Goal: Task Accomplishment & Management: Manage account settings

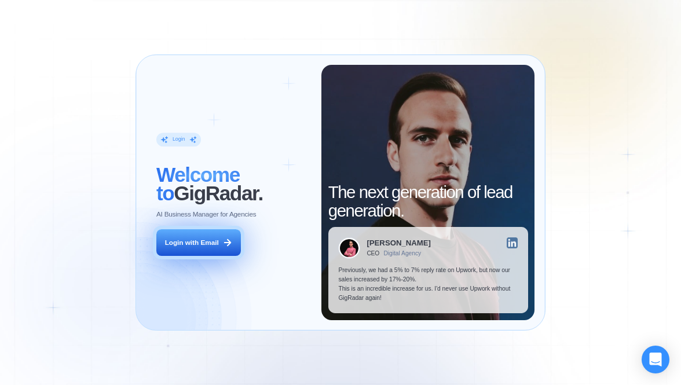
click at [180, 241] on div "Login with Email" at bounding box center [192, 242] width 54 height 9
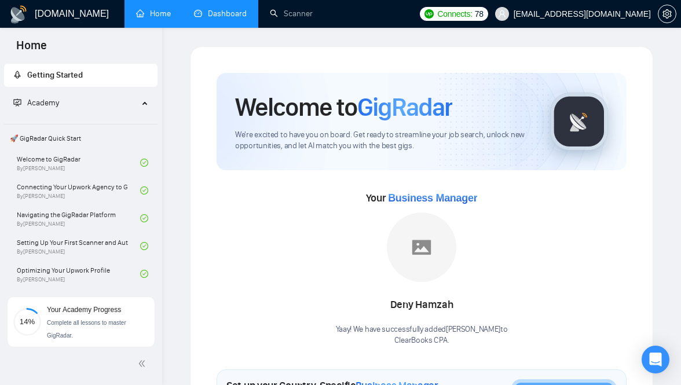
click at [214, 9] on link "Dashboard" at bounding box center [220, 14] width 53 height 10
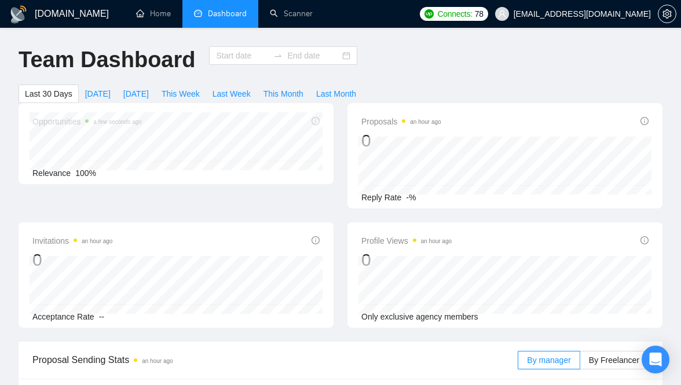
type input "2025-09-15"
type input "2025-10-15"
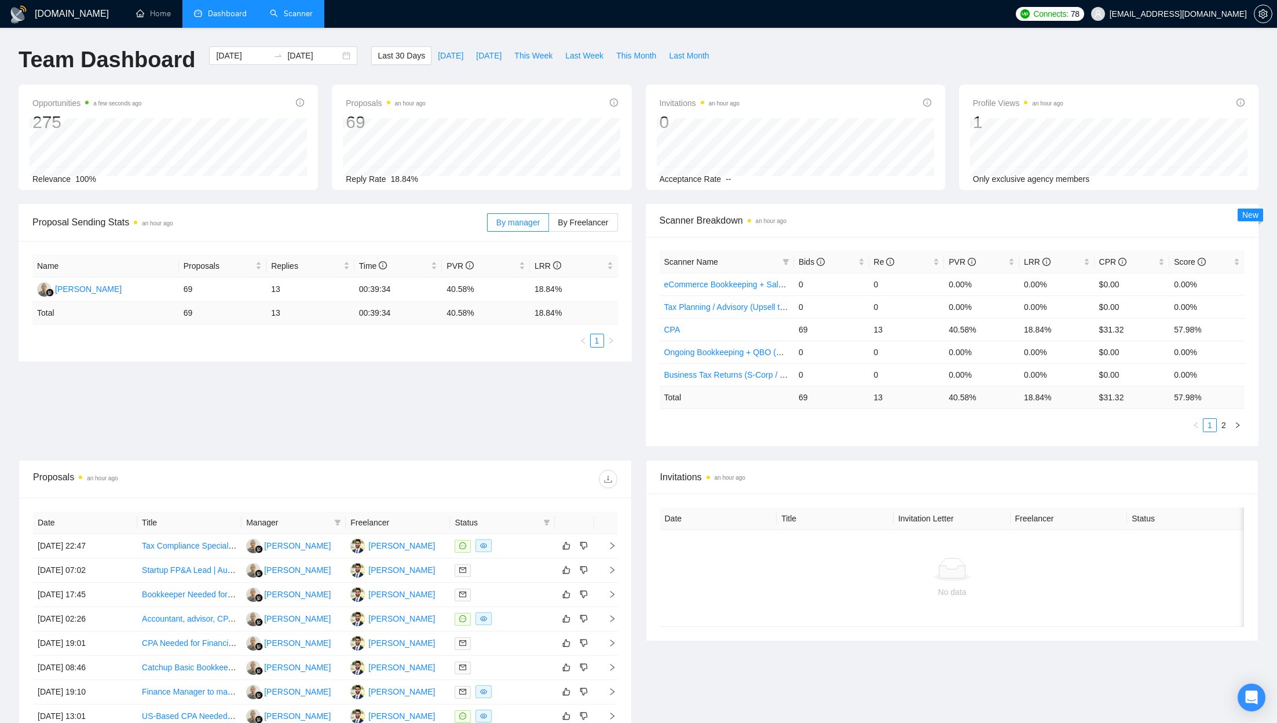
click at [288, 14] on link "Scanner" at bounding box center [291, 14] width 43 height 10
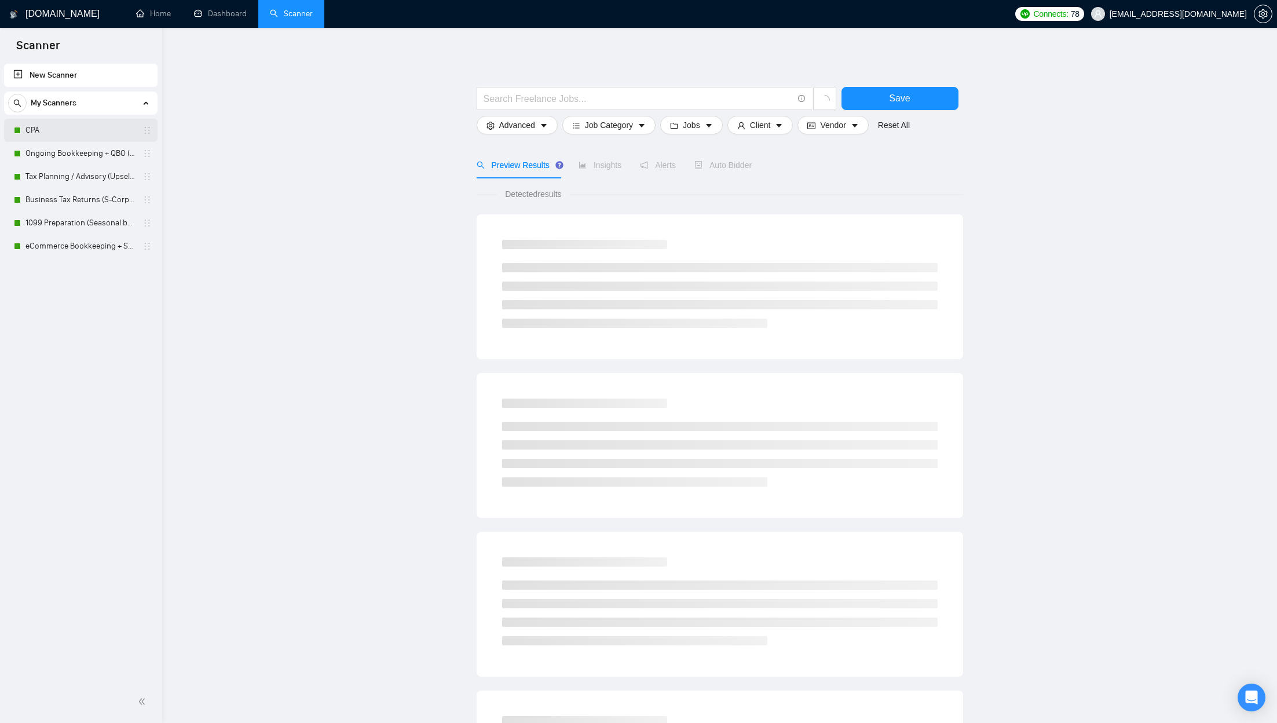
click at [92, 135] on link "CPA" at bounding box center [80, 130] width 110 height 23
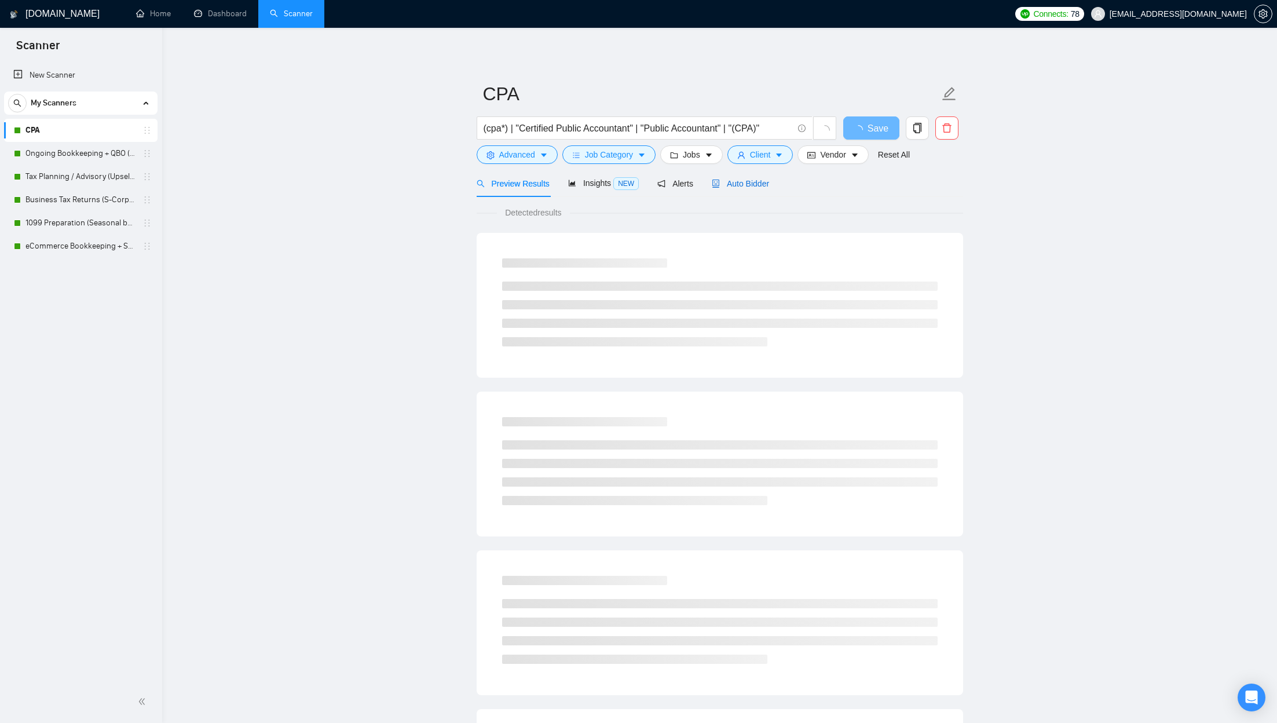
click at [681, 181] on span "Auto Bidder" at bounding box center [740, 183] width 57 height 9
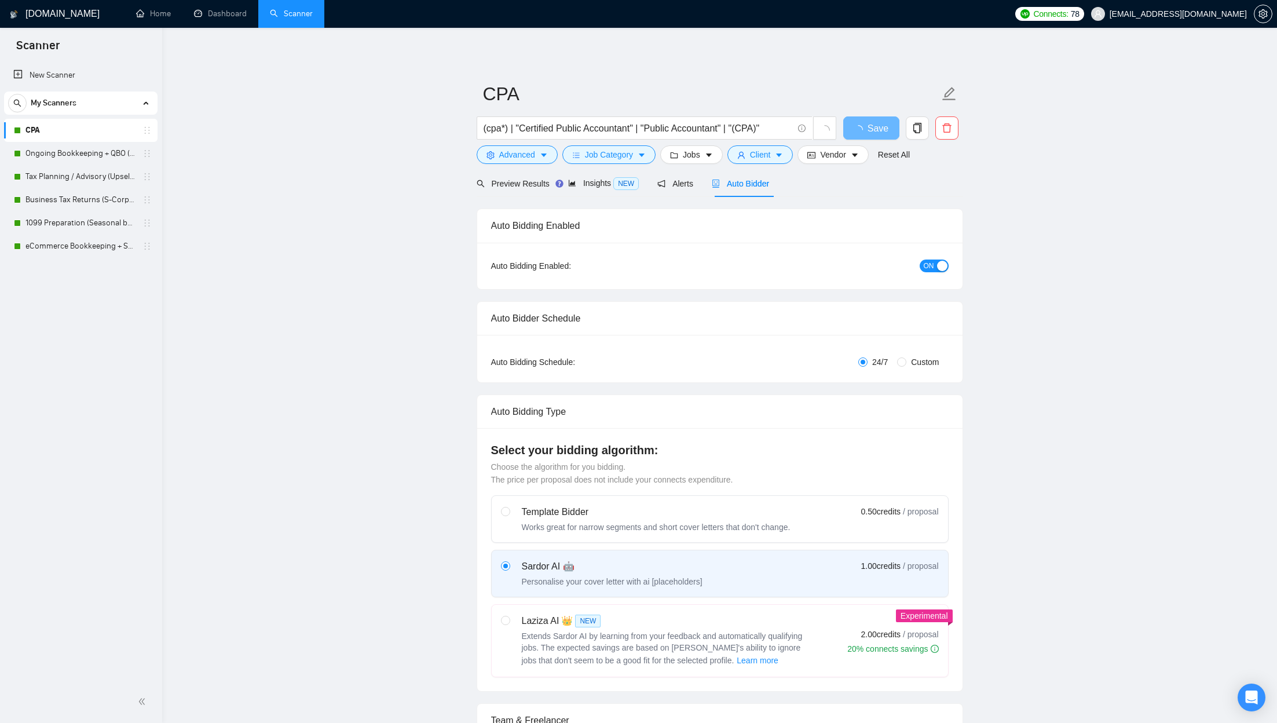
checkbox input "true"
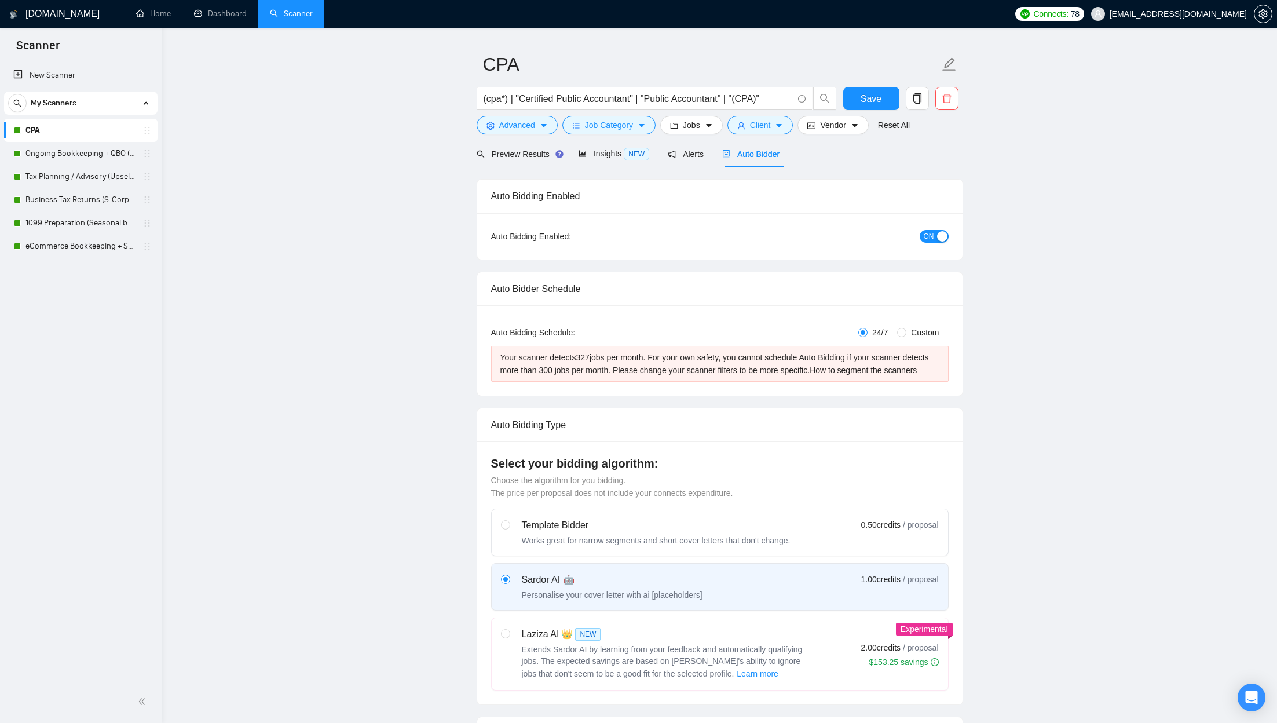
scroll to position [34, 0]
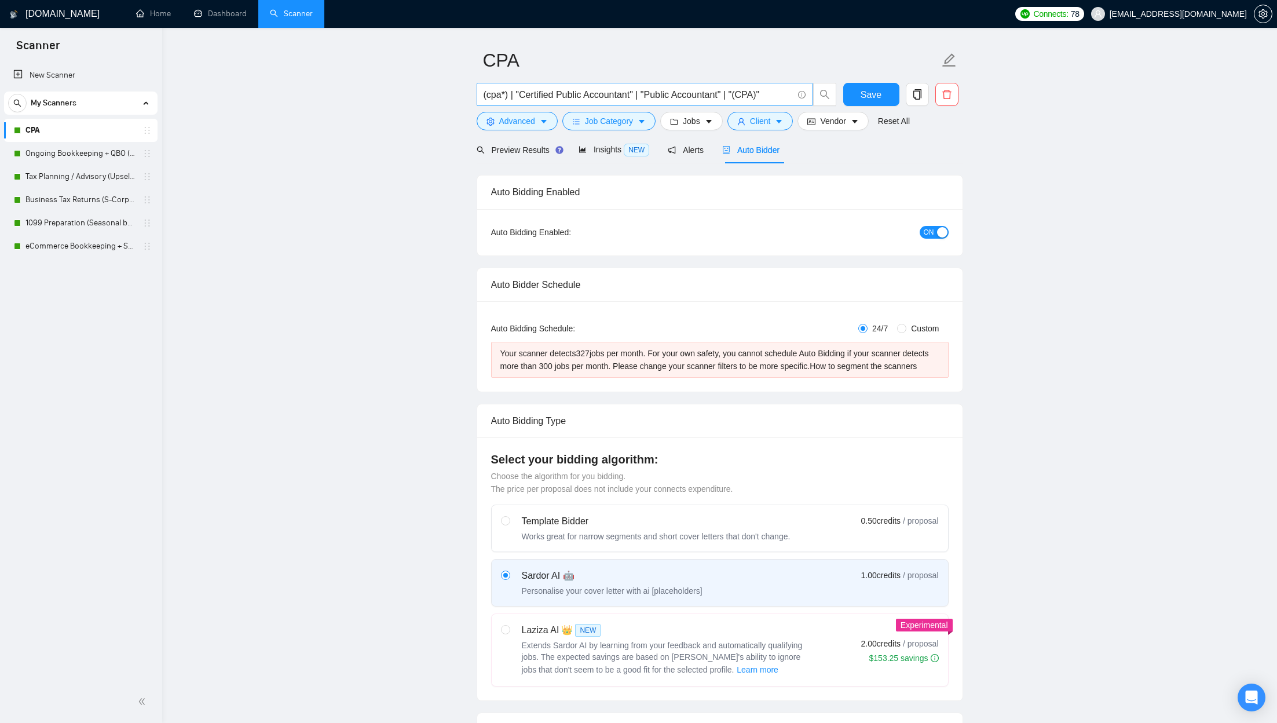
click at [570, 96] on input "(cpa*) | "Certified Public Accountant" | "Public Accountant" | "(CPA)"" at bounding box center [638, 94] width 309 height 14
click at [79, 155] on link "Ongoing Bookkeeping + QBO (Core Bookkeeping)" at bounding box center [80, 153] width 110 height 23
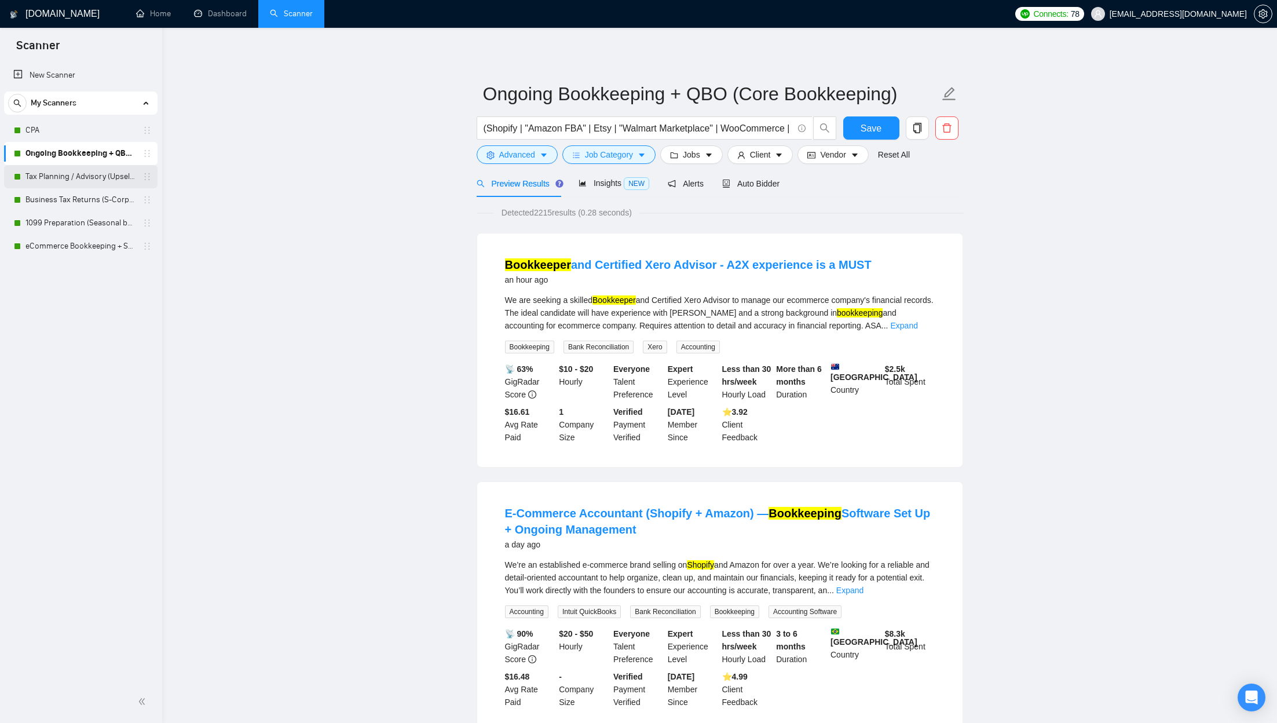
click at [79, 175] on link "Tax Planning / Advisory (Upsell to CPA Support & Peak)" at bounding box center [80, 176] width 110 height 23
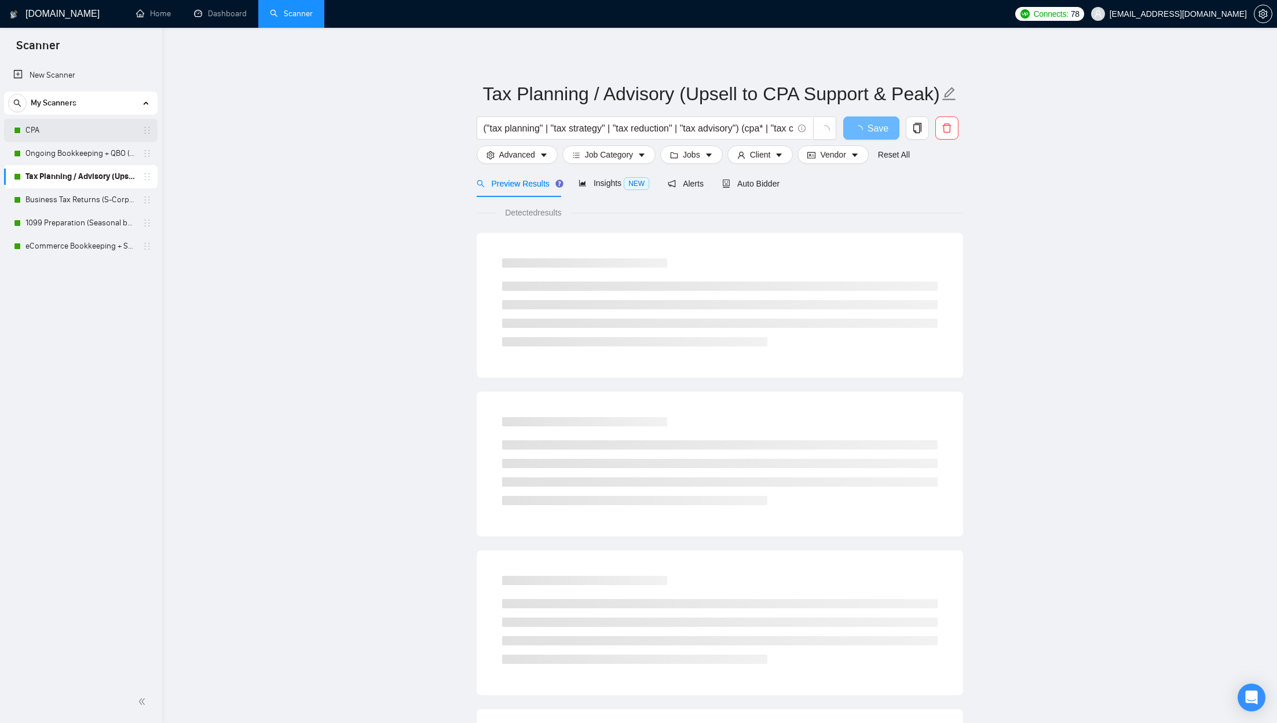
click at [78, 138] on link "CPA" at bounding box center [80, 130] width 110 height 23
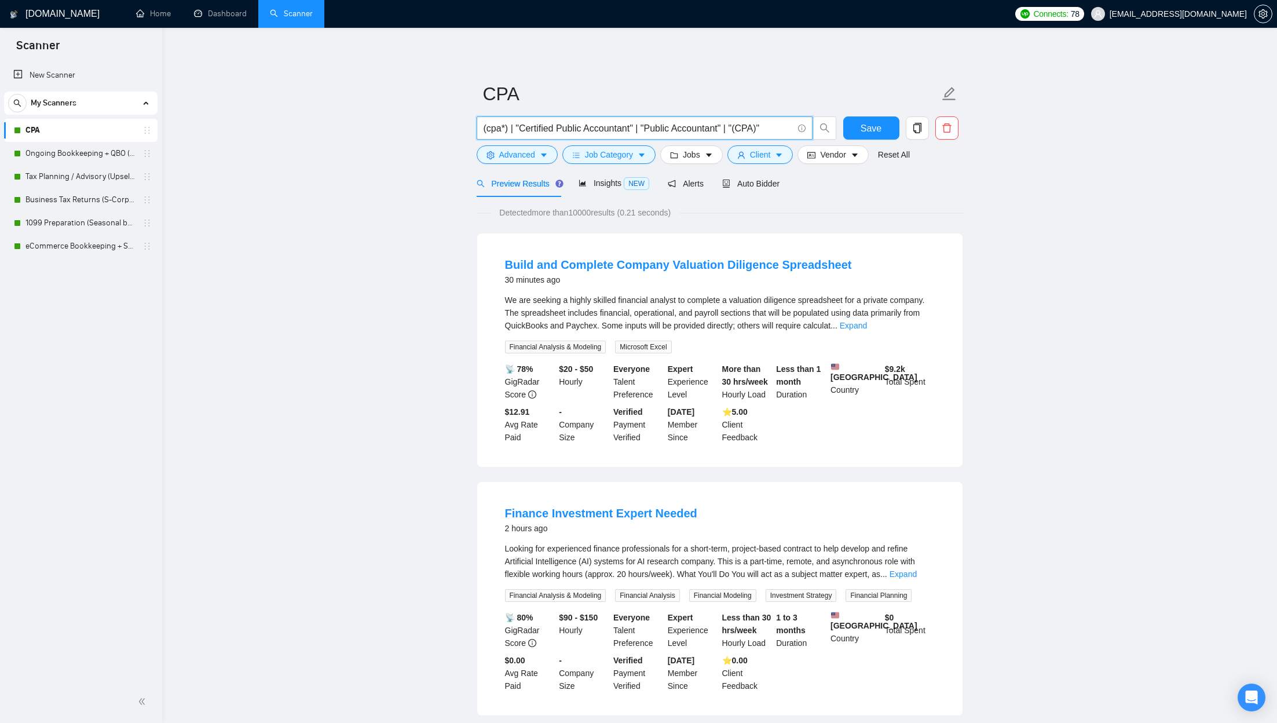
click at [646, 128] on input "(cpa*) | "Certified Public Accountant" | "Public Accountant" | "(CPA)"" at bounding box center [638, 128] width 309 height 14
click at [547, 158] on icon "caret-down" at bounding box center [544, 155] width 8 height 8
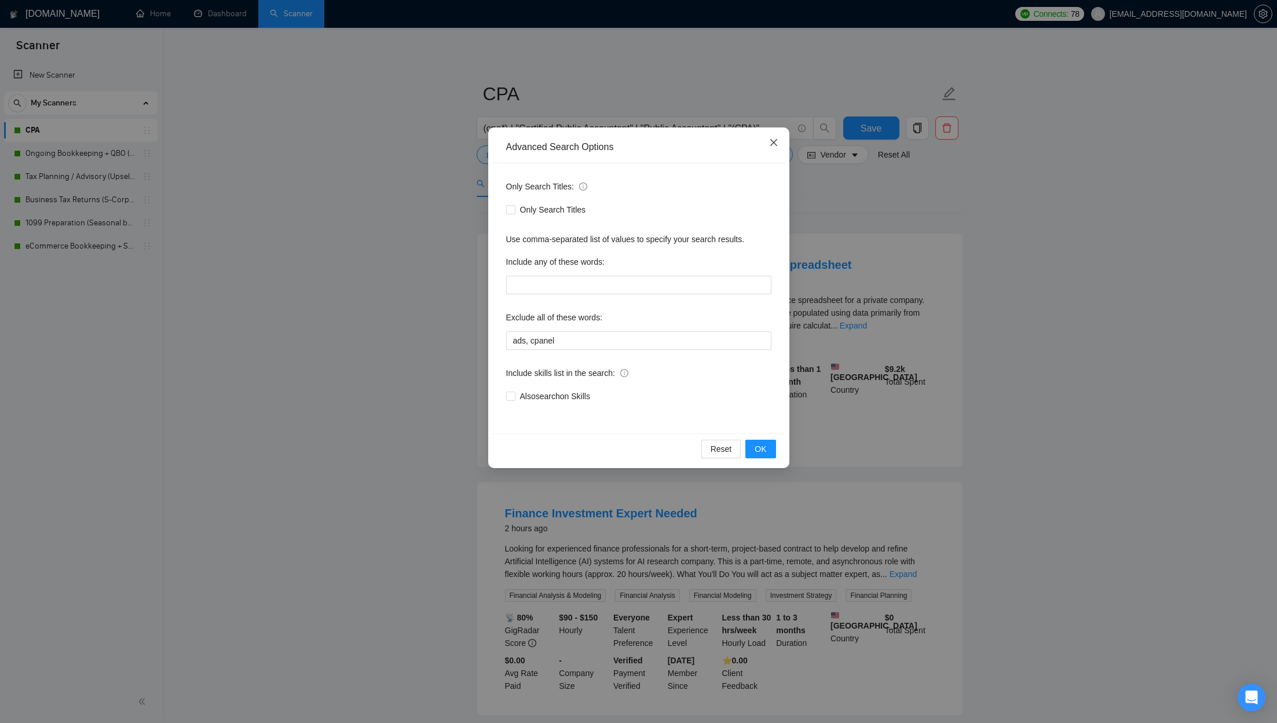
click at [681, 148] on span "Close" at bounding box center [773, 142] width 31 height 31
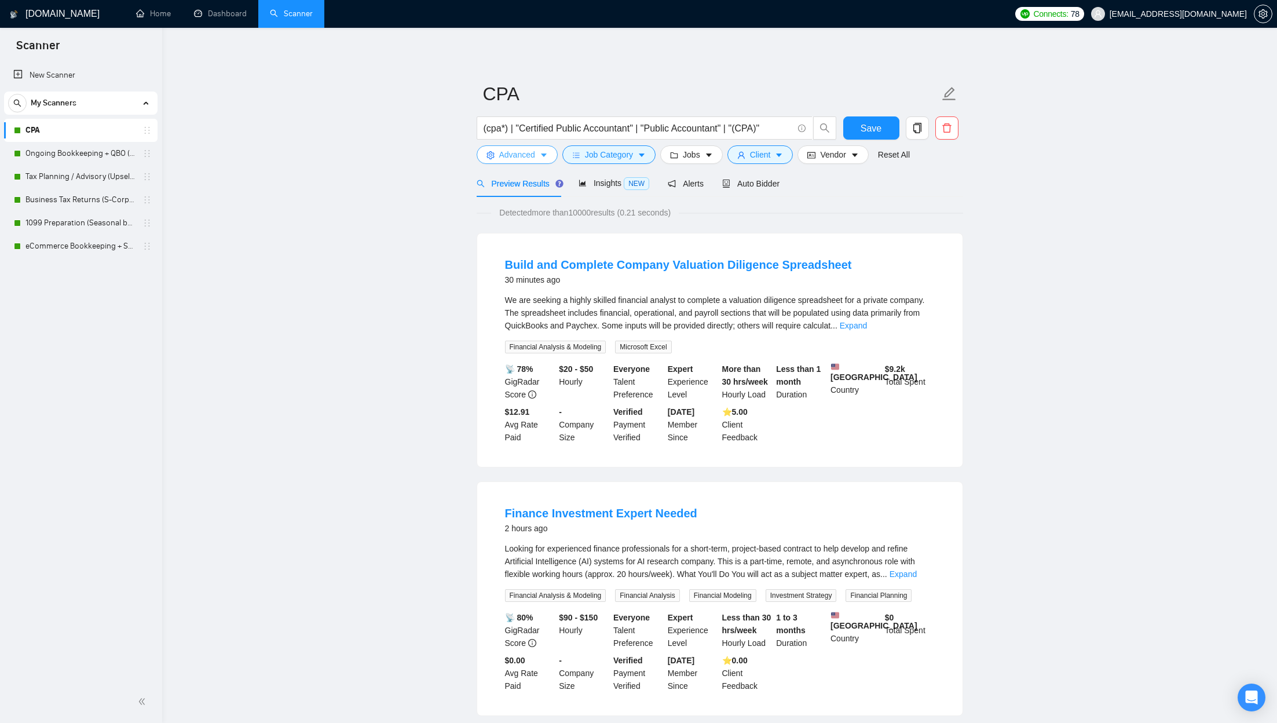
click at [522, 160] on span "Advanced" at bounding box center [517, 154] width 36 height 13
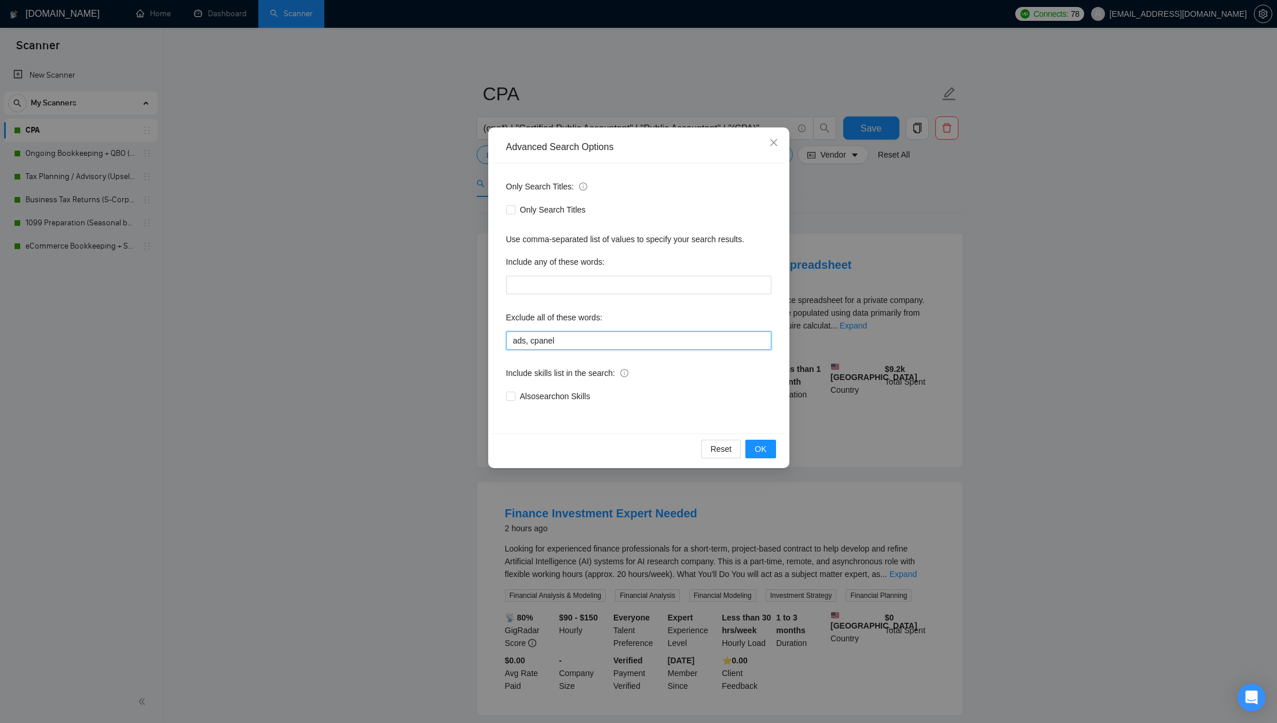
click at [605, 338] on input "ads, cpanel" at bounding box center [638, 340] width 265 height 19
type input "ads, cpanel"
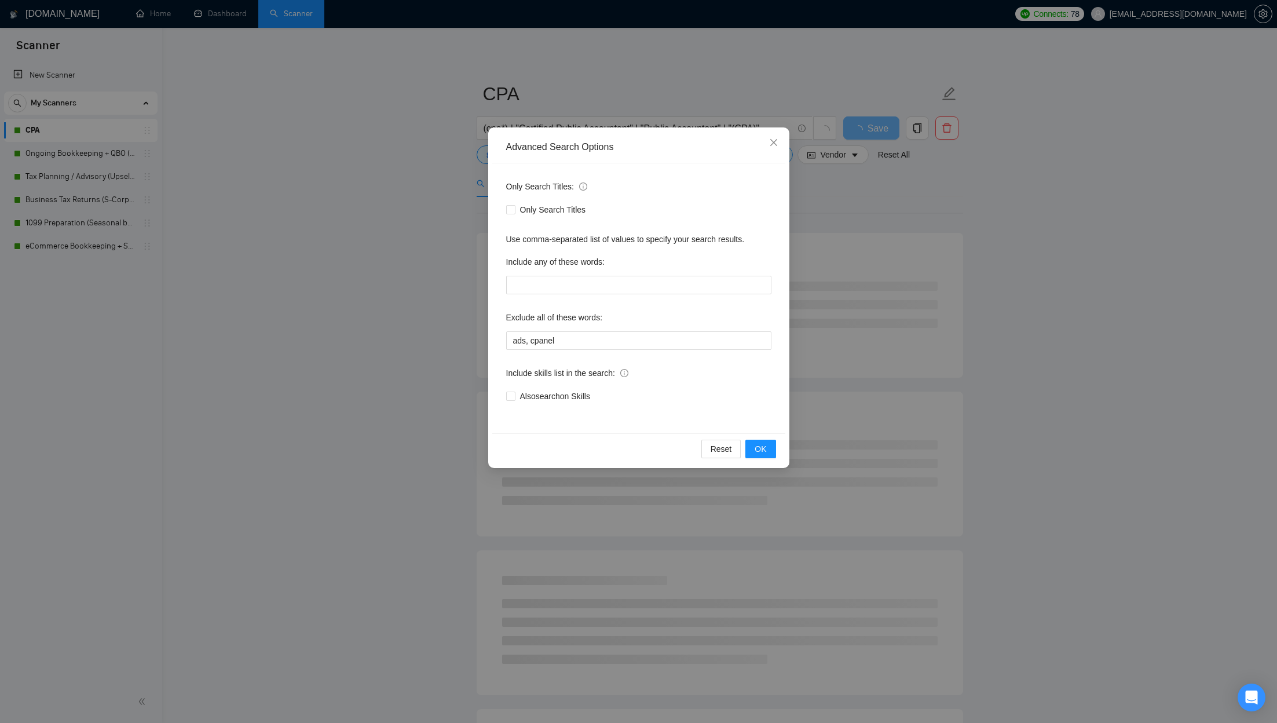
click at [681, 149] on div "Advanced Search Options Only Search Titles: Only Search Titles Use comma-separa…" at bounding box center [638, 361] width 1277 height 723
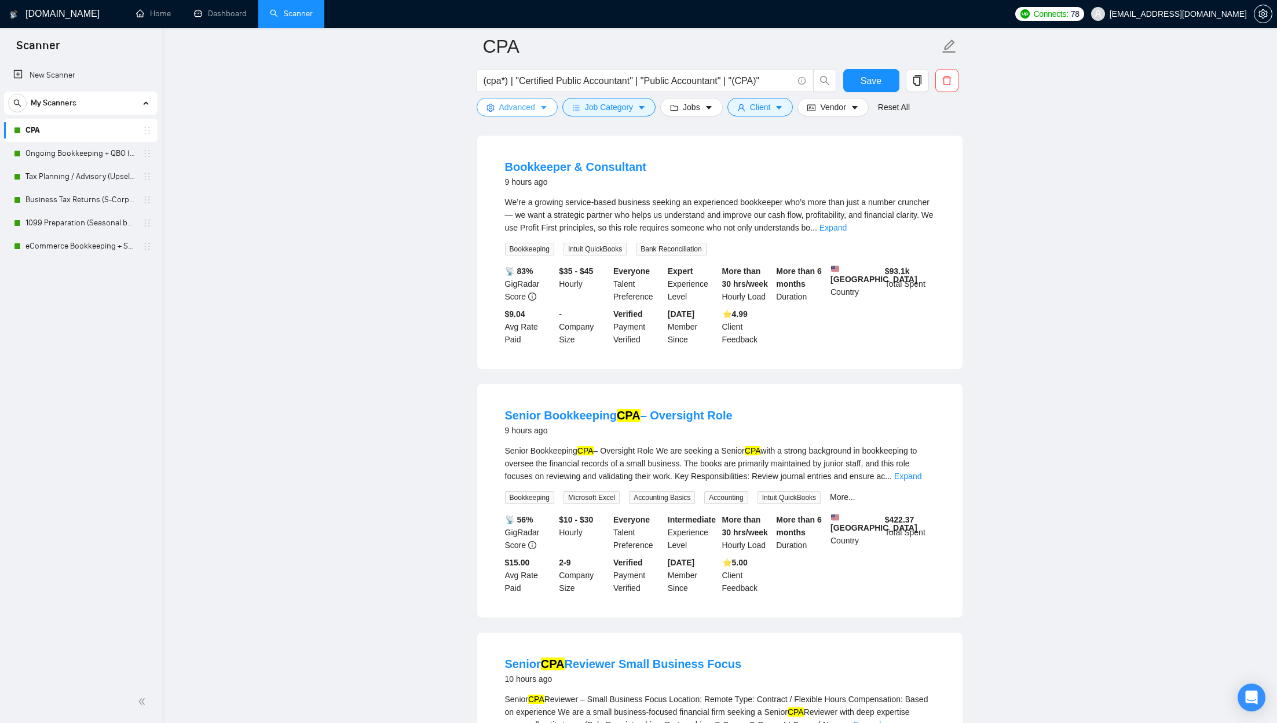
scroll to position [2185, 0]
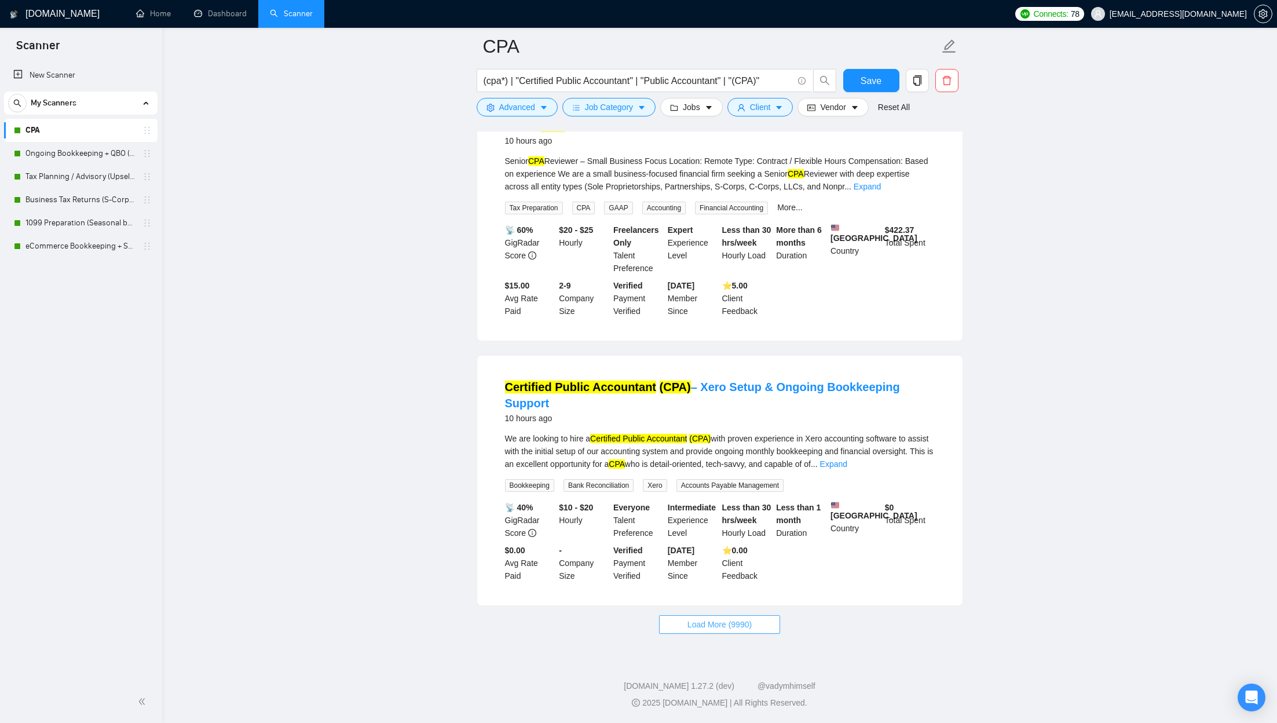
click at [681, 385] on span "Load More (9990)" at bounding box center [720, 624] width 64 height 13
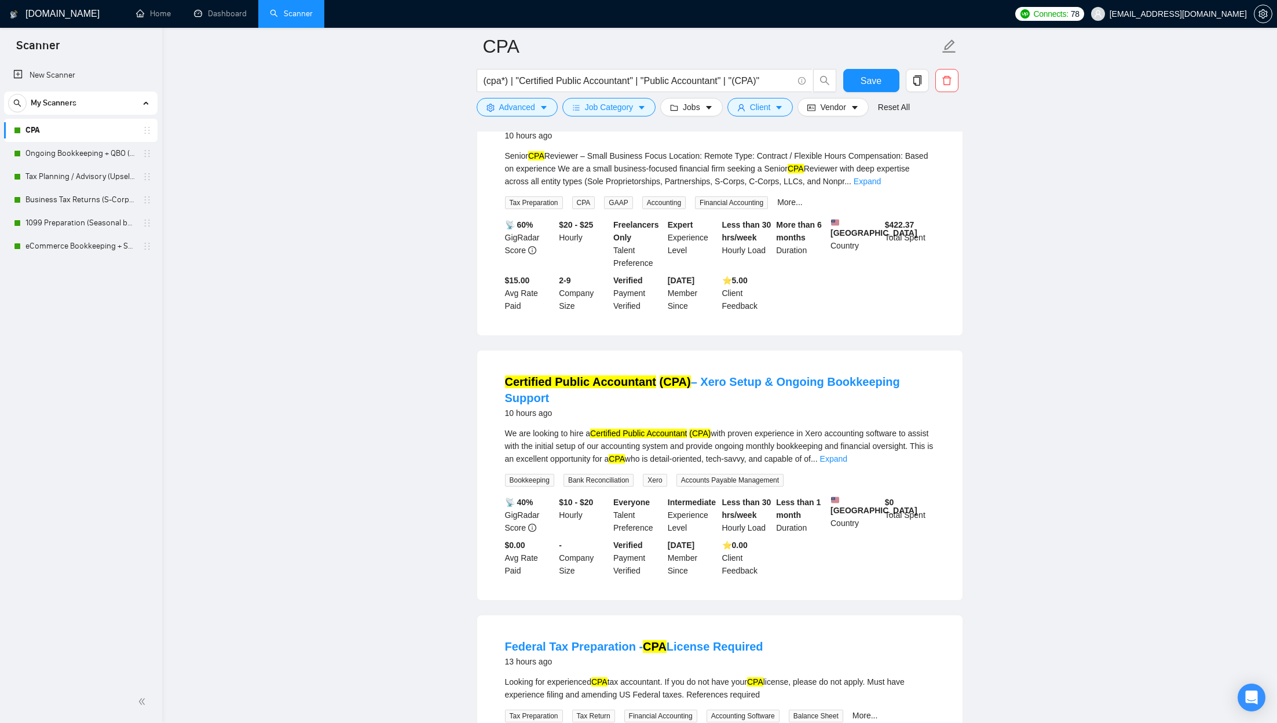
scroll to position [2169, 0]
click at [681, 188] on link "Expand" at bounding box center [867, 182] width 27 height 9
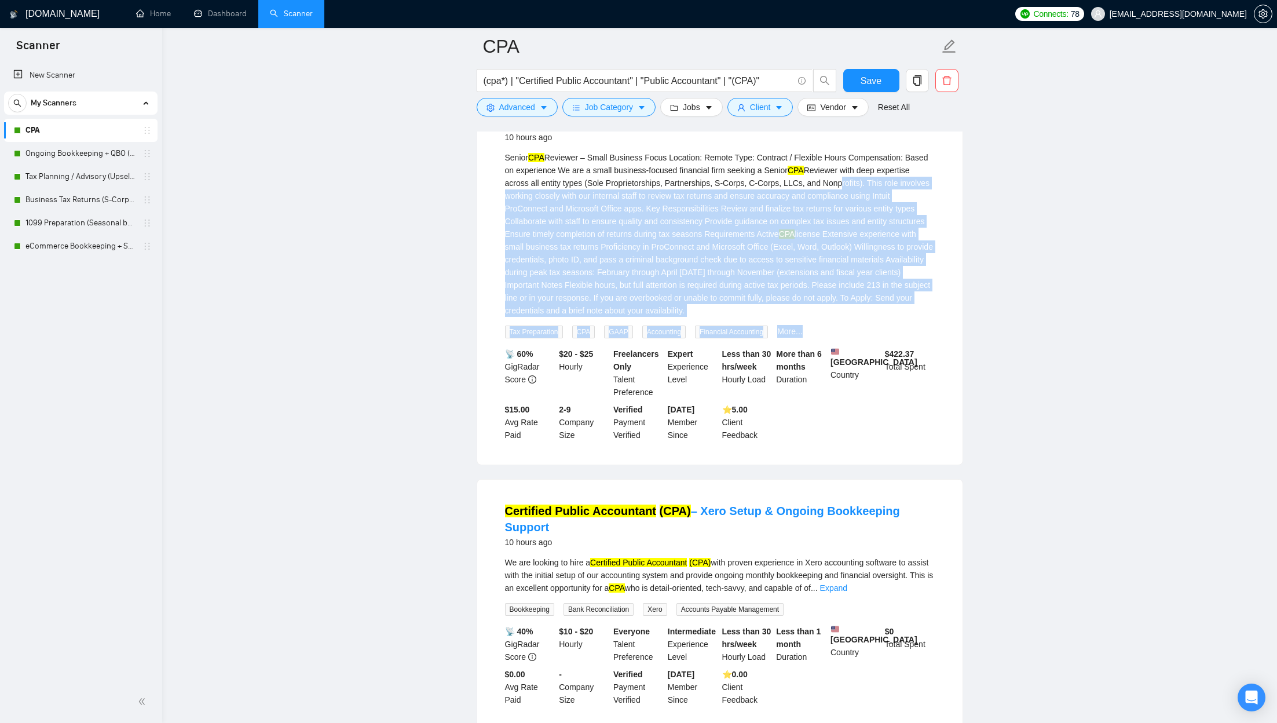
drag, startPoint x: 886, startPoint y: 215, endPoint x: 855, endPoint y: 359, distance: 146.3
click at [681, 338] on div "Senior CPA Reviewer – Small Business Focus Location: Remote Type: Contract / Fl…" at bounding box center [720, 244] width 430 height 187
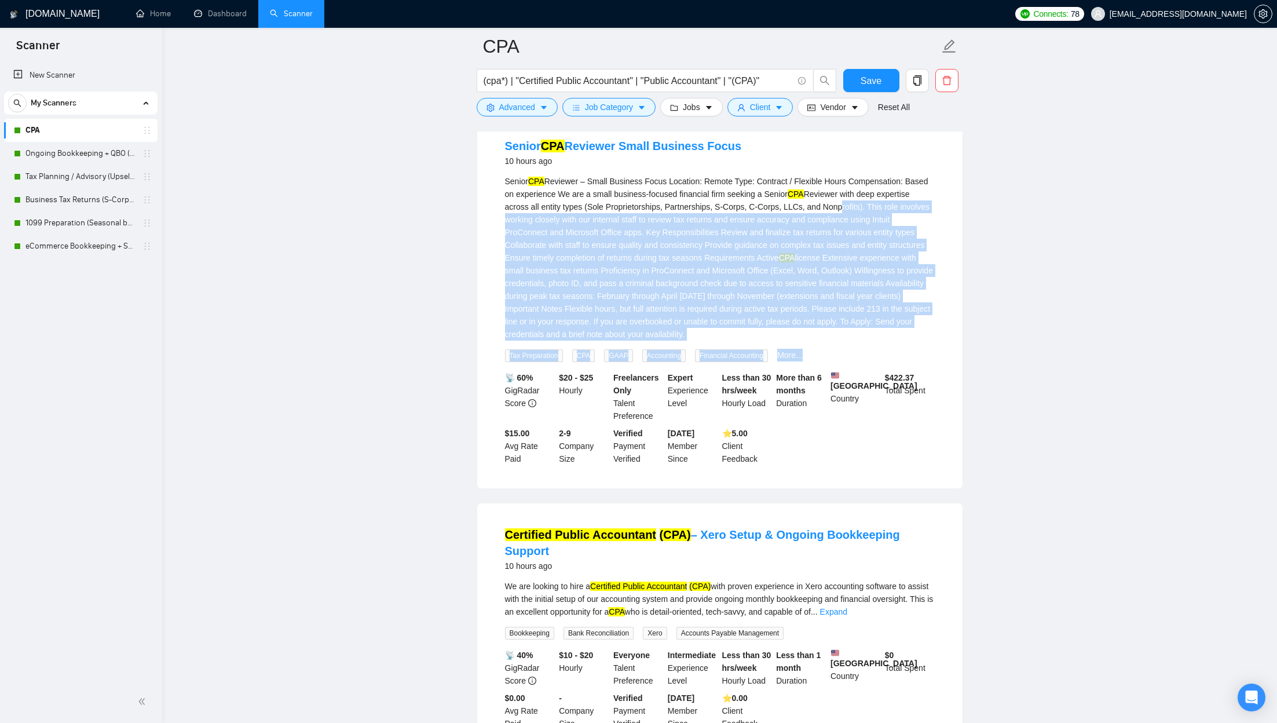
click at [681, 309] on div "Senior CPA Reviewer – Small Business Focus Location: Remote Type: Contract / Fl…" at bounding box center [720, 258] width 430 height 166
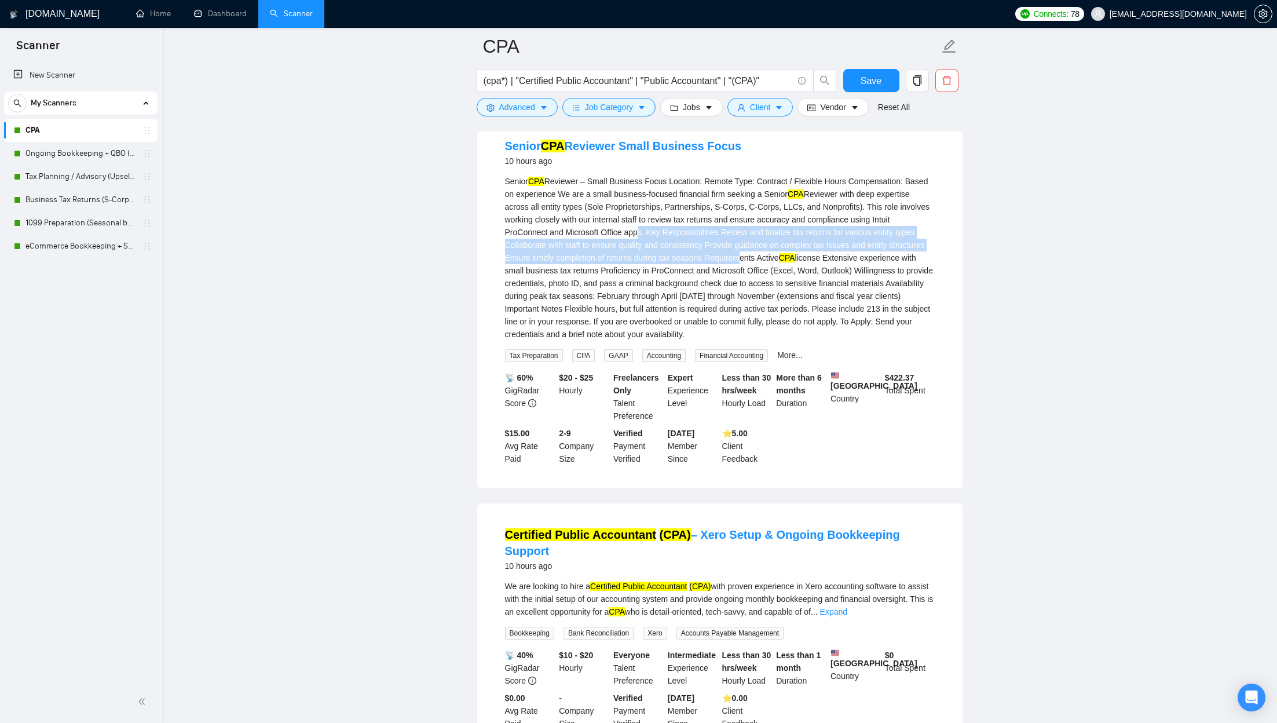
drag, startPoint x: 685, startPoint y: 260, endPoint x: 807, endPoint y: 291, distance: 126.0
click at [681, 292] on div "Senior CPA Reviewer – Small Business Focus Location: Remote Type: Contract / Fl…" at bounding box center [720, 258] width 430 height 166
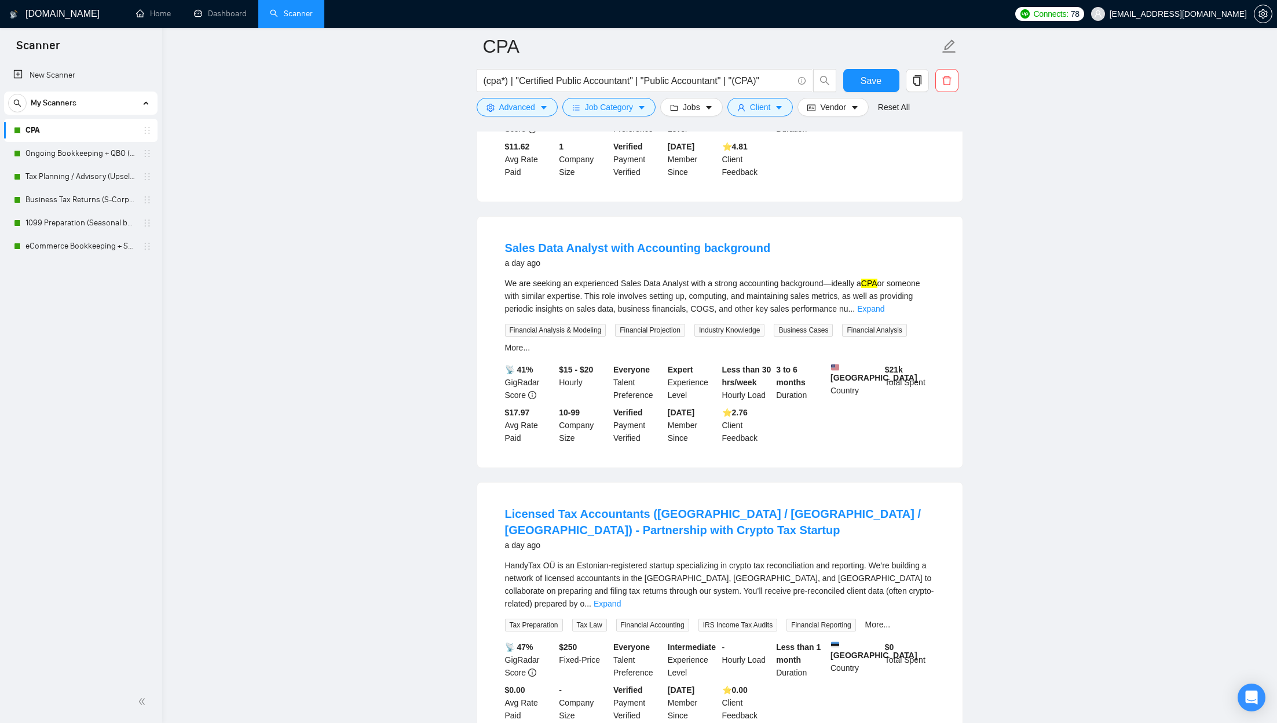
scroll to position [4834, 0]
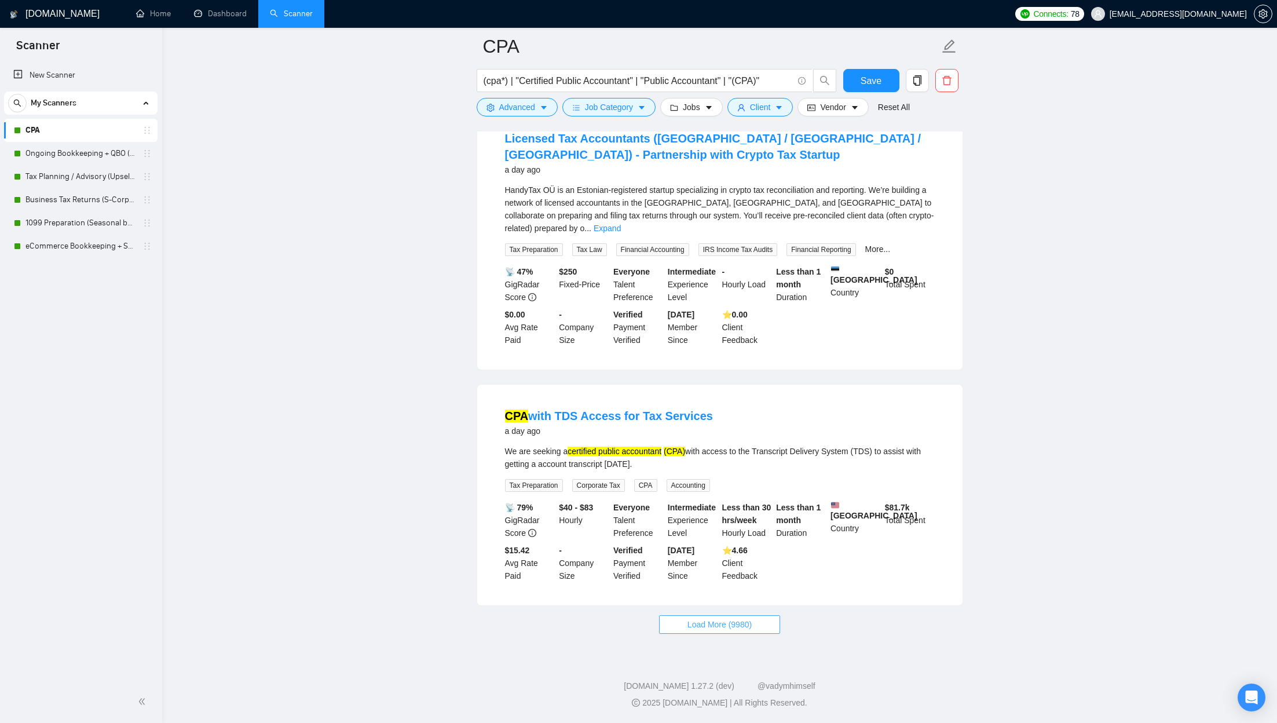
click at [681, 385] on span "Load More (9980)" at bounding box center [720, 624] width 64 height 13
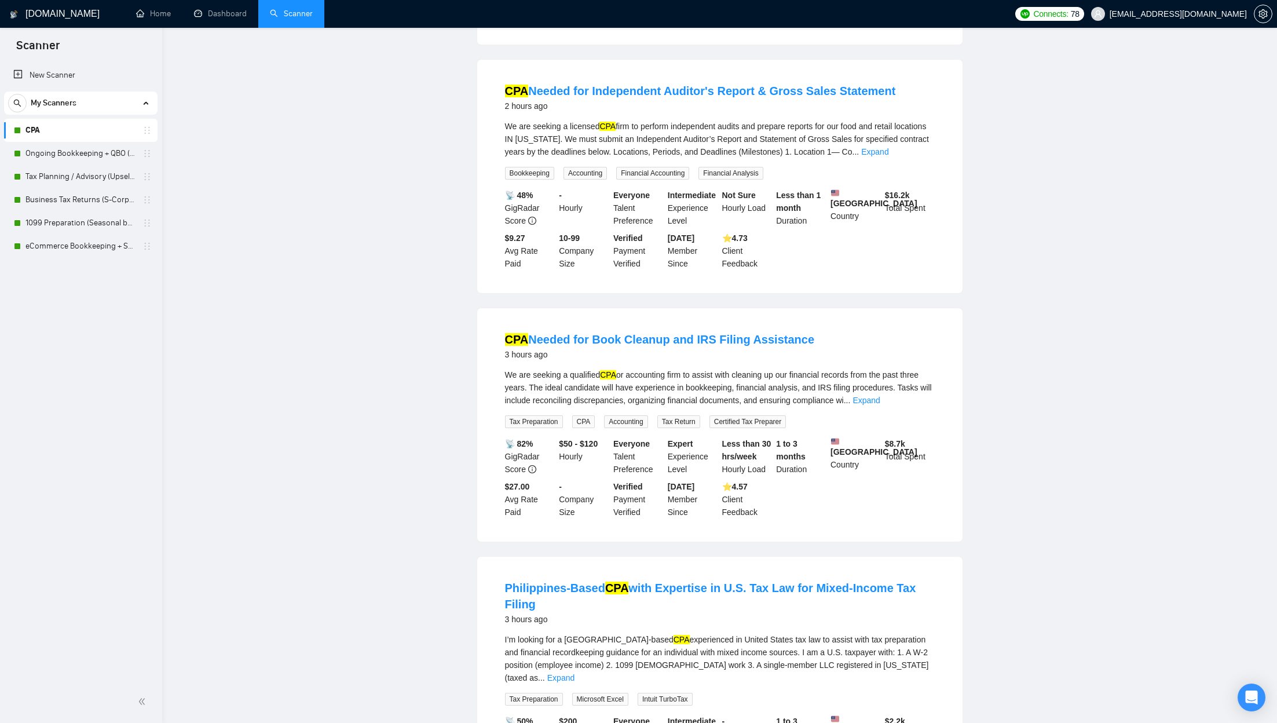
scroll to position [0, 0]
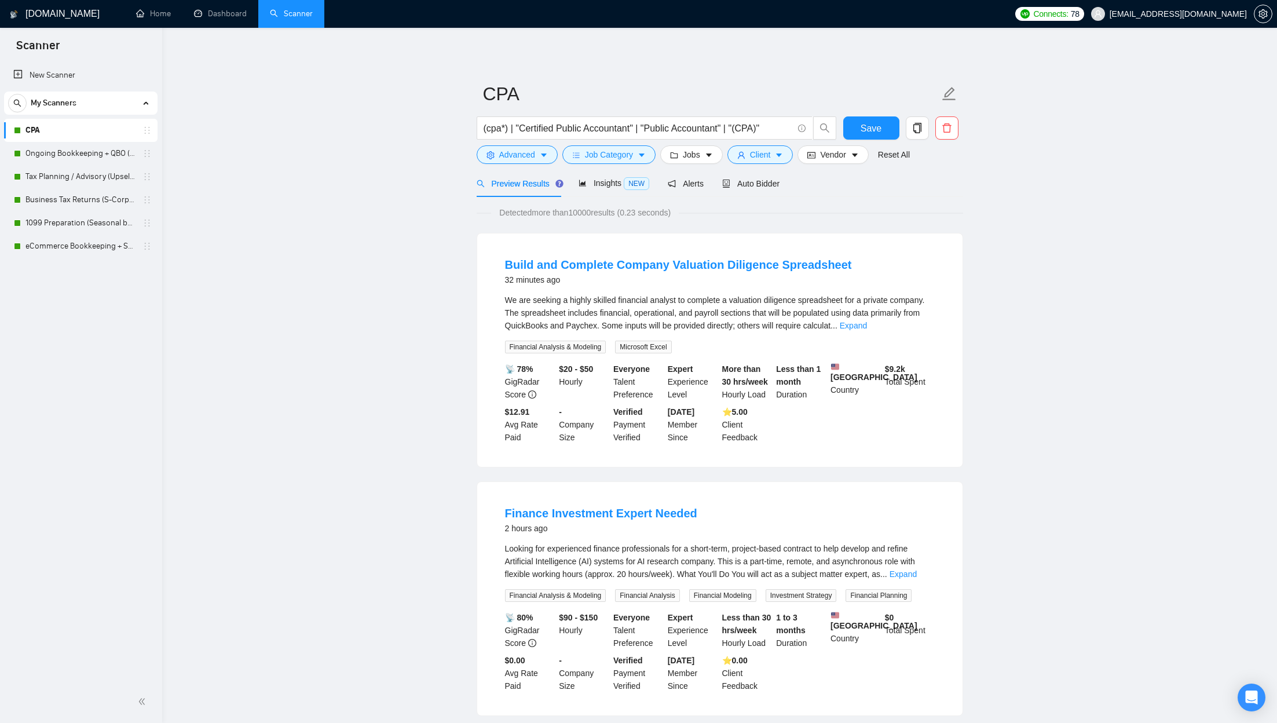
click at [531, 182] on span "Preview Results" at bounding box center [518, 183] width 83 height 9
click at [681, 188] on div "Auto Bidder" at bounding box center [750, 183] width 57 height 13
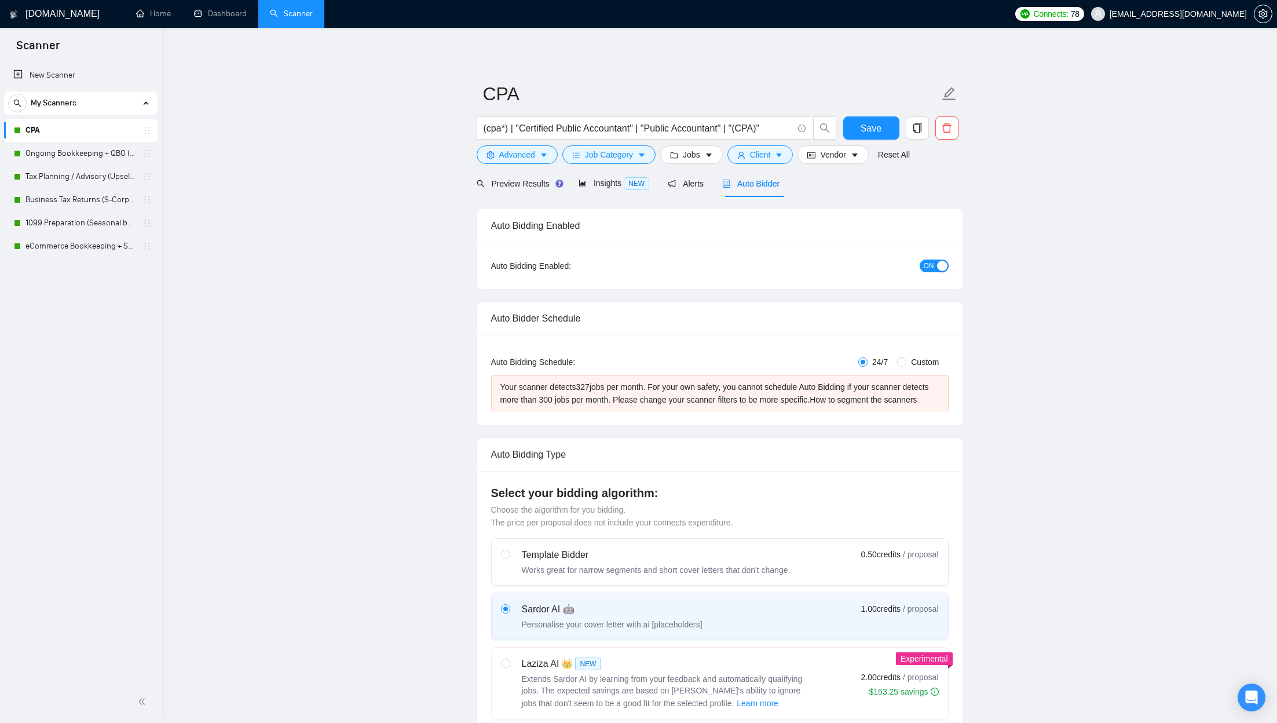
checkbox input "true"
click at [533, 157] on span "Advanced" at bounding box center [517, 154] width 36 height 13
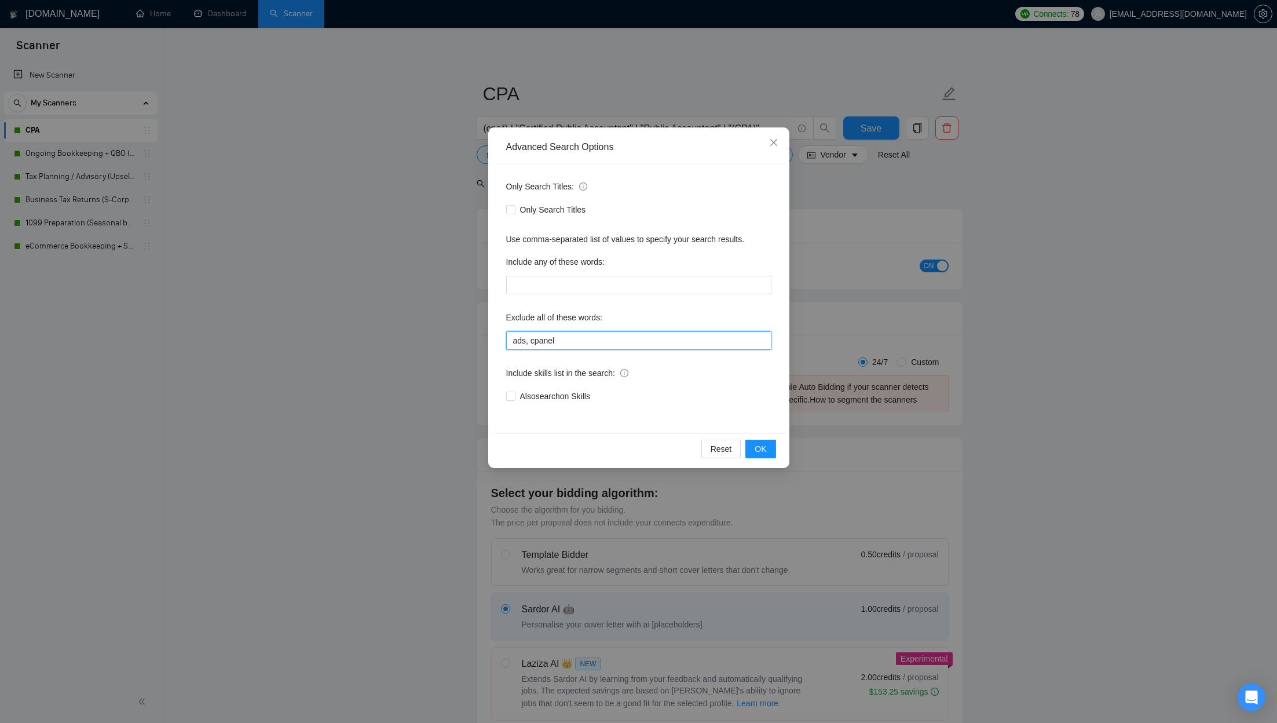
click at [627, 341] on input "ads, cpanel" at bounding box center [638, 340] width 265 height 19
type input "ads, cpanel, flexible"
click at [681, 385] on span "OK" at bounding box center [761, 449] width 12 height 13
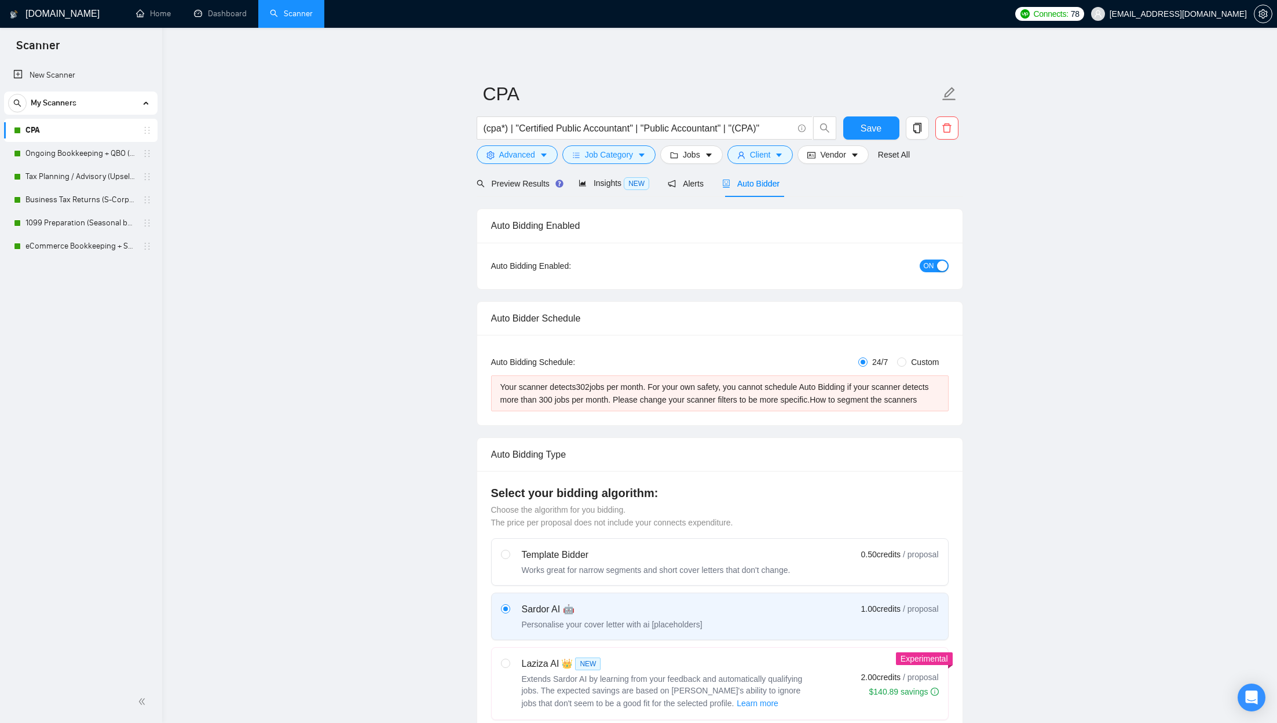
click at [532, 181] on span "Preview Results" at bounding box center [518, 183] width 83 height 9
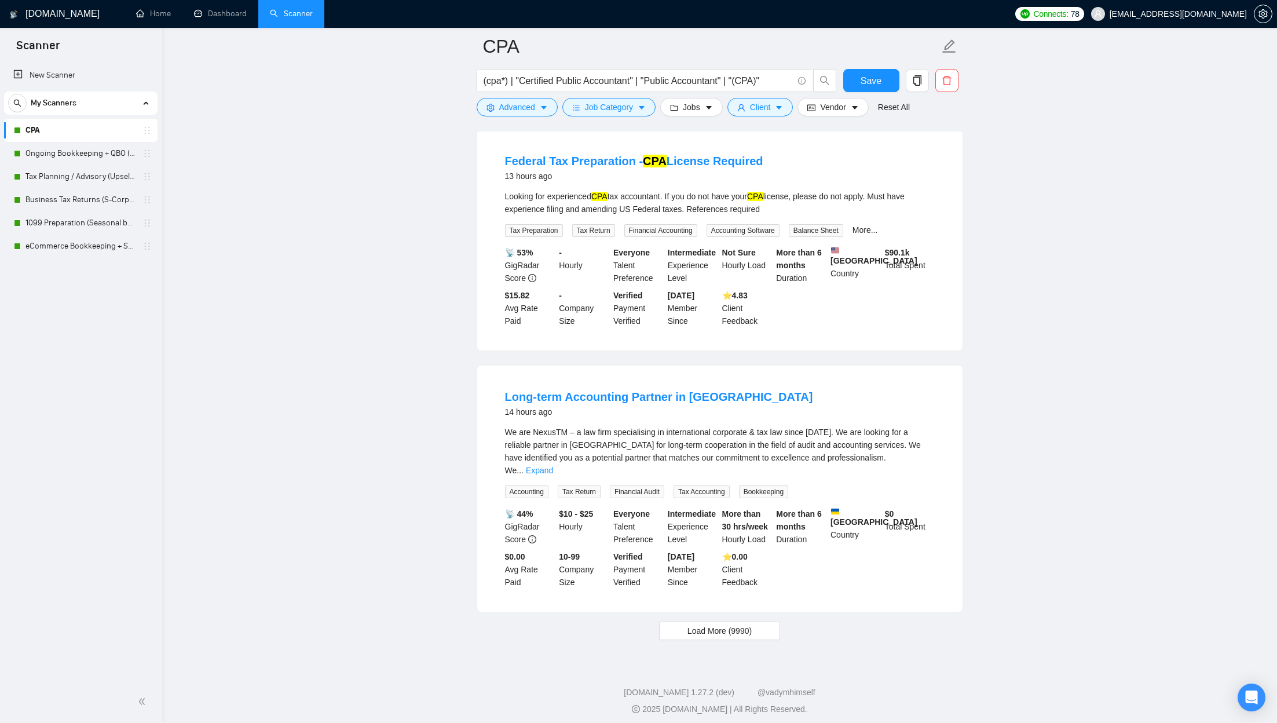
scroll to position [2168, 0]
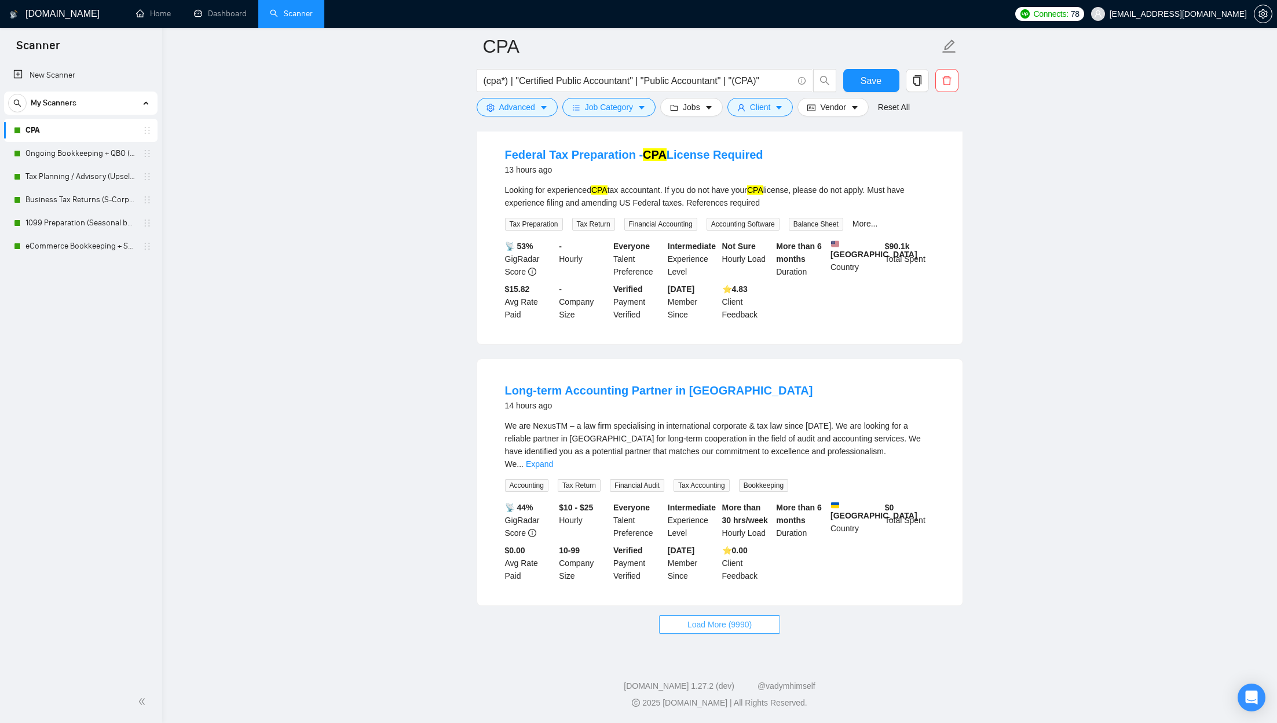
click at [681, 385] on span "Load More (9990)" at bounding box center [720, 624] width 64 height 13
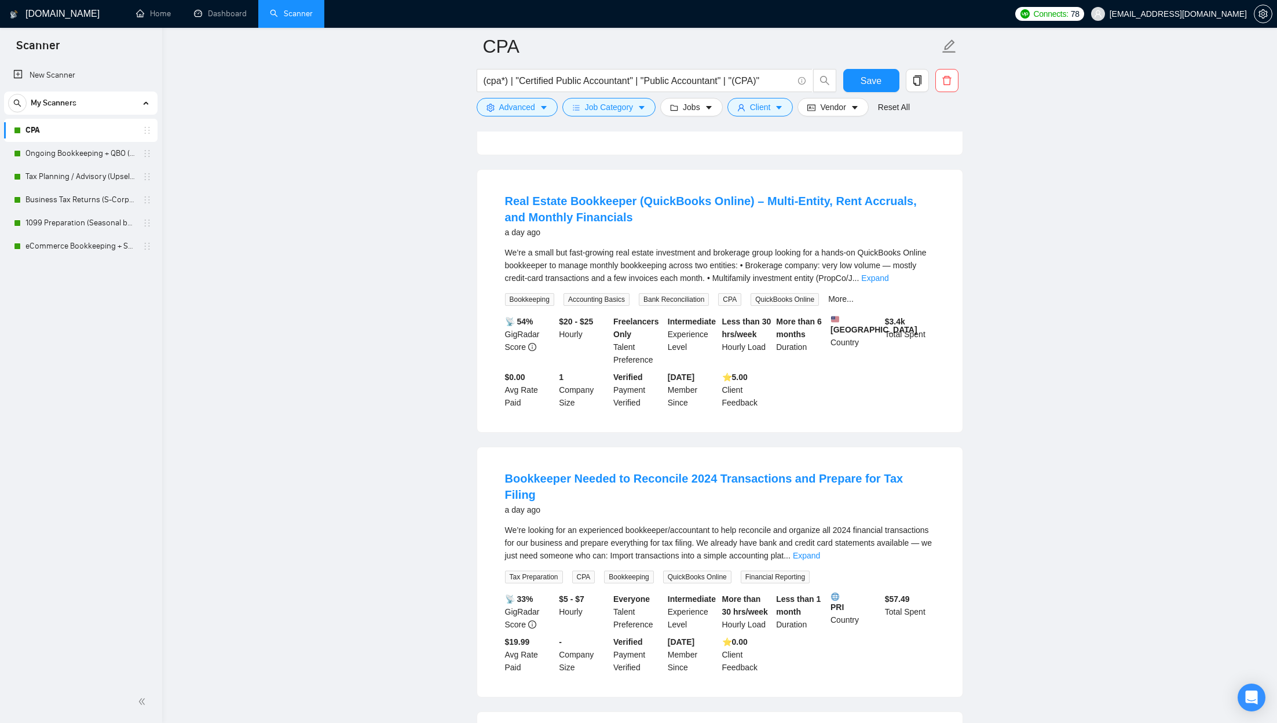
scroll to position [4713, 0]
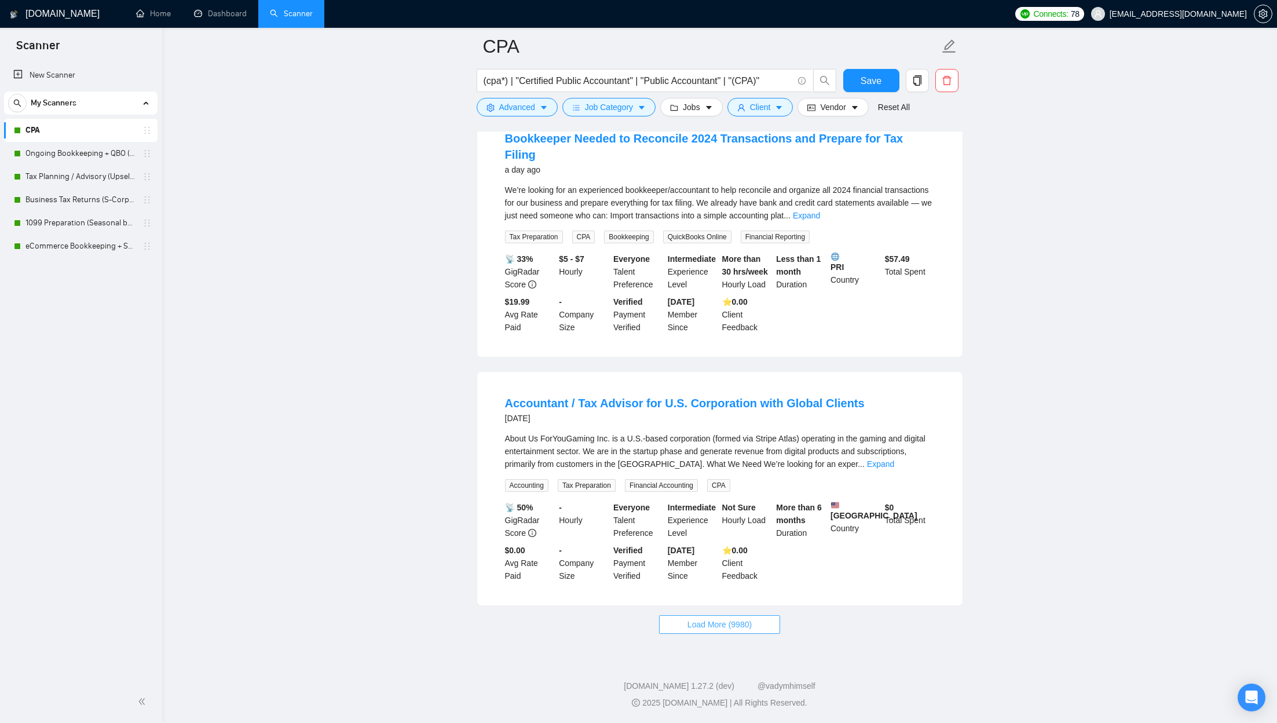
click at [681, 385] on span "Load More (9980)" at bounding box center [720, 624] width 64 height 13
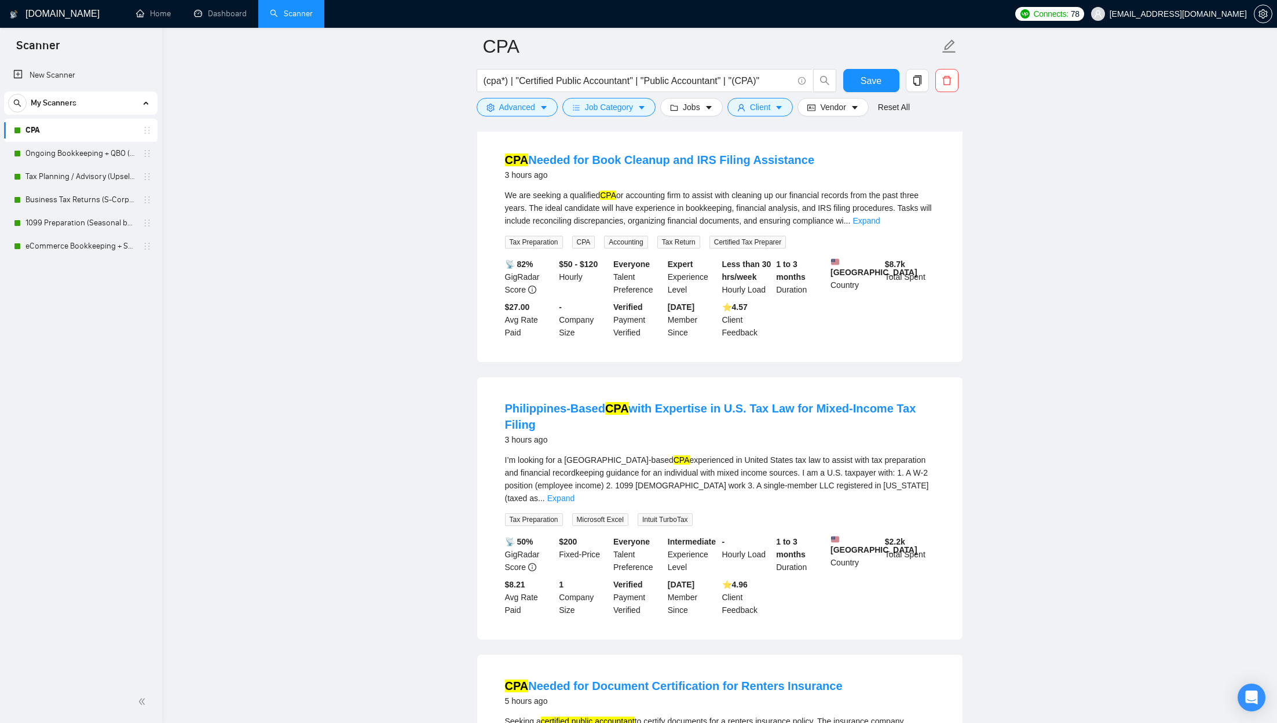
scroll to position [0, 0]
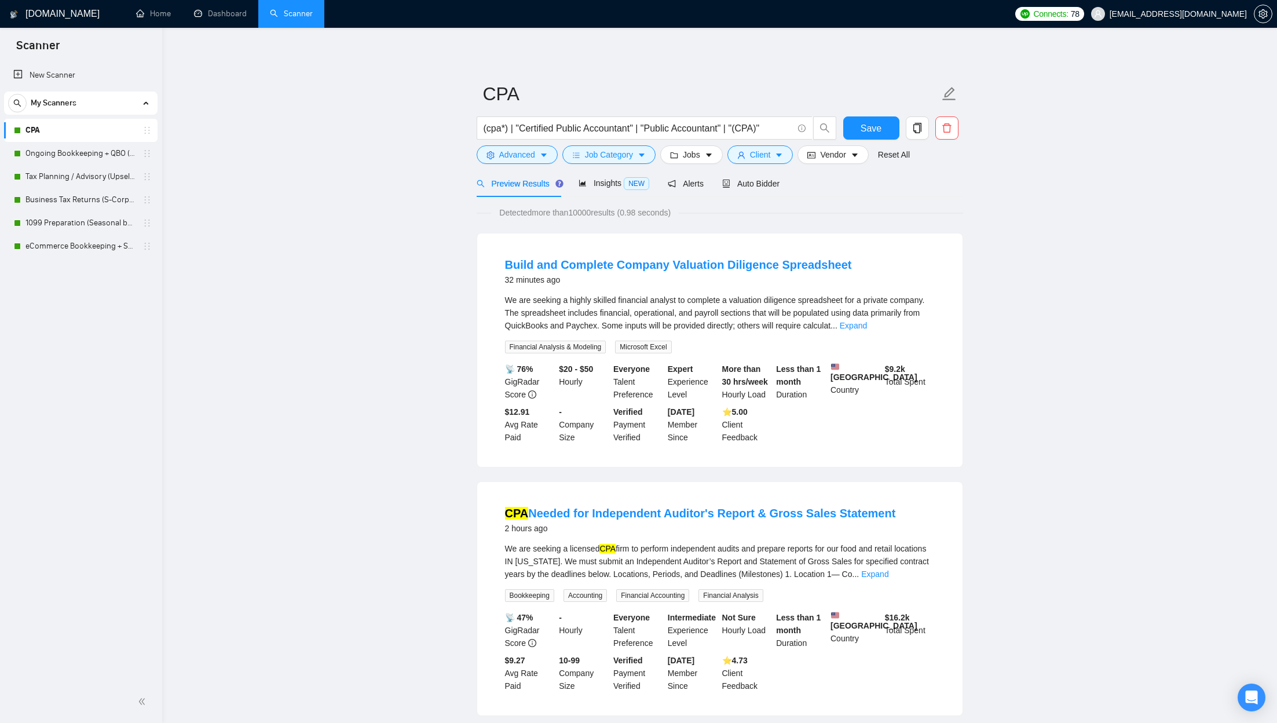
click at [531, 176] on div "Preview Results" at bounding box center [518, 183] width 83 height 27
click at [542, 152] on icon "caret-down" at bounding box center [544, 155] width 8 height 8
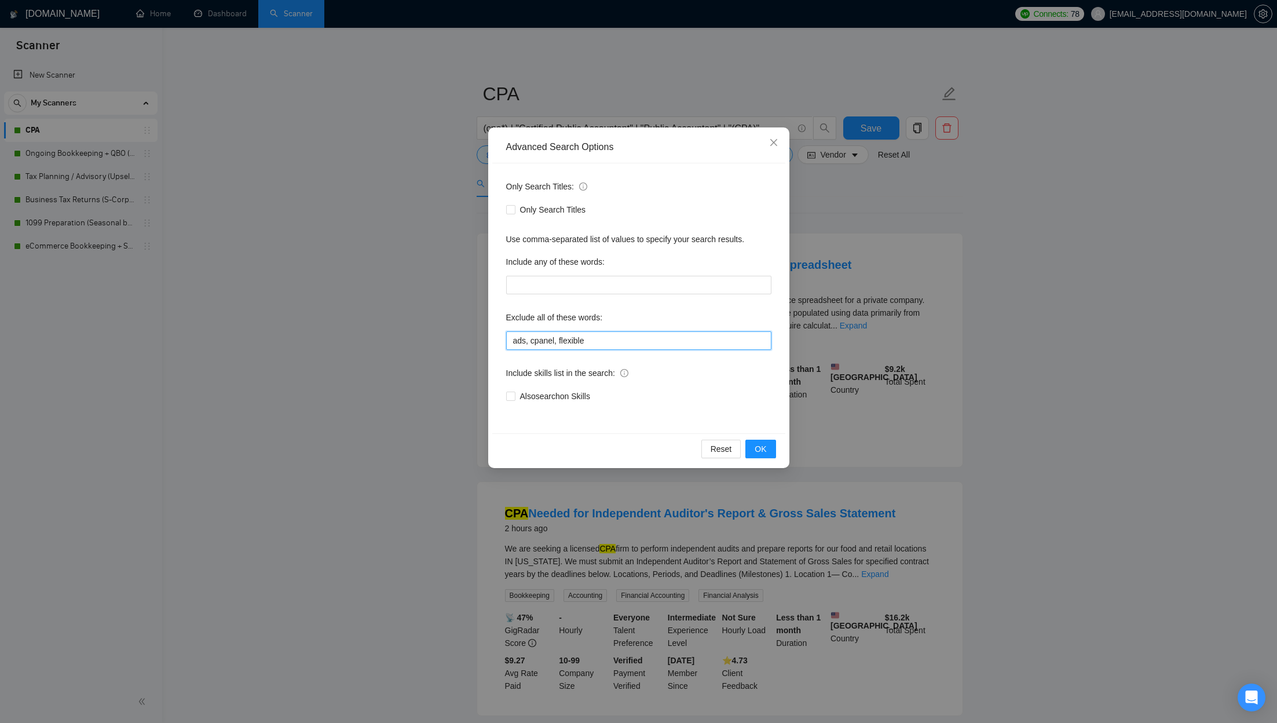
click at [629, 338] on input "ads, cpanel, flexible" at bounding box center [638, 340] width 265 height 19
type input "ads, cpanel, flexible, audit"
click at [681, 385] on div "Reset OK" at bounding box center [638, 448] width 293 height 31
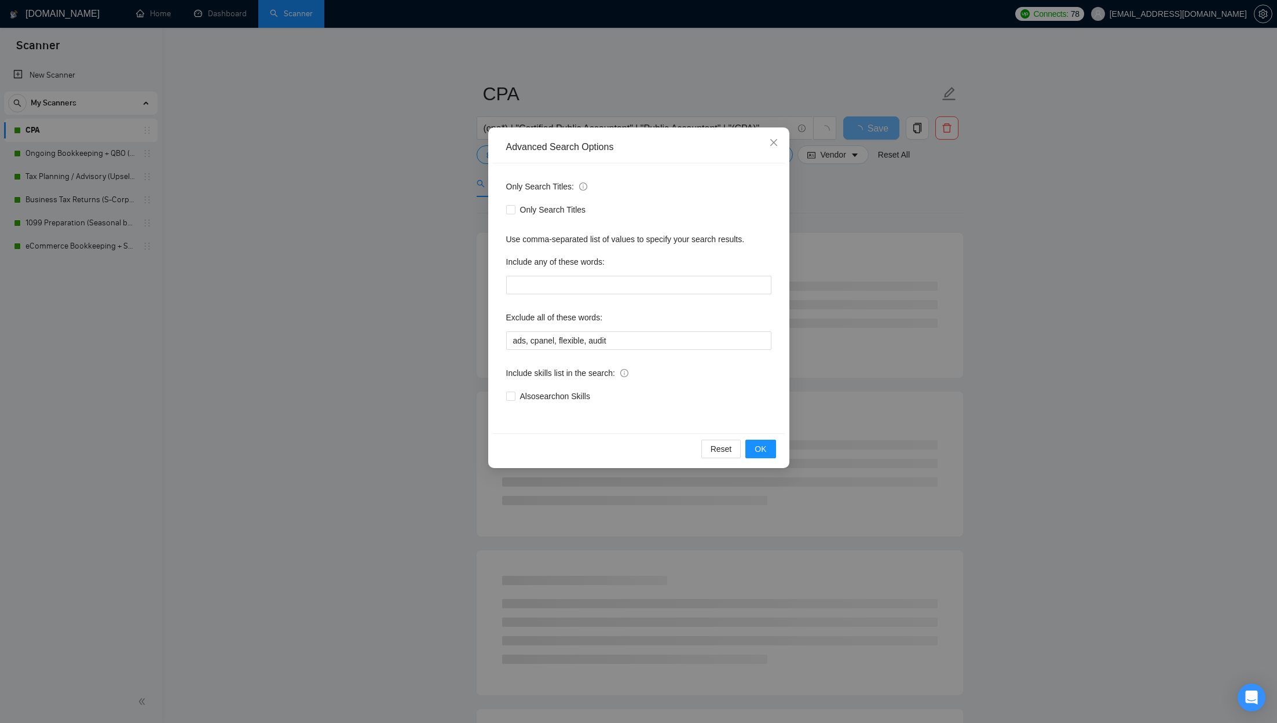
click at [681, 385] on div "Reset OK" at bounding box center [638, 448] width 293 height 31
click at [681, 385] on button "OK" at bounding box center [760, 449] width 30 height 19
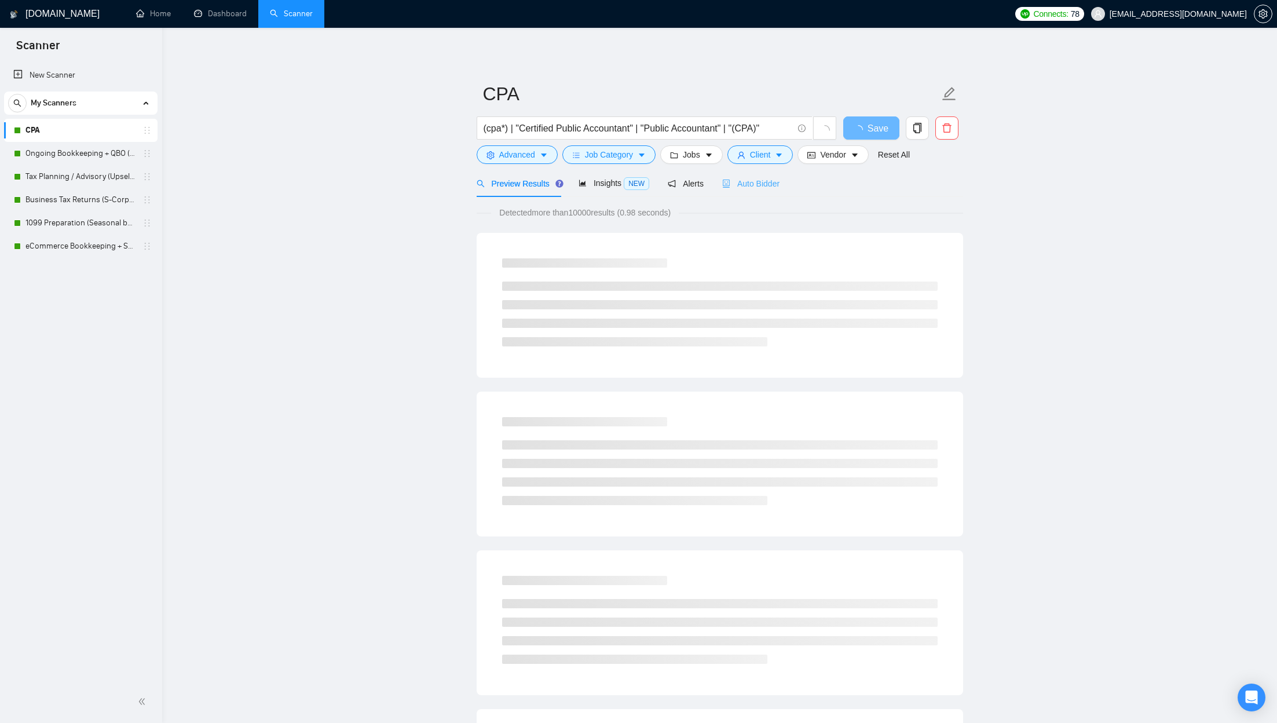
click at [681, 175] on div "Auto Bidder" at bounding box center [750, 183] width 57 height 27
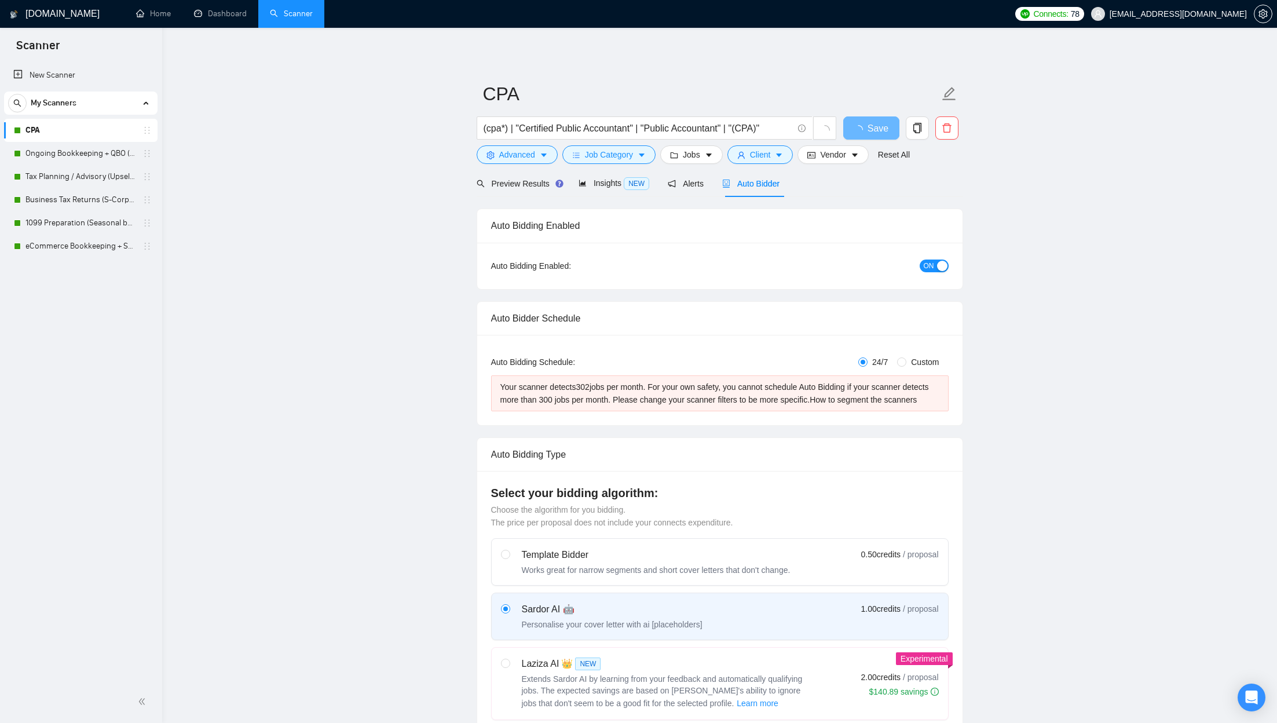
checkbox input "true"
click at [537, 185] on span "Preview Results" at bounding box center [518, 183] width 83 height 9
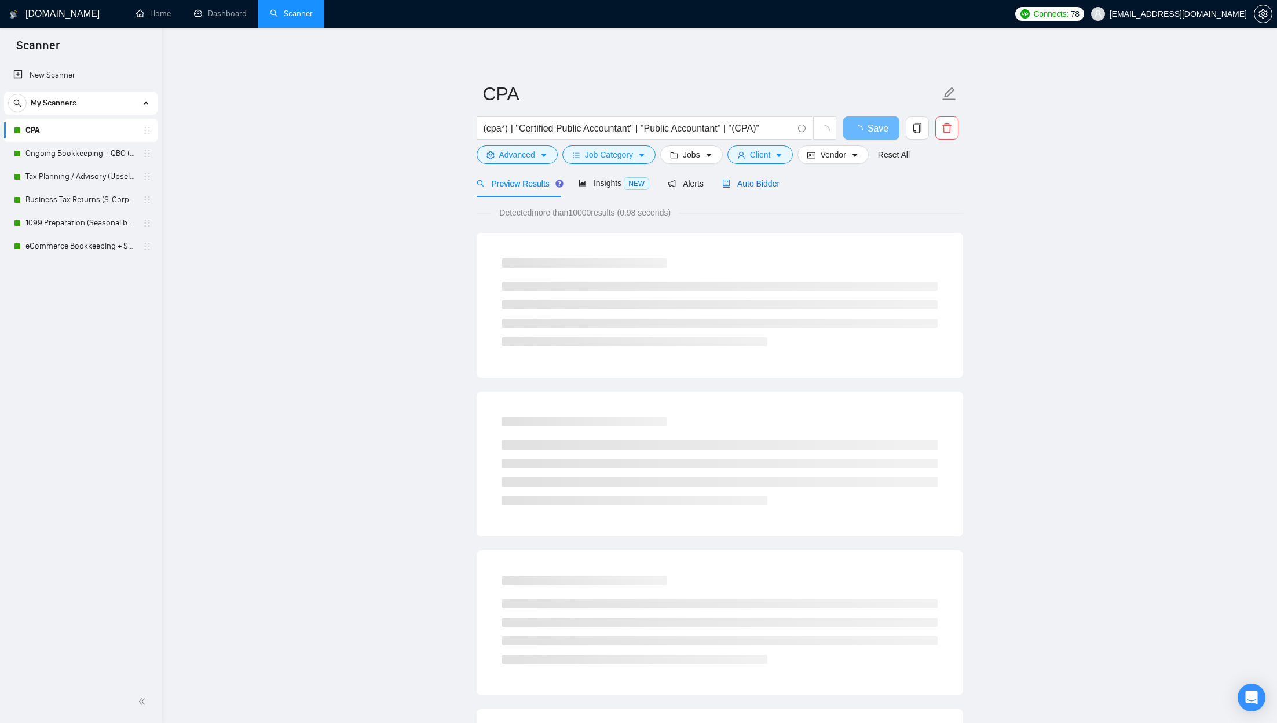
click at [681, 182] on span "Auto Bidder" at bounding box center [750, 183] width 57 height 9
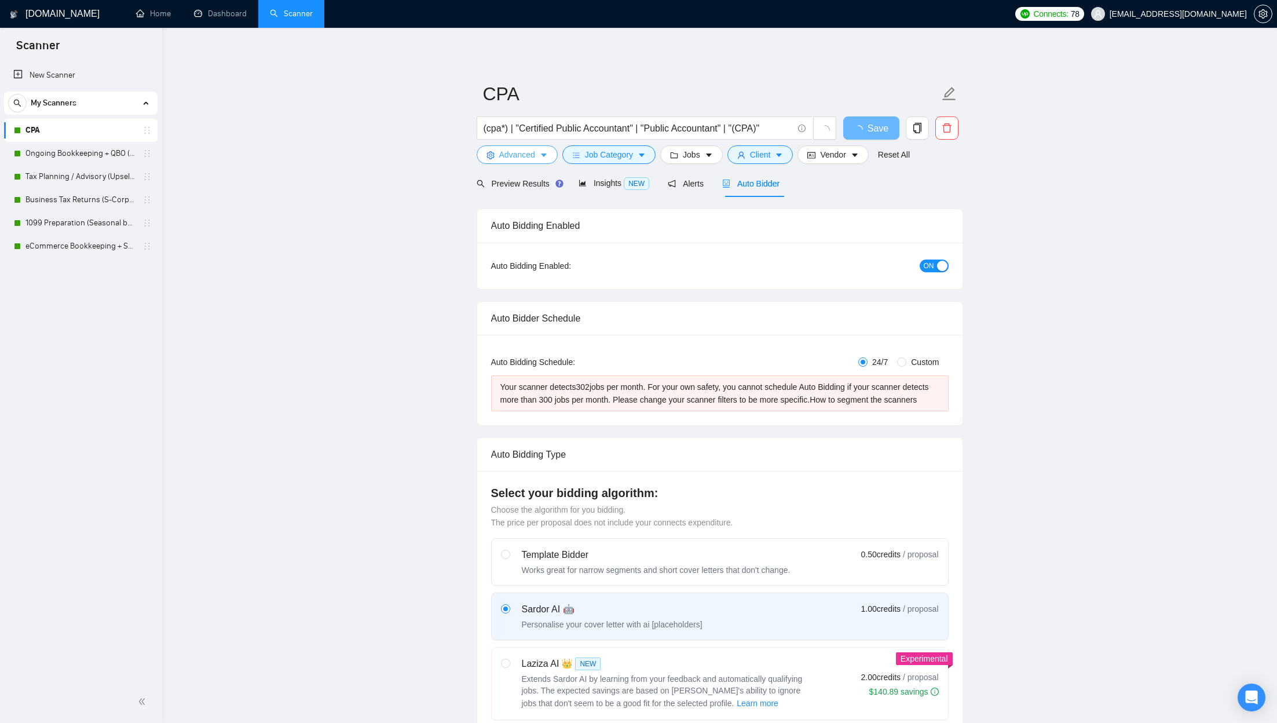
click at [538, 159] on button "Advanced" at bounding box center [517, 154] width 81 height 19
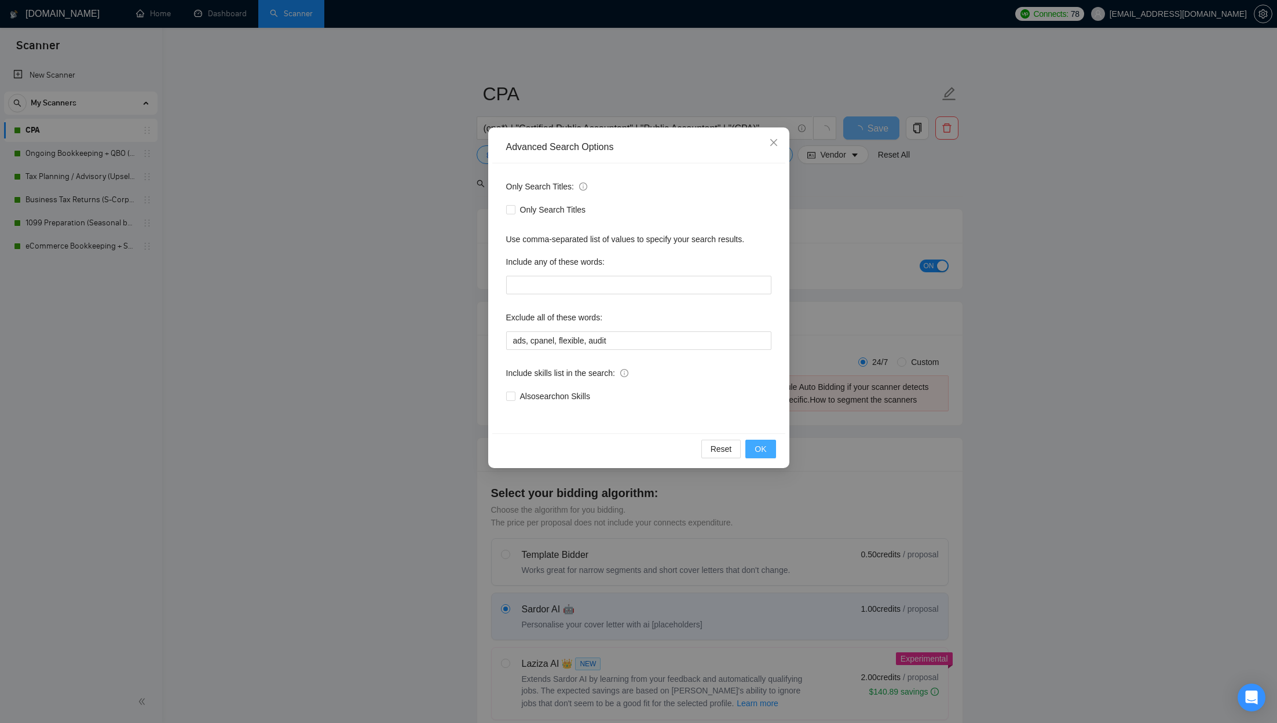
click at [681, 385] on span "OK" at bounding box center [761, 449] width 12 height 13
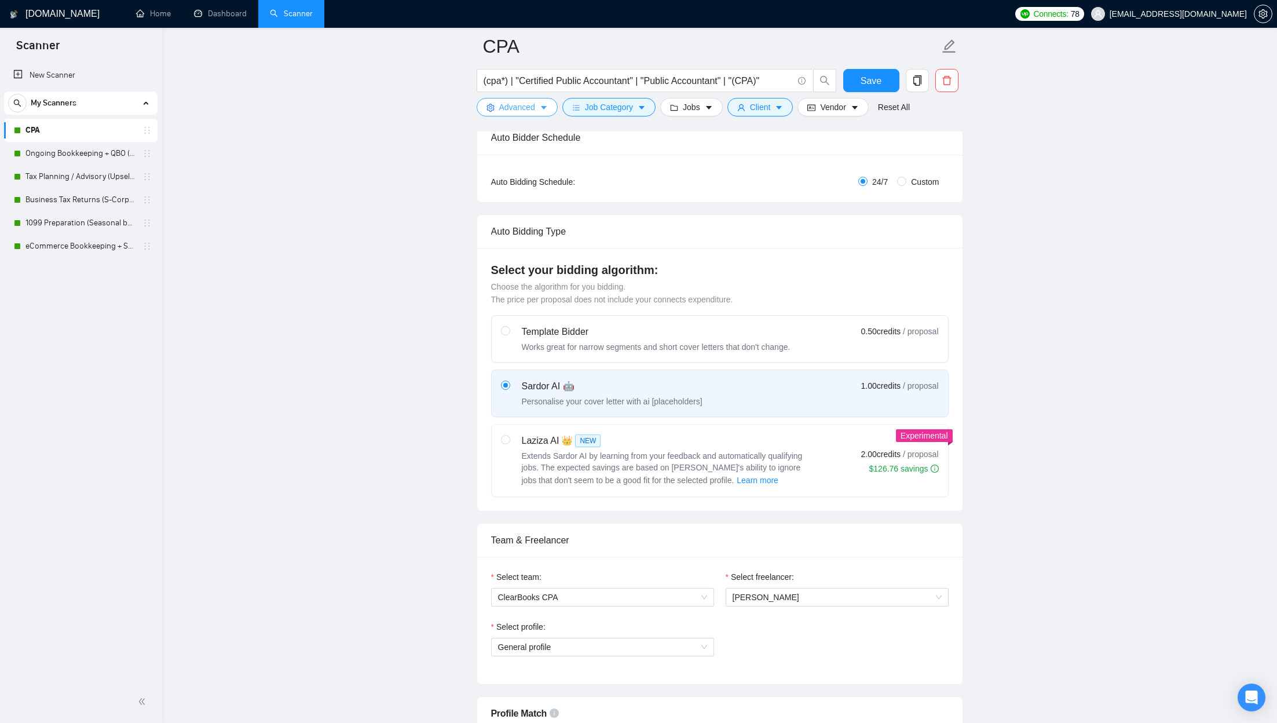
scroll to position [537, 0]
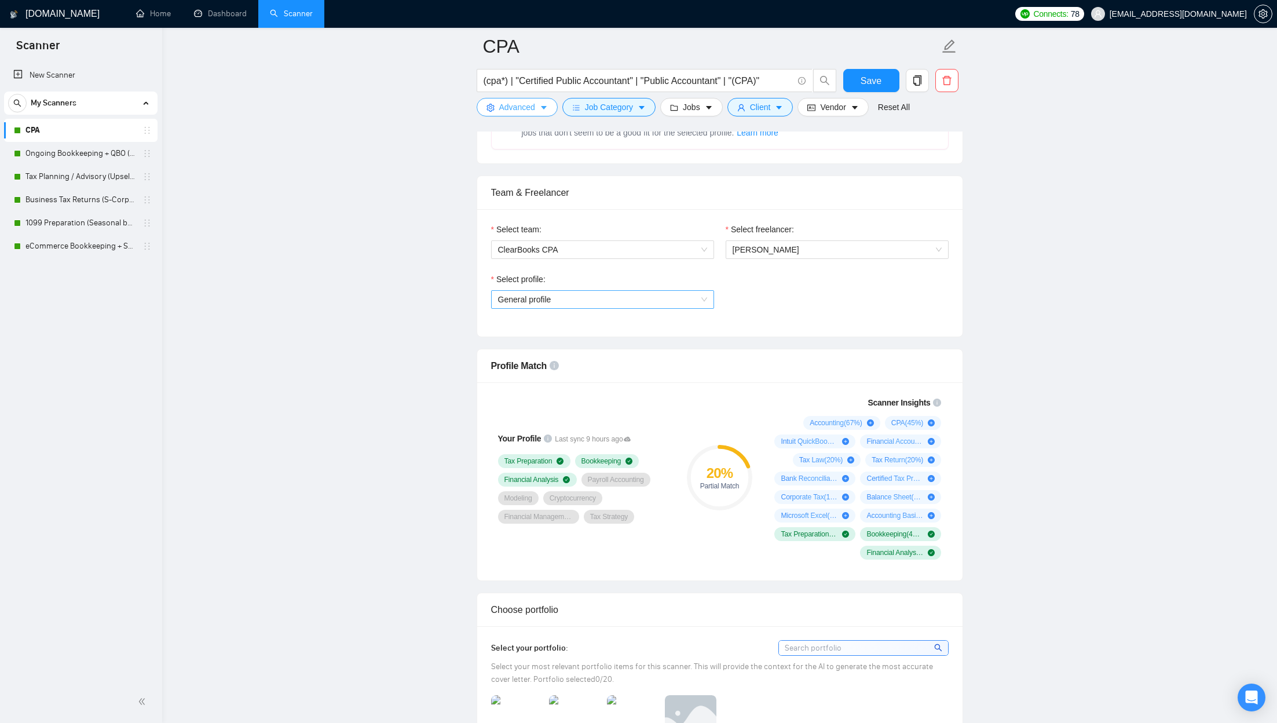
click at [600, 299] on span "General profile" at bounding box center [602, 299] width 209 height 17
click at [593, 334] on div "Accounting" at bounding box center [602, 338] width 209 height 13
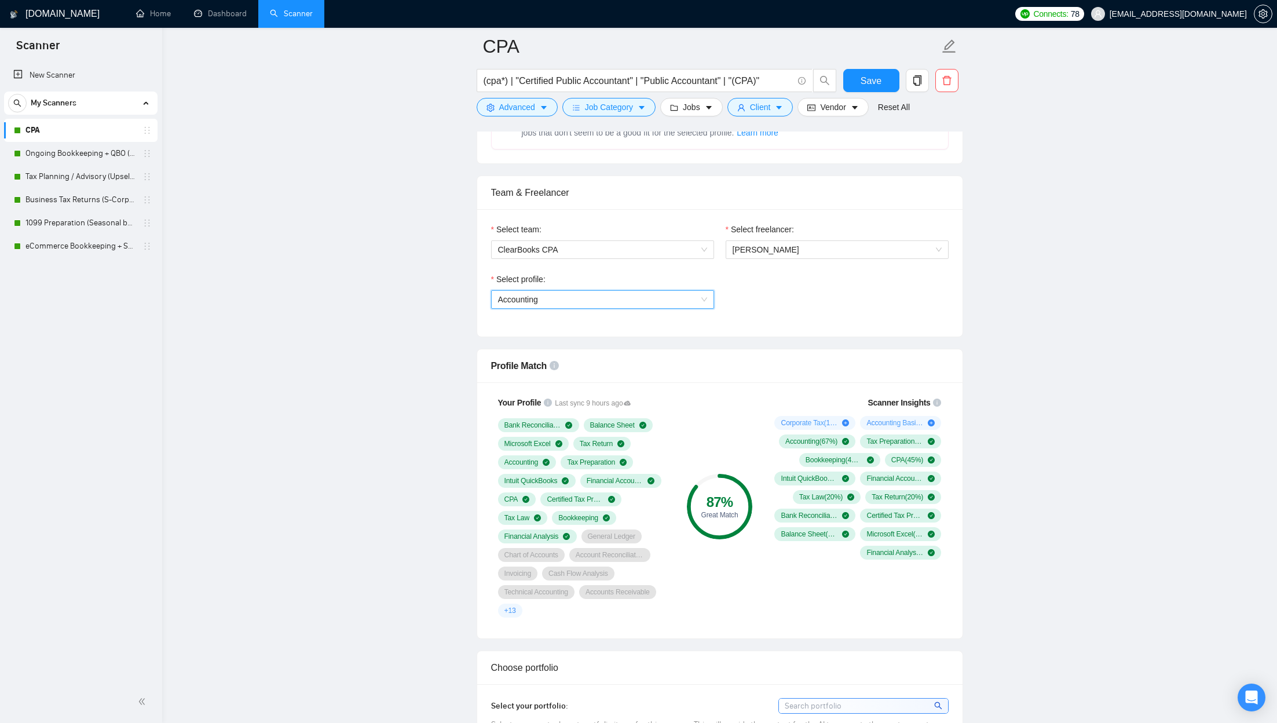
click at [578, 294] on span "Accounting" at bounding box center [602, 299] width 209 height 17
click at [568, 317] on div "General profile" at bounding box center [602, 319] width 209 height 13
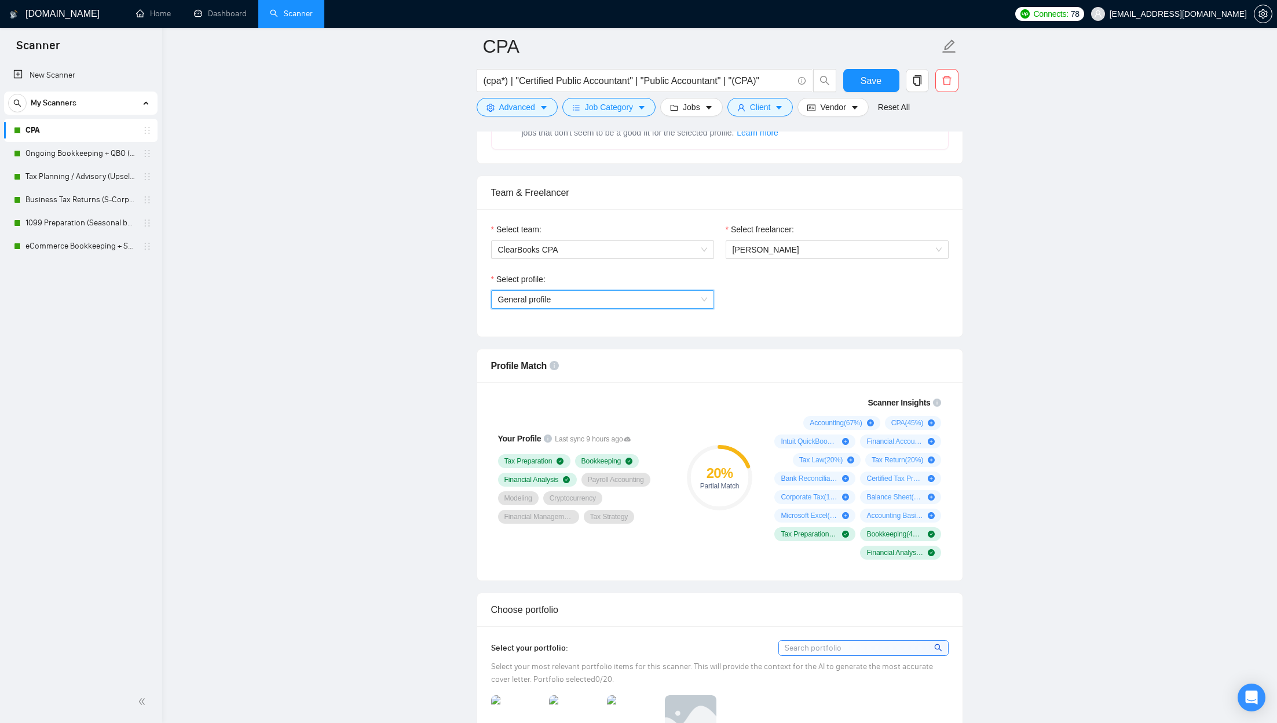
click at [560, 301] on span "General profile" at bounding box center [602, 299] width 209 height 17
click at [554, 342] on div "Accounting" at bounding box center [602, 338] width 209 height 13
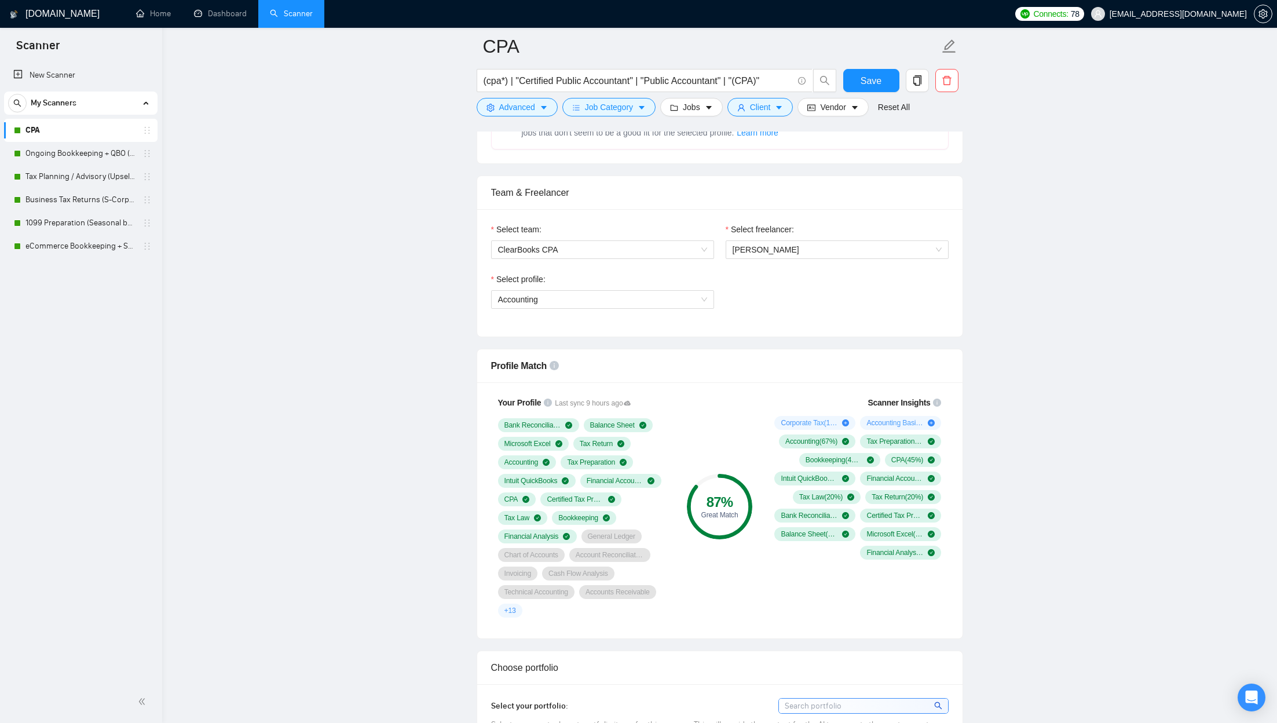
click at [601, 287] on div "Select profile:" at bounding box center [602, 281] width 223 height 17
click at [601, 297] on span "Accounting" at bounding box center [602, 299] width 209 height 17
click at [575, 324] on div "General profile" at bounding box center [602, 319] width 209 height 13
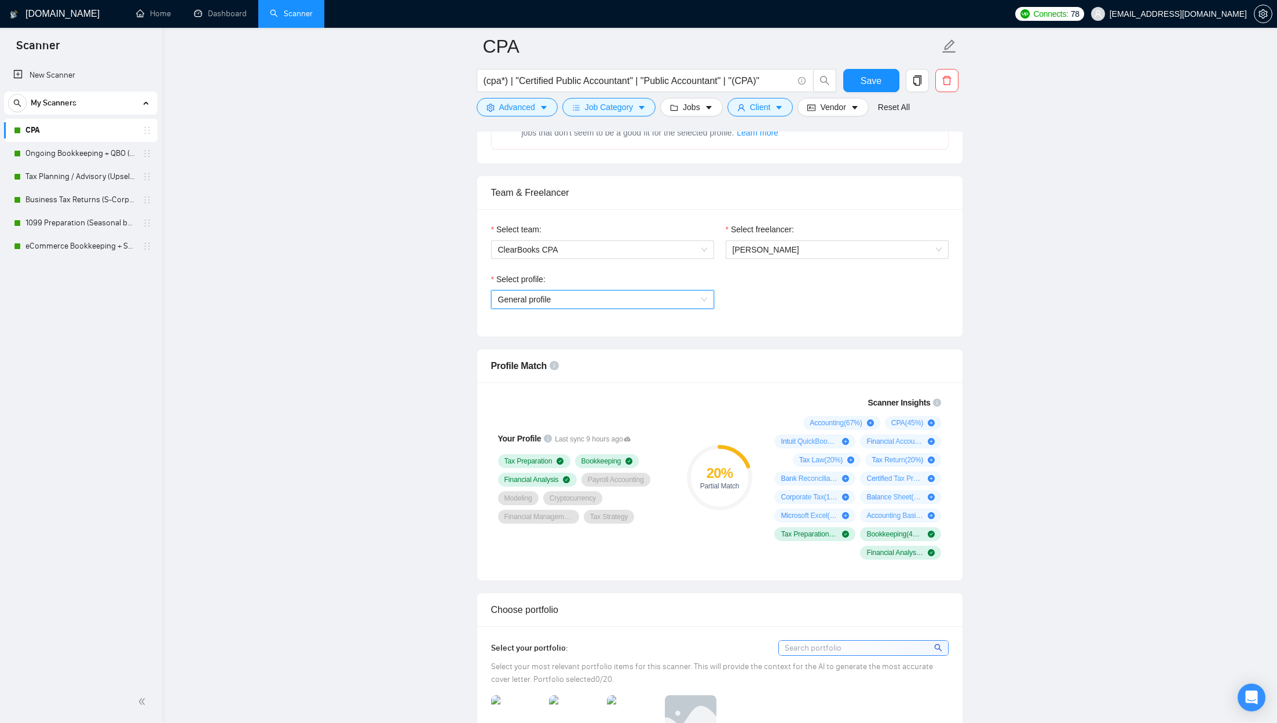
click at [545, 296] on span "General profile" at bounding box center [602, 299] width 209 height 17
click at [540, 338] on div "Accounting" at bounding box center [602, 338] width 209 height 13
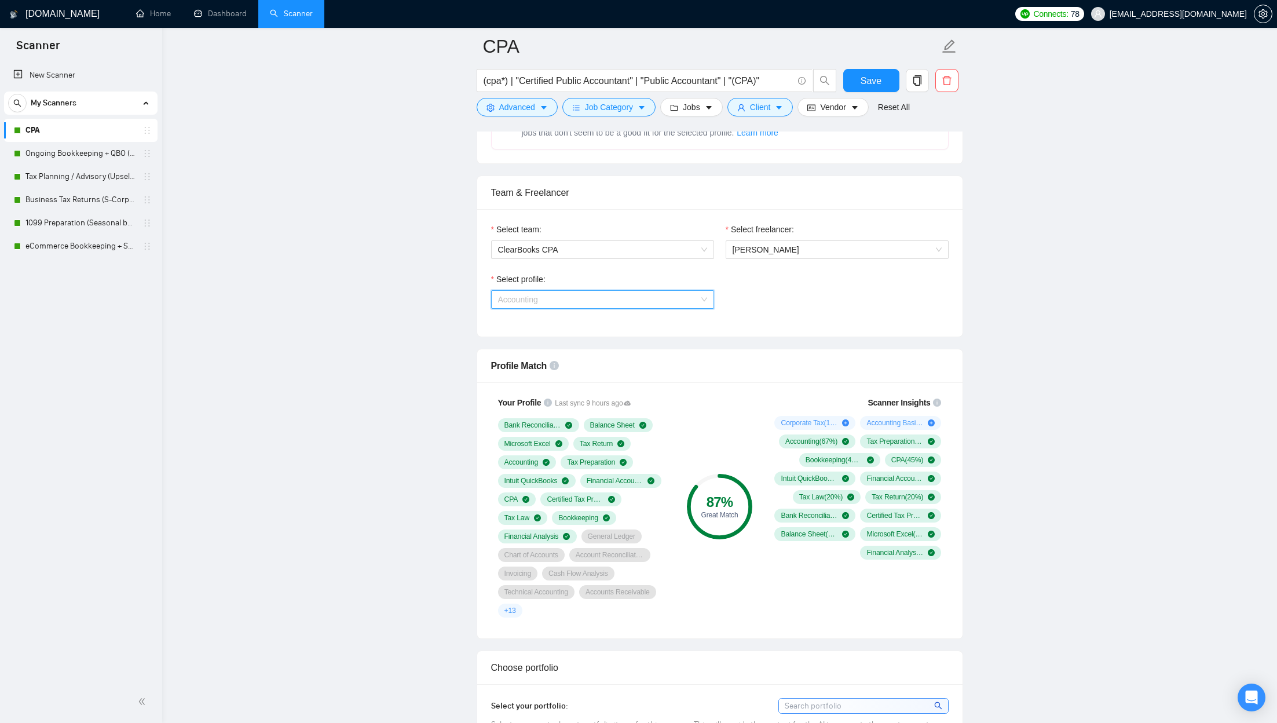
click at [600, 291] on span "Accounting" at bounding box center [602, 299] width 209 height 17
click at [524, 341] on span "Accounting" at bounding box center [520, 338] width 45 height 9
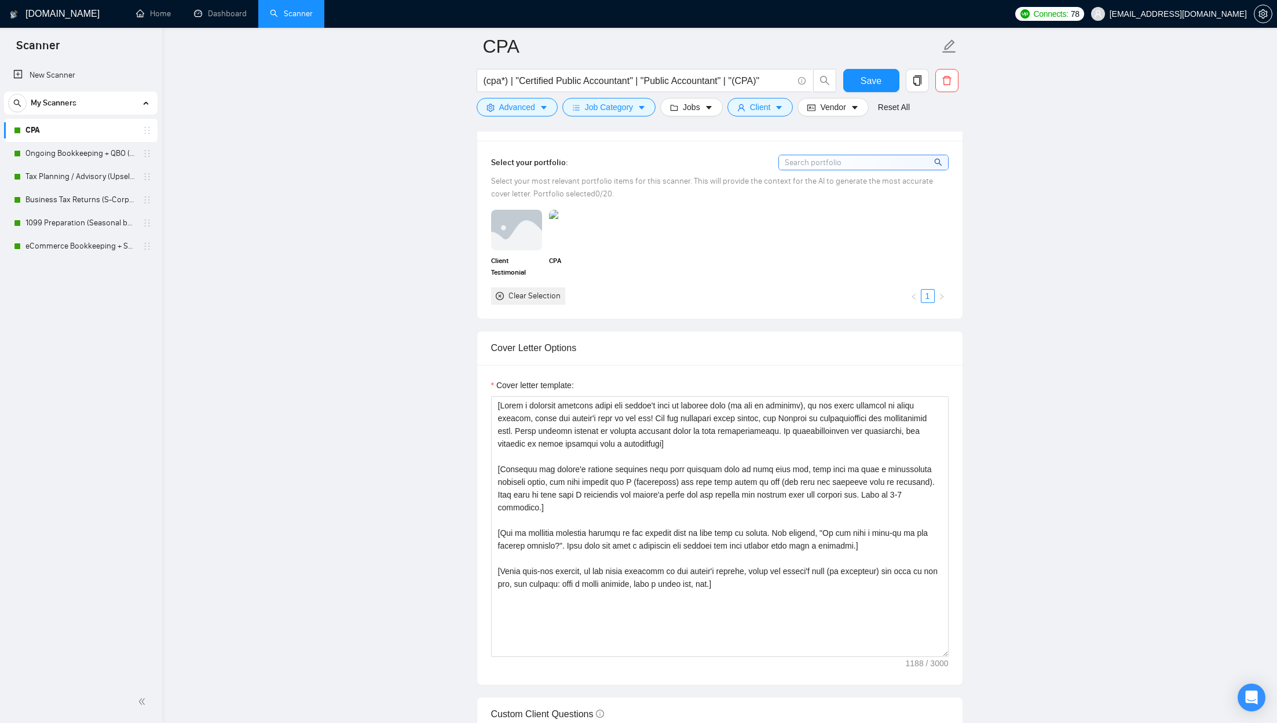
scroll to position [1088, 0]
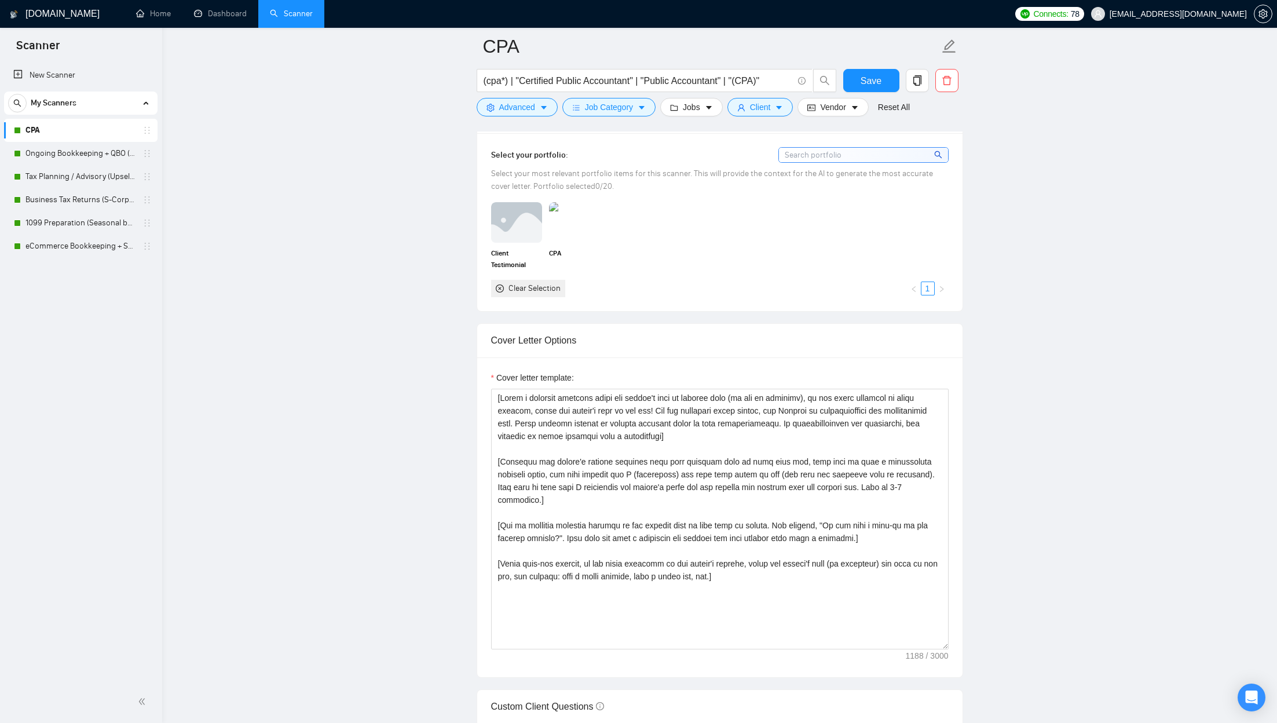
click at [681, 151] on input at bounding box center [863, 155] width 169 height 14
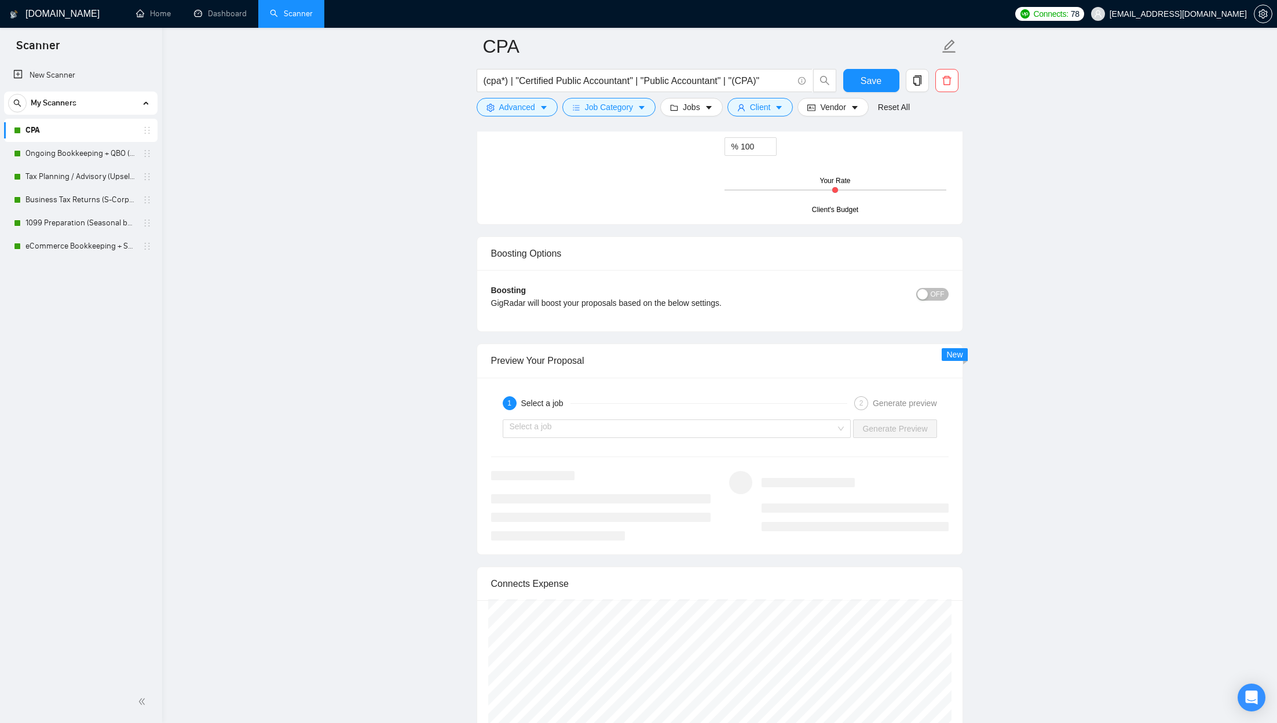
scroll to position [2073, 0]
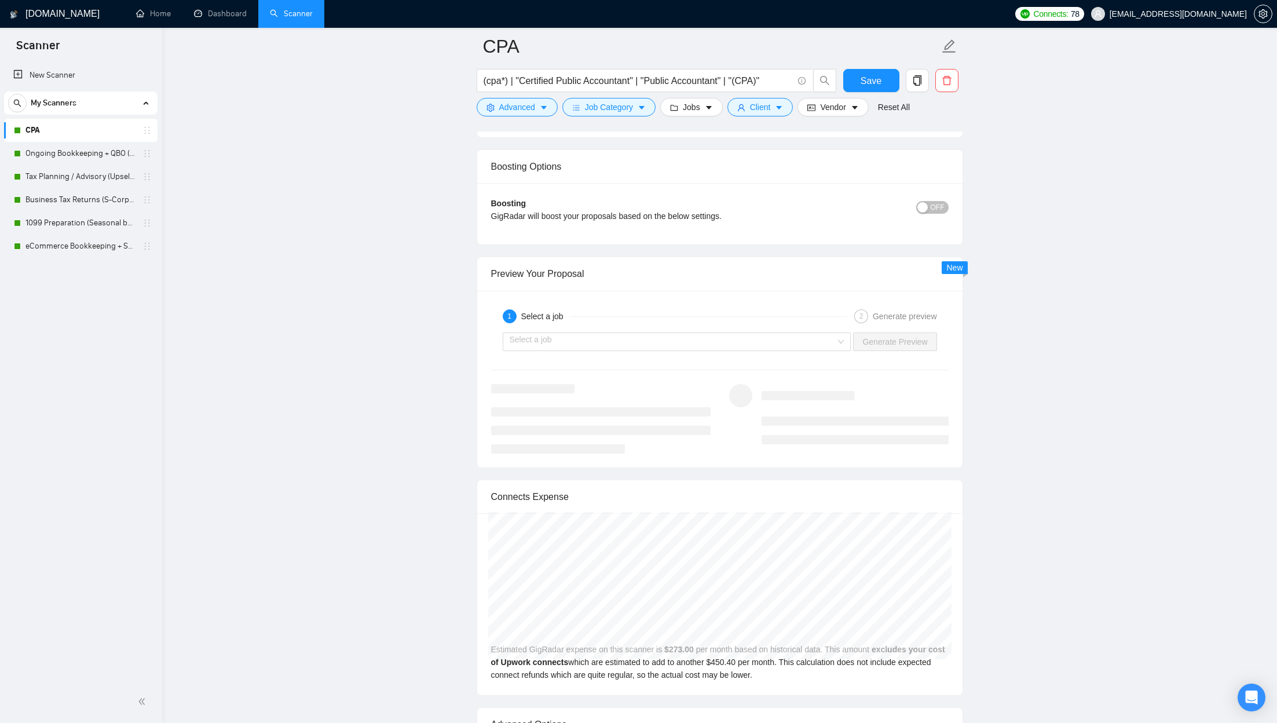
click at [681, 198] on div "OFF" at bounding box center [891, 207] width 115 height 19
click at [681, 205] on span "OFF" at bounding box center [938, 207] width 14 height 13
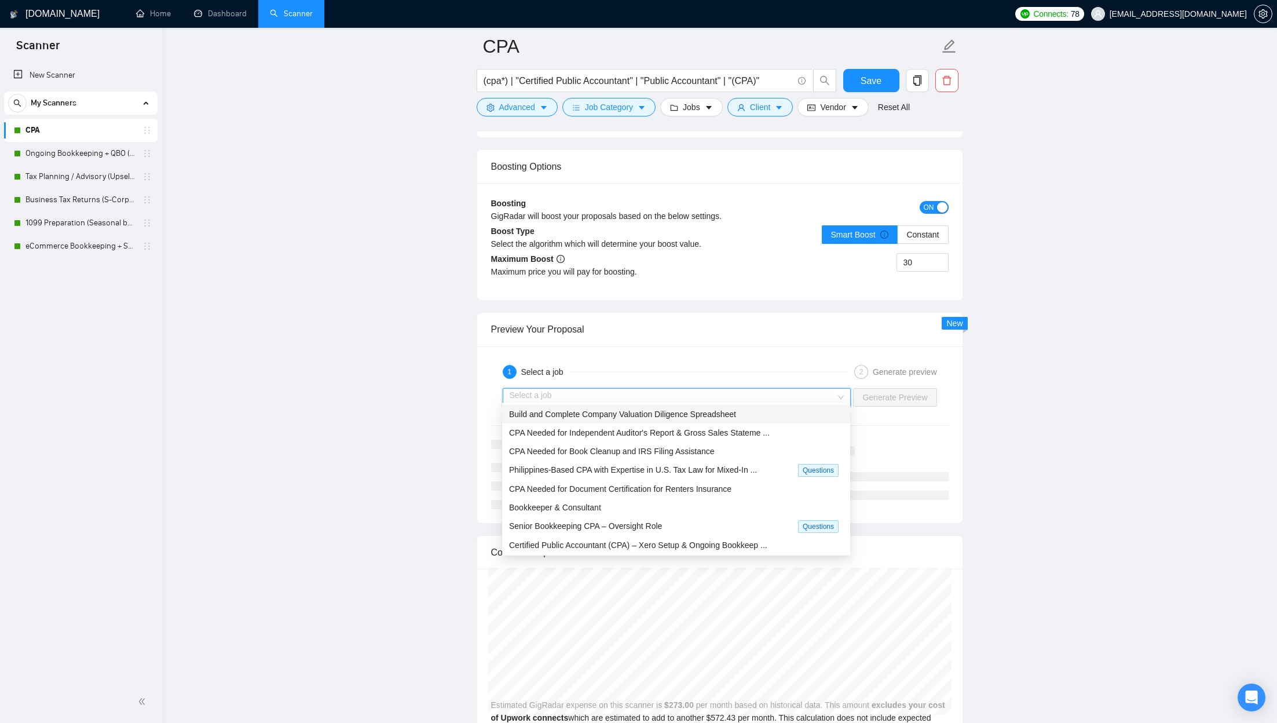
click at [681, 385] on input "search" at bounding box center [673, 397] width 327 height 17
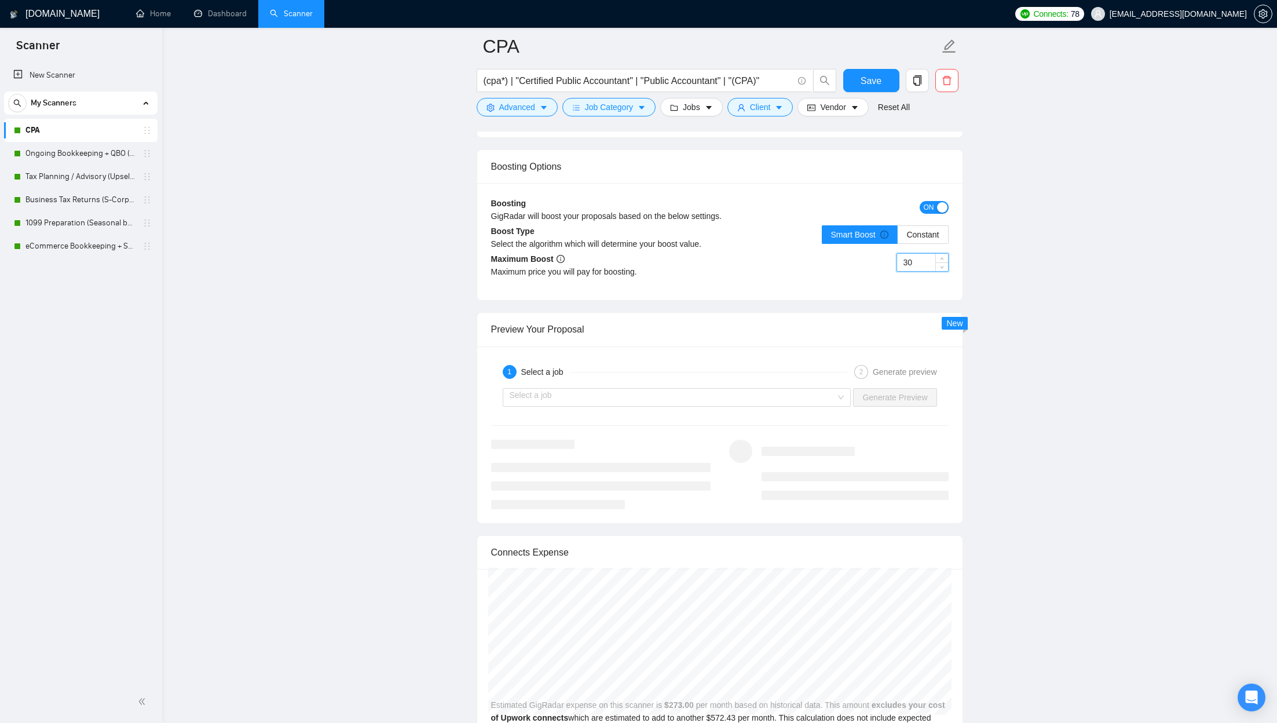
drag, startPoint x: 927, startPoint y: 253, endPoint x: 891, endPoint y: 251, distance: 36.5
click at [681, 253] on div "30" at bounding box center [834, 269] width 229 height 32
drag, startPoint x: 924, startPoint y: 260, endPoint x: 875, endPoint y: 260, distance: 48.7
click at [681, 260] on div "30" at bounding box center [834, 269] width 229 height 32
click at [681, 202] on div "button" at bounding box center [942, 207] width 10 height 10
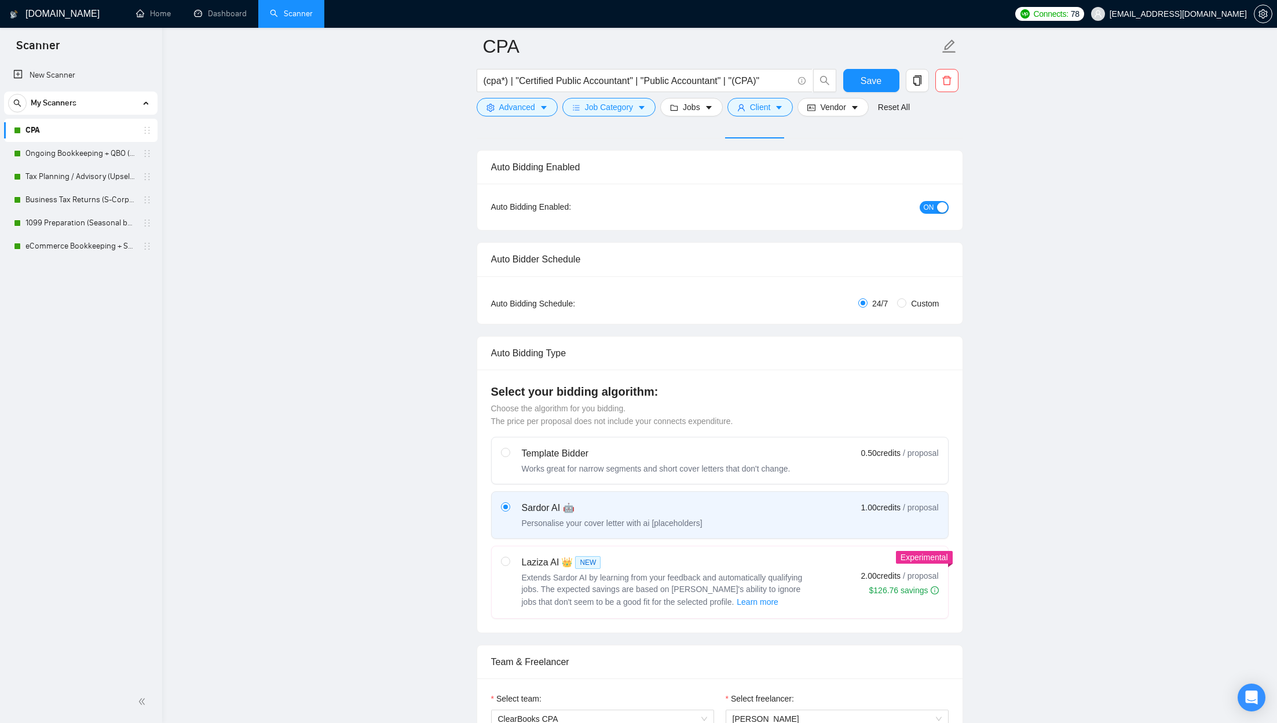
scroll to position [0, 0]
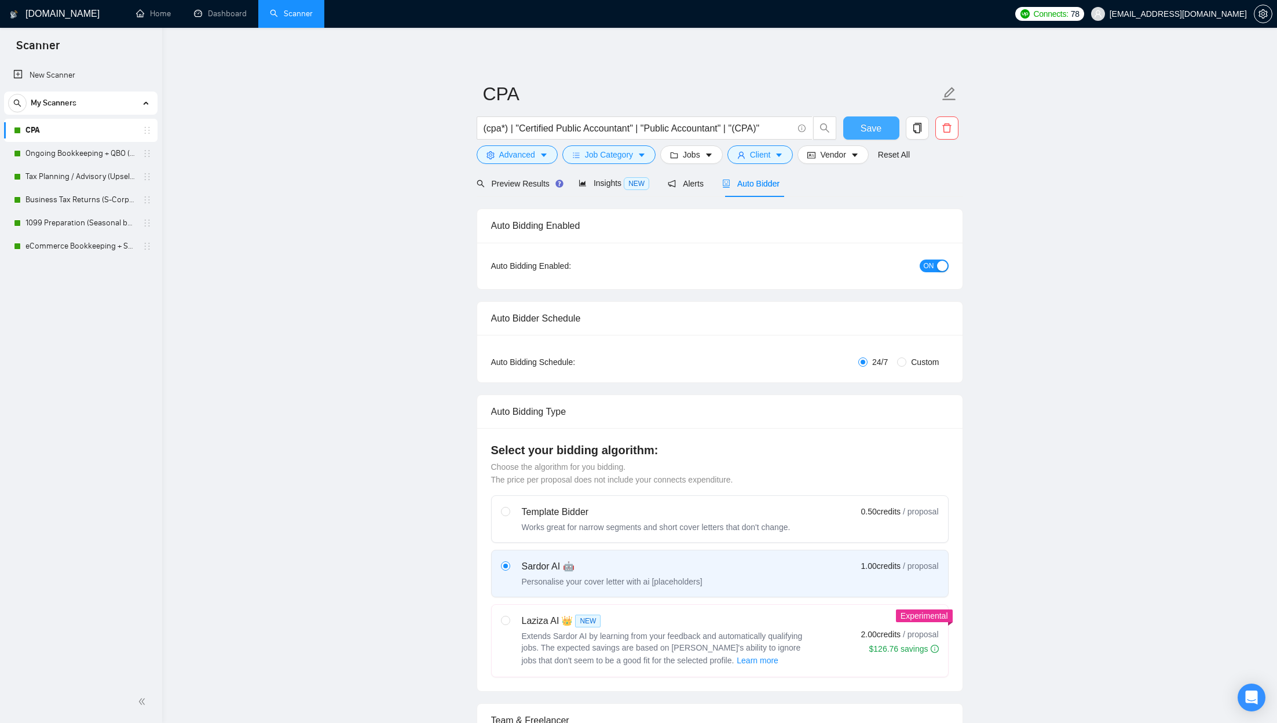
click at [681, 131] on button "Save" at bounding box center [871, 127] width 56 height 23
checkbox input "true"
click at [681, 120] on button "Save" at bounding box center [871, 127] width 56 height 23
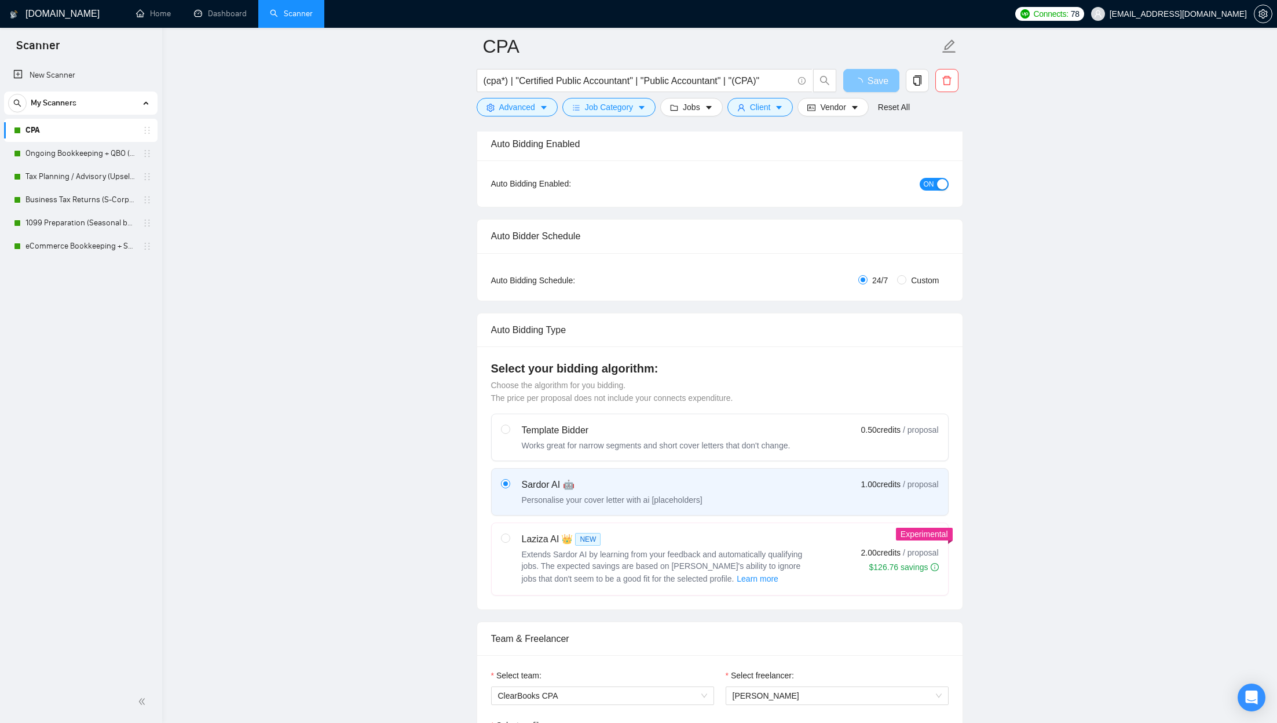
scroll to position [87, 0]
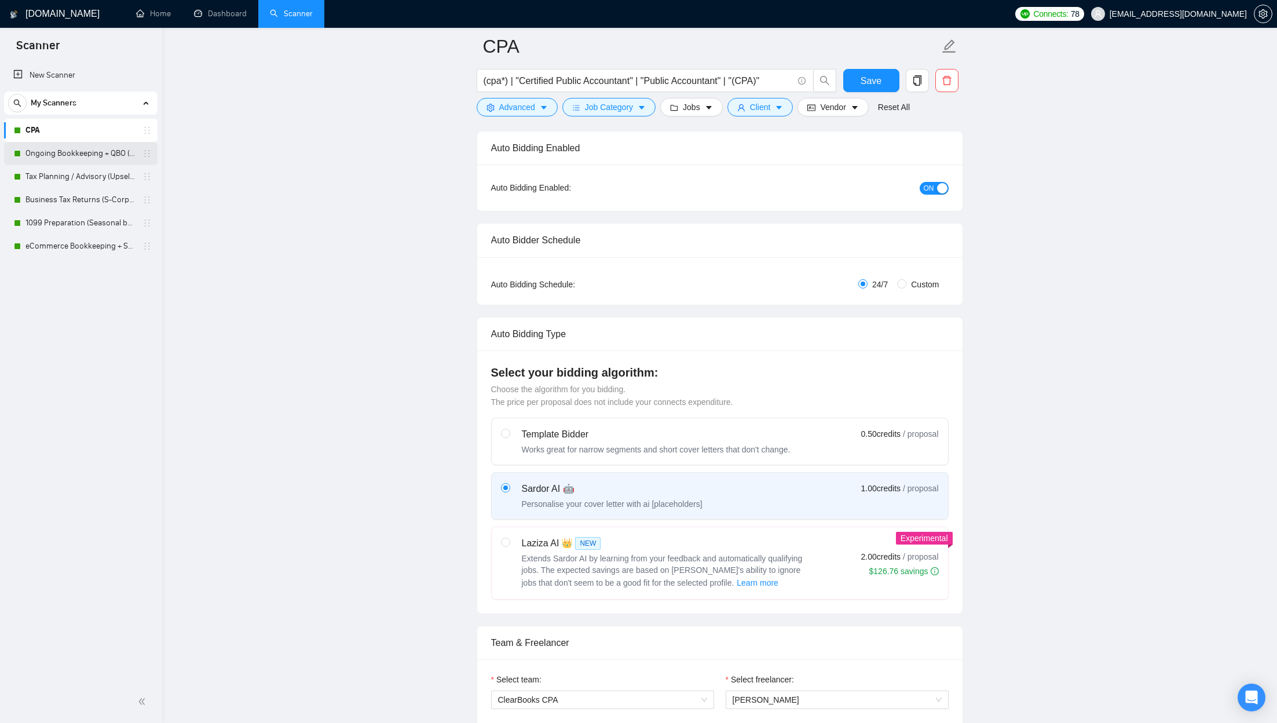
click at [67, 151] on link "Ongoing Bookkeeping + QBO (Core Bookkeeping)" at bounding box center [80, 153] width 110 height 23
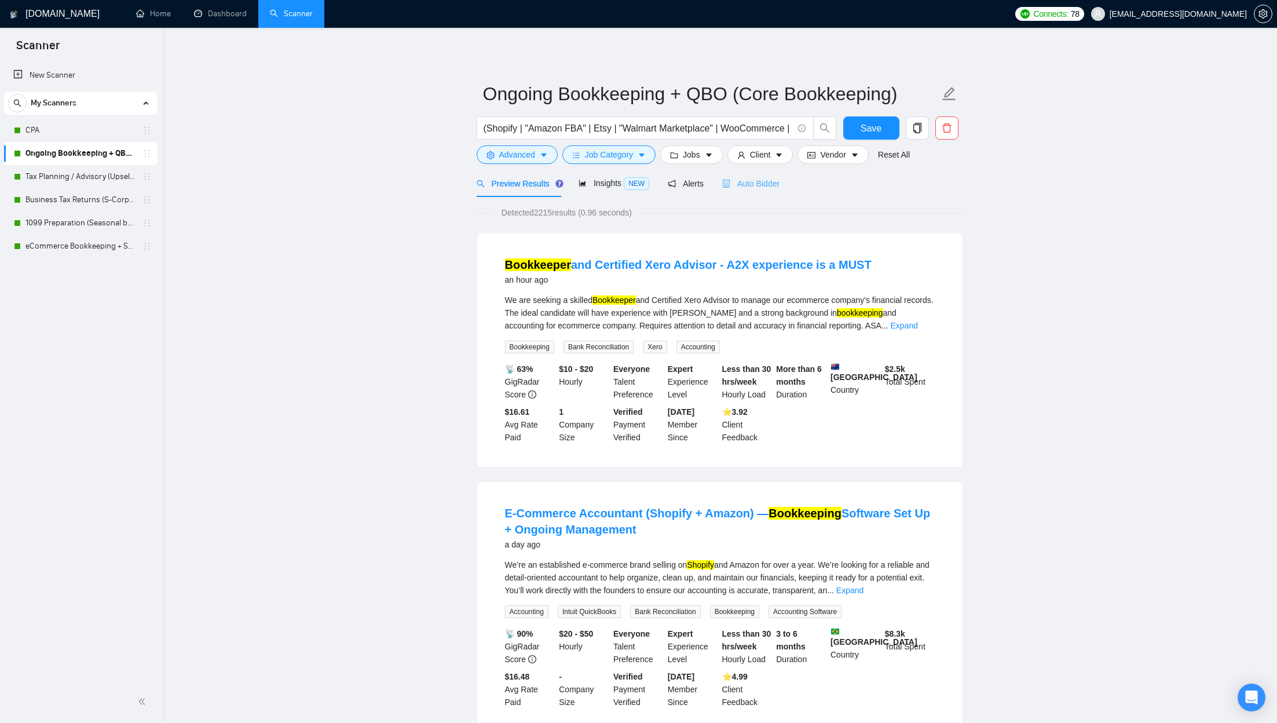
click at [681, 174] on div "Auto Bidder" at bounding box center [750, 183] width 57 height 27
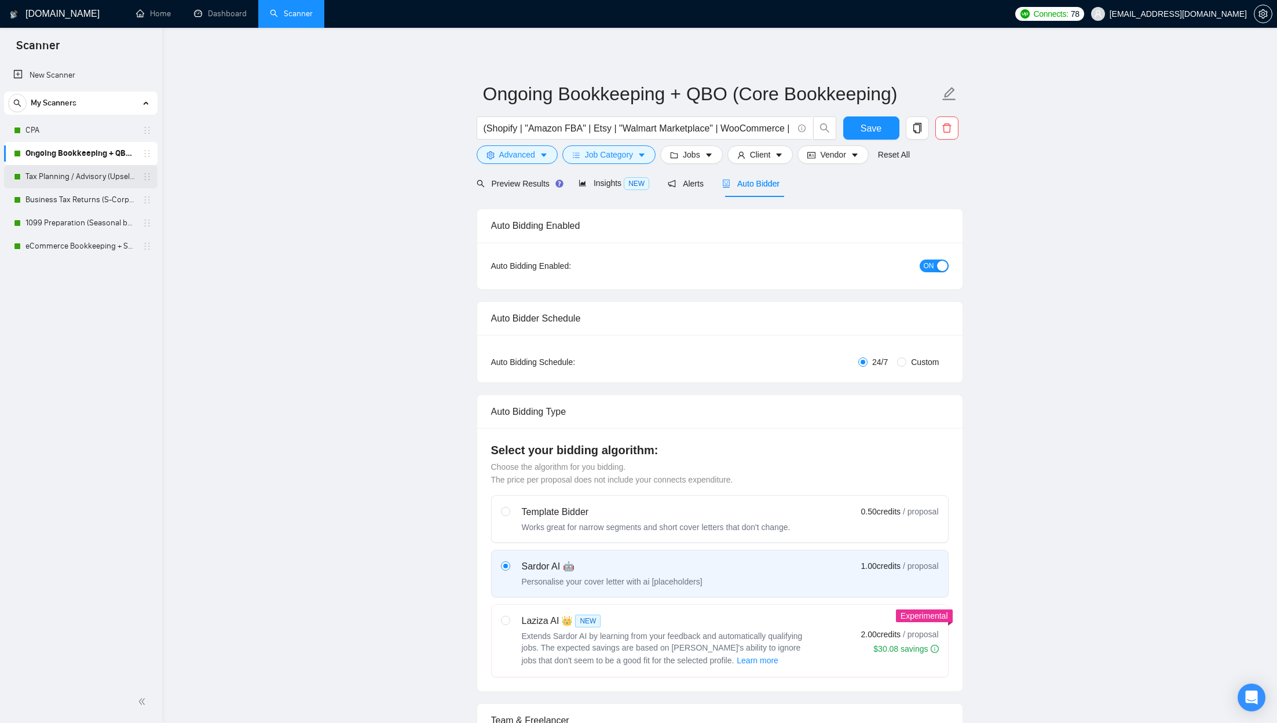
click at [103, 184] on link "Tax Planning / Advisory (Upsell to CPA Support & Peak)" at bounding box center [80, 176] width 110 height 23
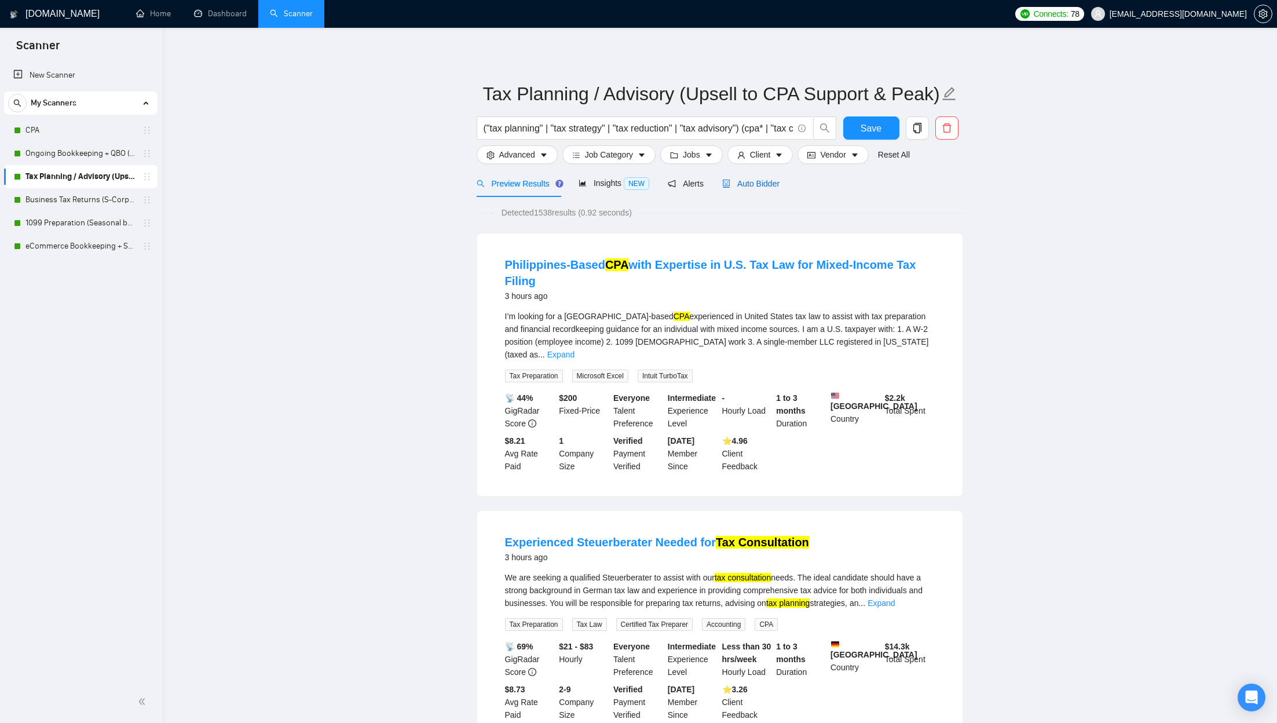
click at [681, 189] on div "Auto Bidder" at bounding box center [750, 183] width 57 height 13
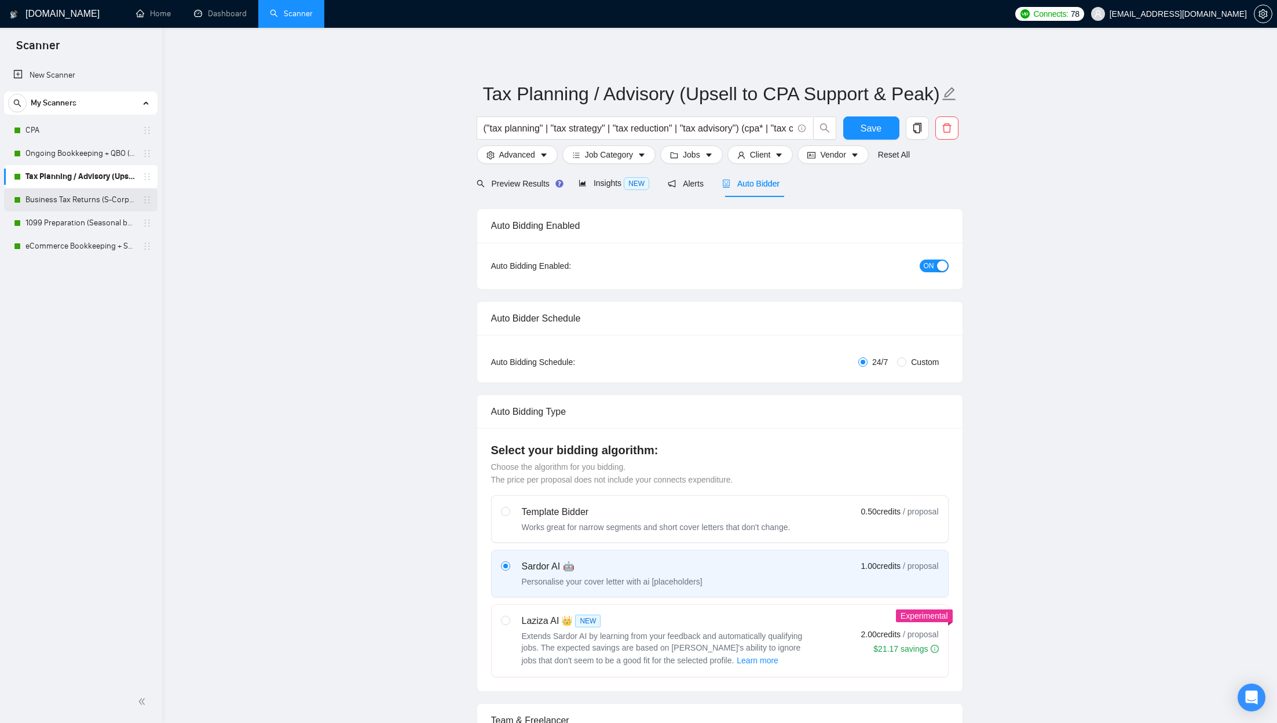
click at [95, 191] on link "Business Tax Returns (S-Corp / Partnership)" at bounding box center [80, 199] width 110 height 23
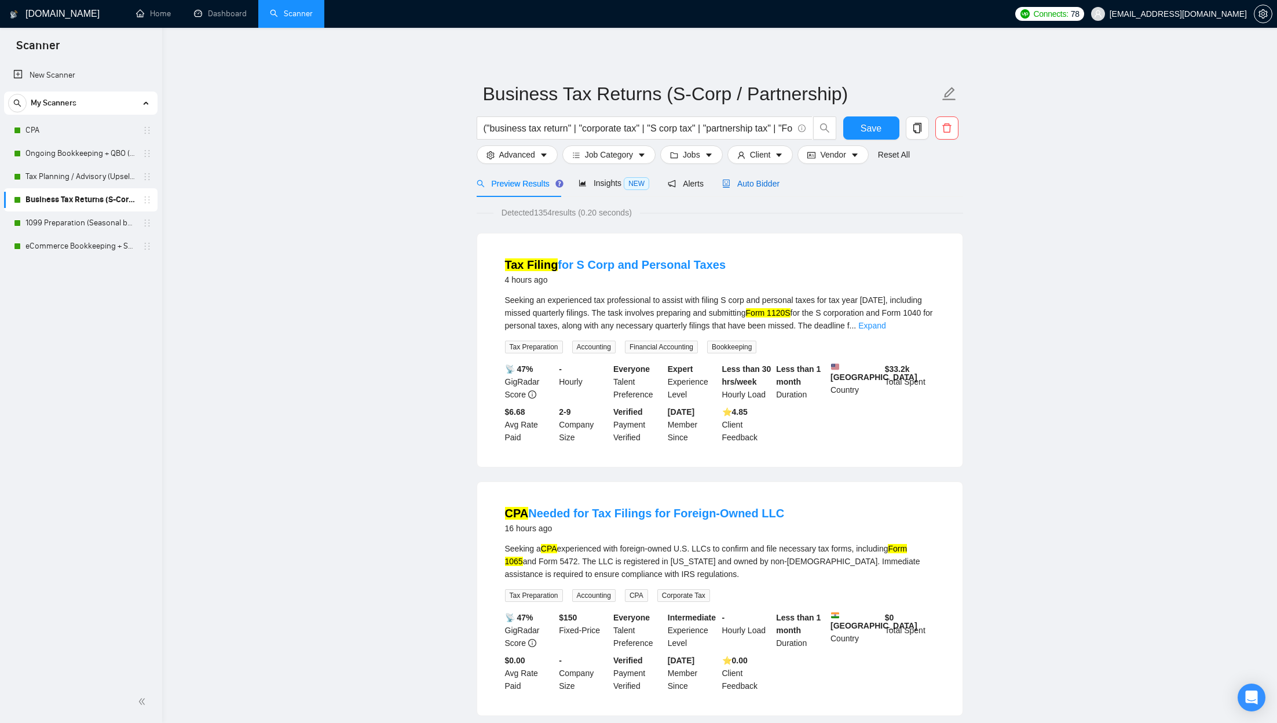
click at [681, 187] on span "Auto Bidder" at bounding box center [750, 183] width 57 height 9
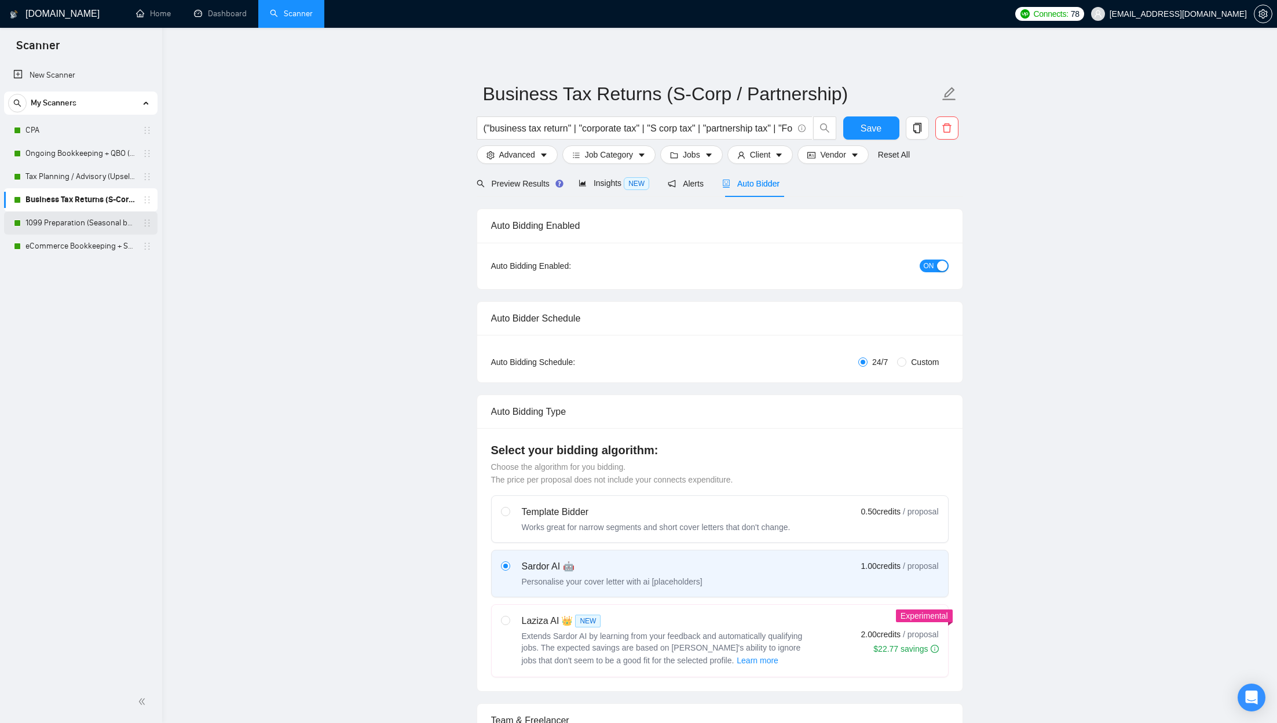
click at [97, 228] on link "1099 Preparation (Seasonal but constant flow)" at bounding box center [80, 222] width 110 height 23
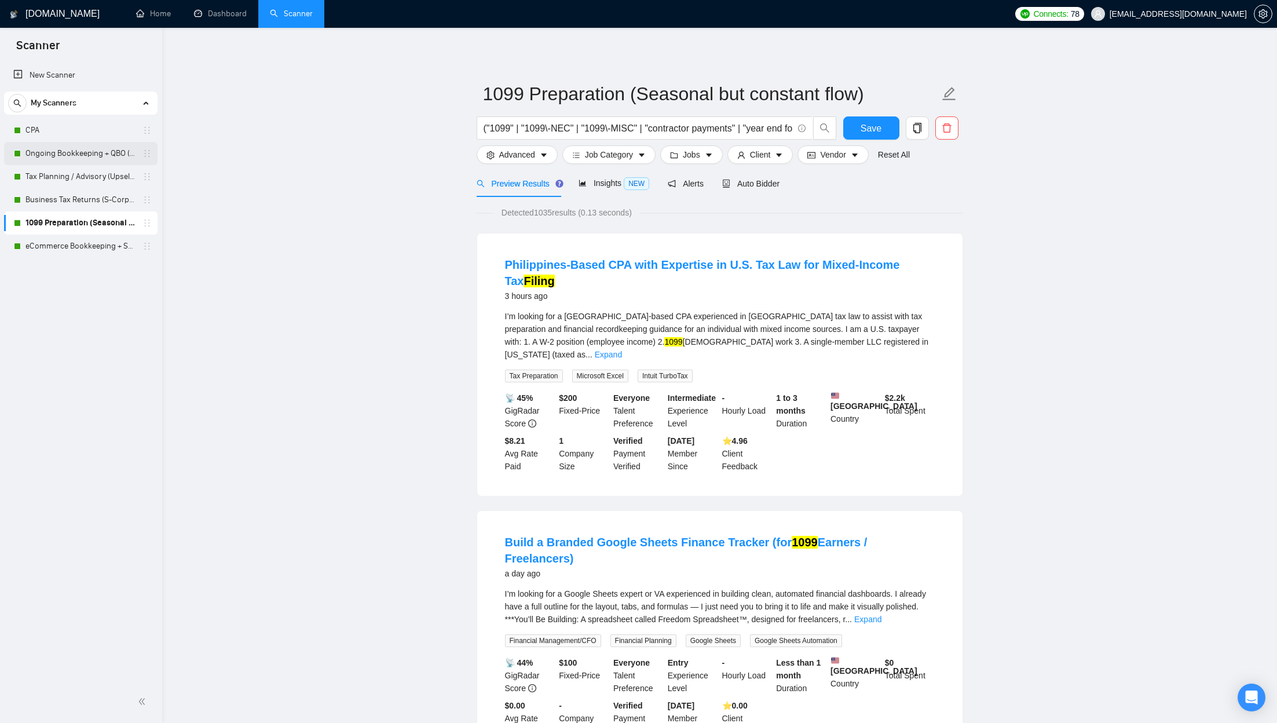
click at [101, 156] on link "Ongoing Bookkeeping + QBO (Core Bookkeeping)" at bounding box center [80, 153] width 110 height 23
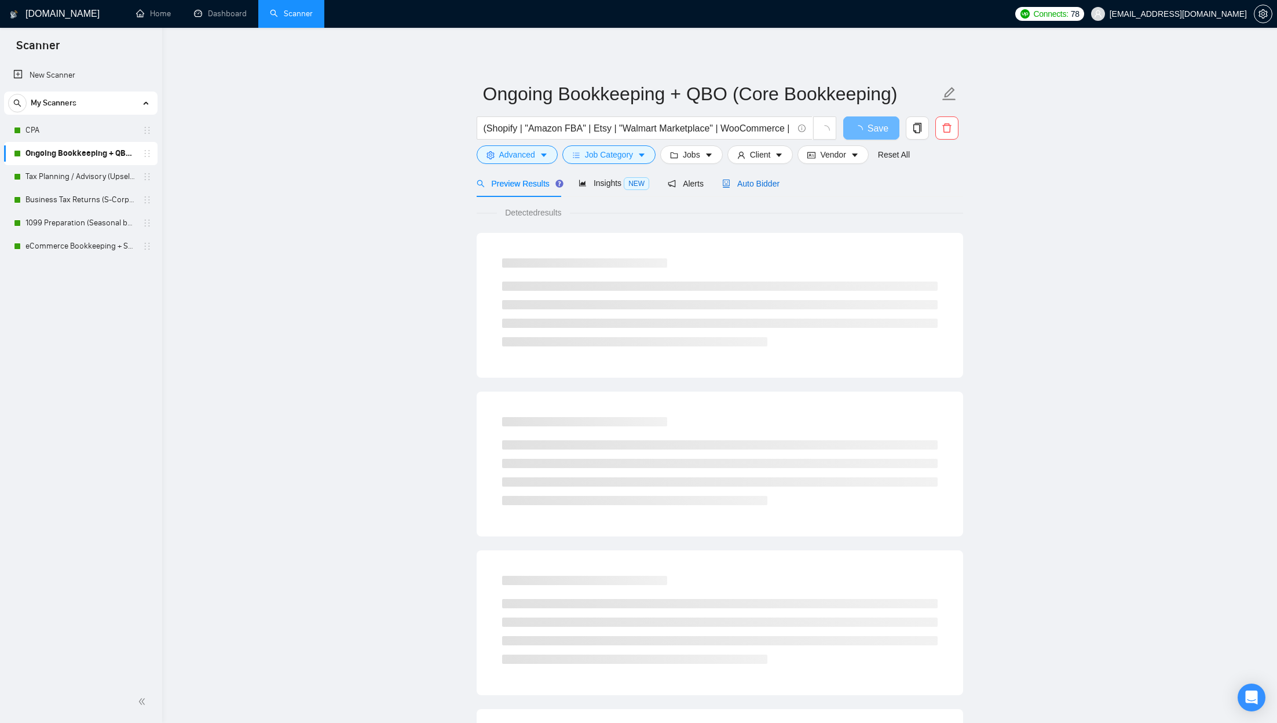
click at [681, 182] on span "Auto Bidder" at bounding box center [750, 183] width 57 height 9
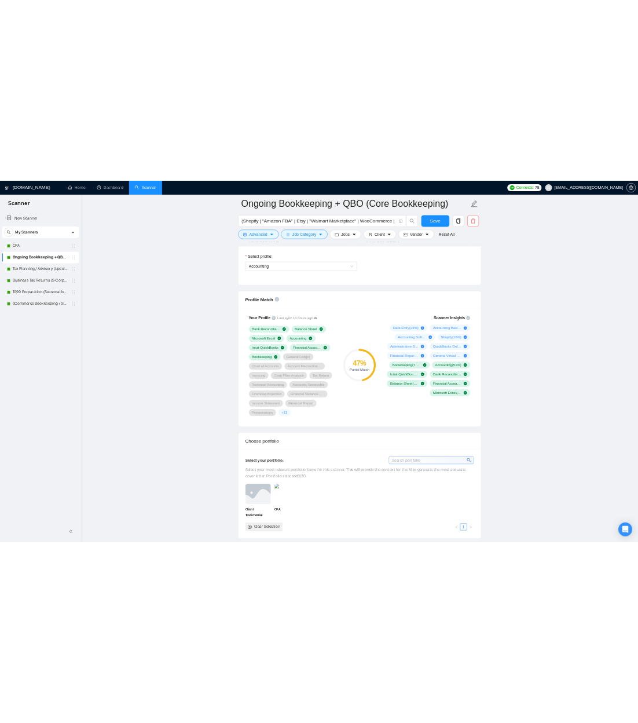
scroll to position [621, 0]
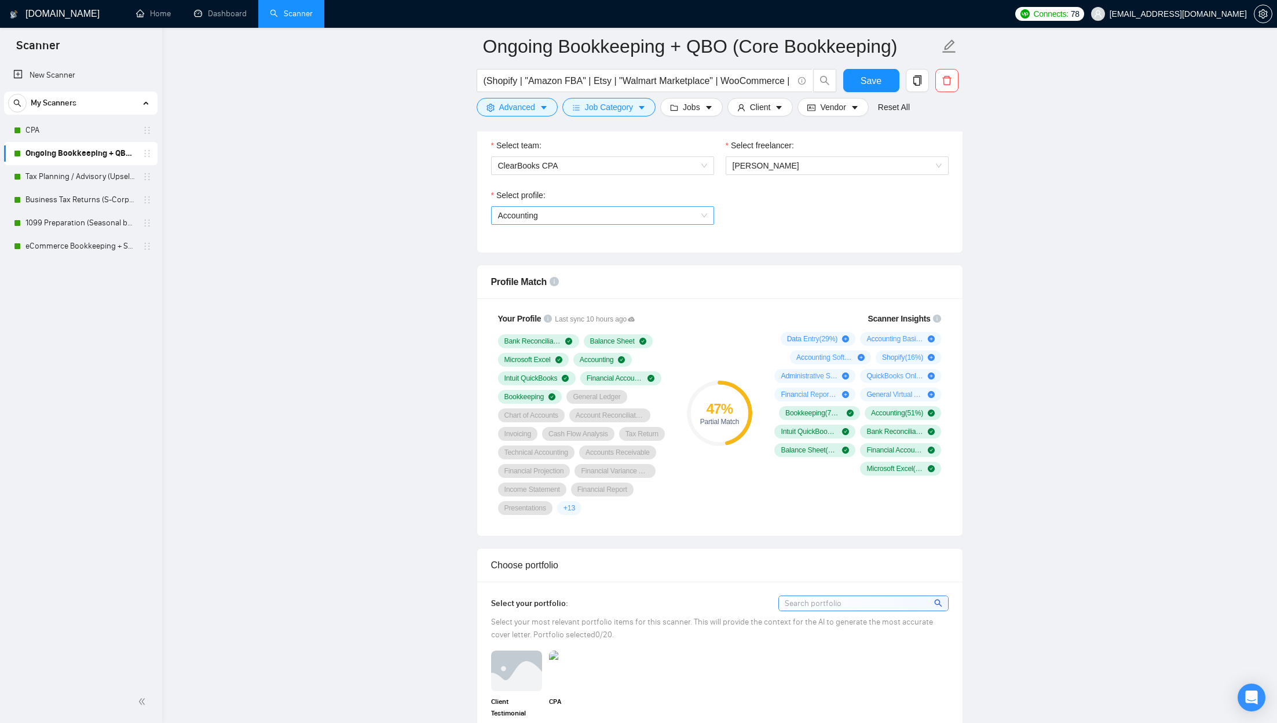
click at [570, 213] on span "Accounting" at bounding box center [602, 215] width 209 height 17
click at [568, 268] on div "Tax Law" at bounding box center [602, 273] width 209 height 13
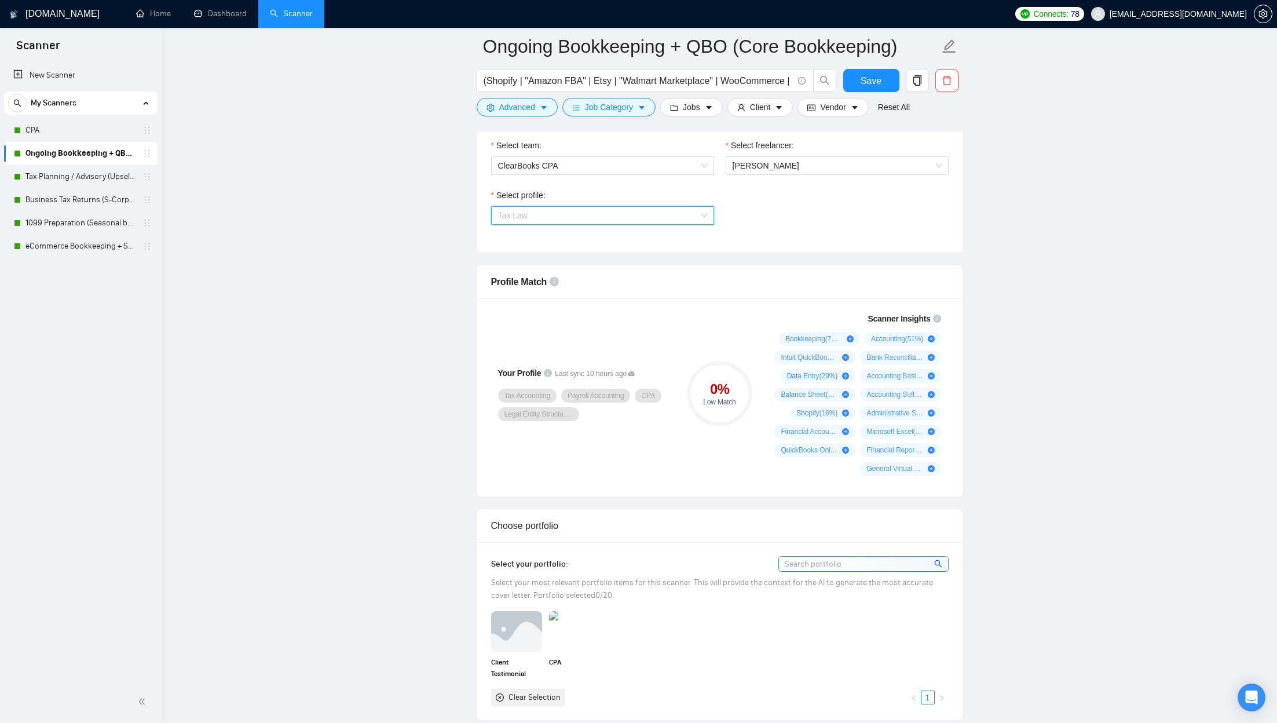
click at [568, 211] on span "Tax Law" at bounding box center [602, 215] width 209 height 17
click at [555, 259] on div "Accounting" at bounding box center [602, 254] width 209 height 13
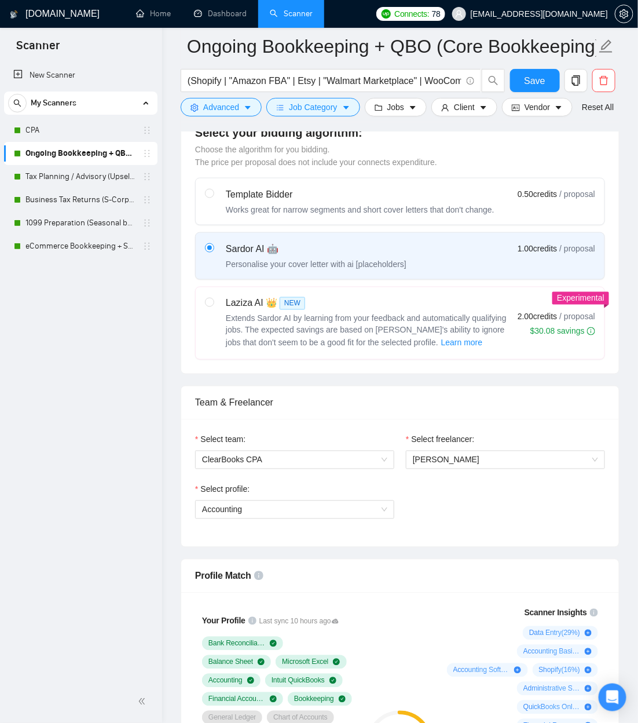
scroll to position [0, 0]
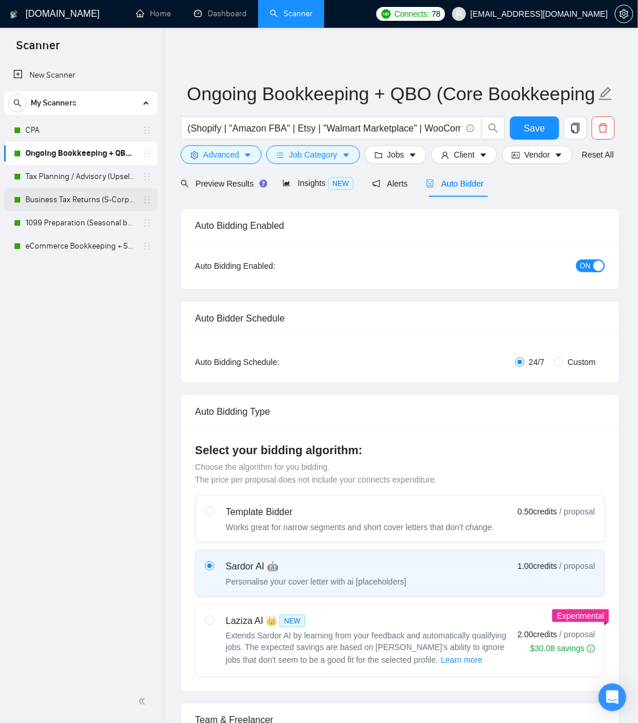
click at [72, 197] on link "Business Tax Returns (S-Corp / Partnership)" at bounding box center [80, 199] width 110 height 23
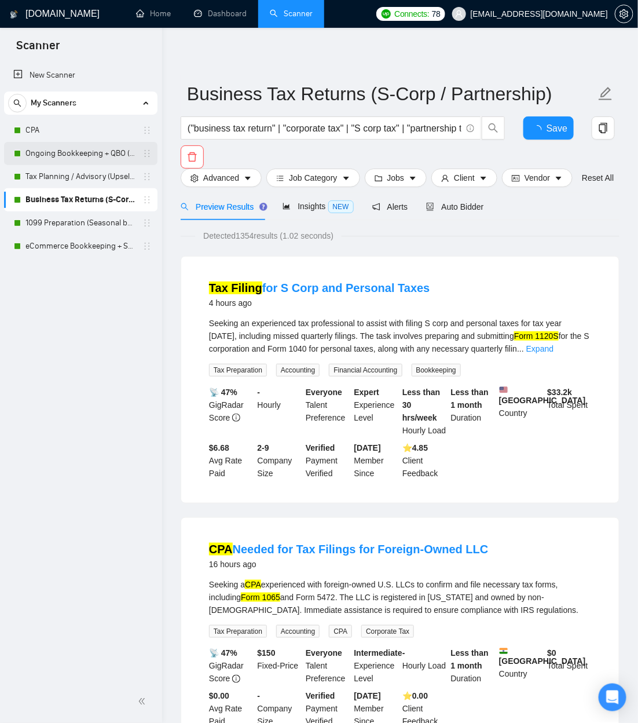
click at [131, 158] on link "Ongoing Bookkeeping + QBO (Core Bookkeeping)" at bounding box center [80, 153] width 110 height 23
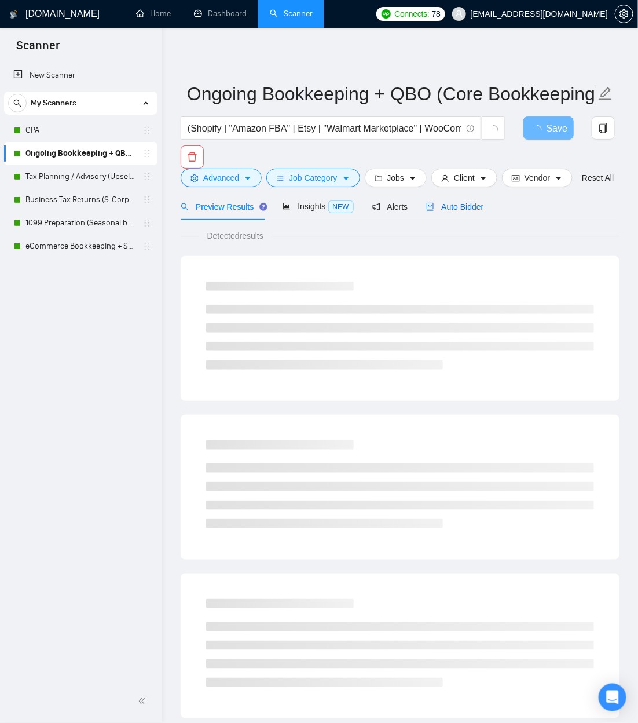
click at [471, 213] on div "Auto Bidder" at bounding box center [454, 206] width 57 height 13
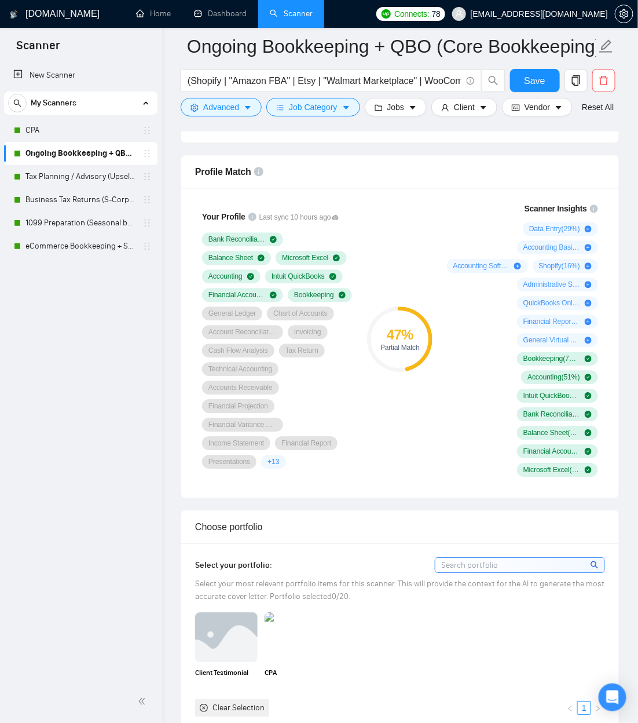
scroll to position [745, 0]
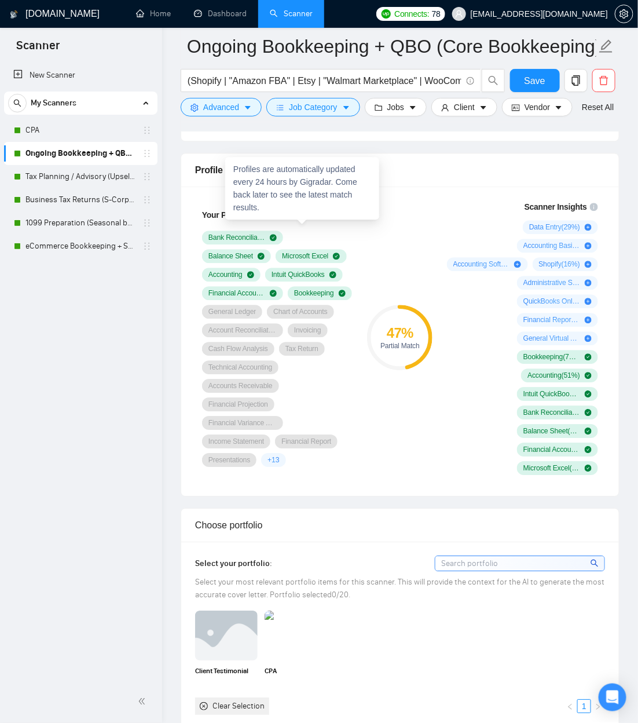
click at [339, 217] on icon at bounding box center [335, 215] width 7 height 5
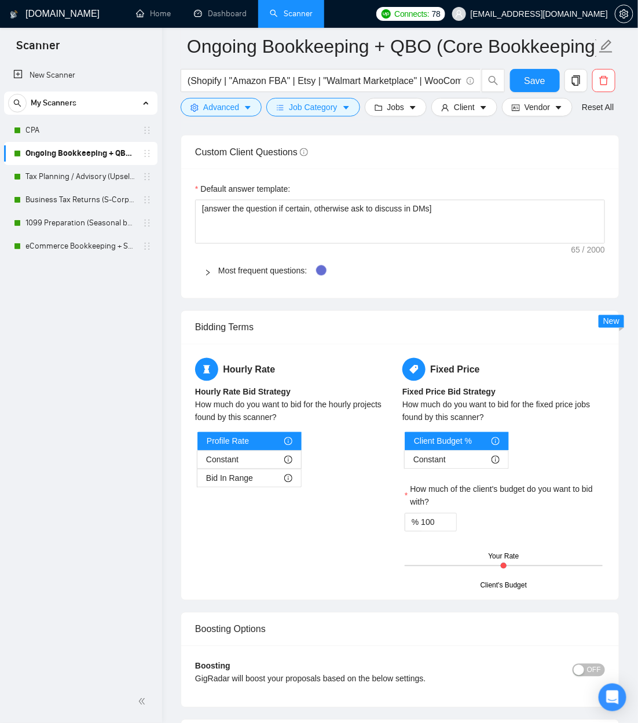
scroll to position [1046, 0]
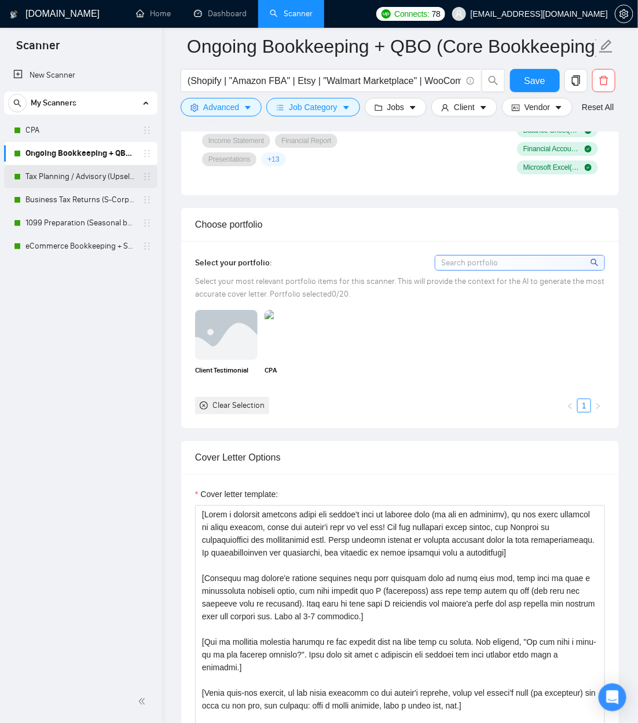
click at [92, 179] on link "Tax Planning / Advisory (Upsell to CPA Support & Peak)" at bounding box center [80, 176] width 110 height 23
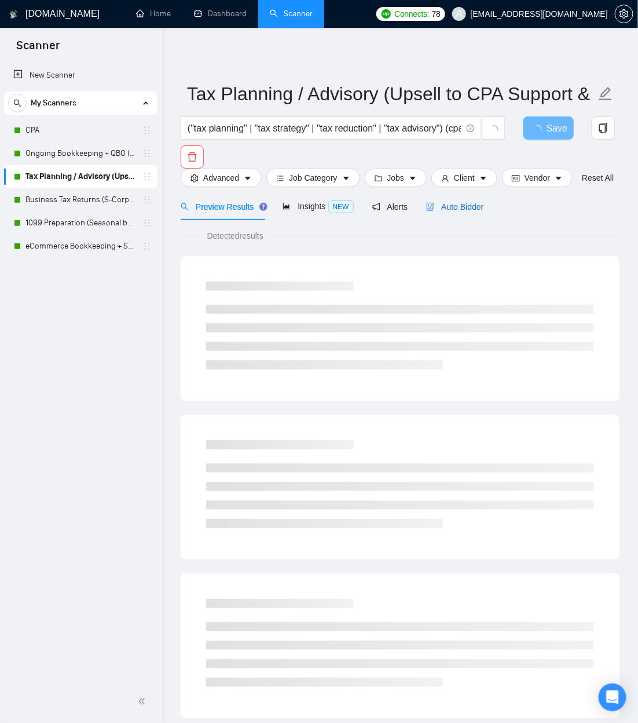
click at [445, 211] on span "Auto Bidder" at bounding box center [454, 206] width 57 height 9
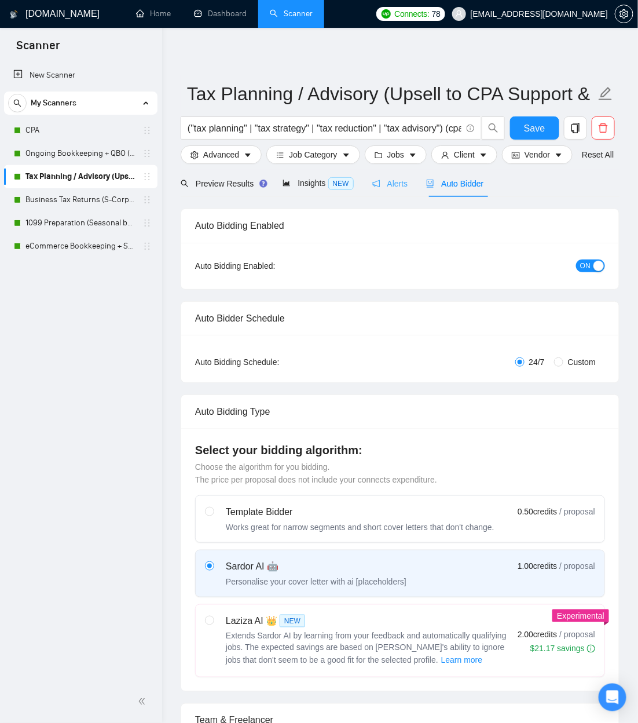
click at [408, 197] on div "Alerts" at bounding box center [390, 183] width 36 height 27
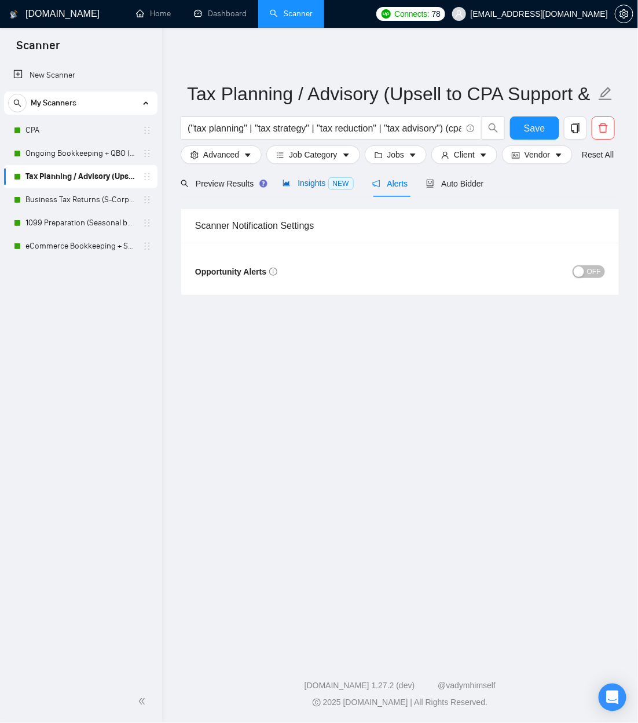
click at [321, 190] on div "Insights NEW" at bounding box center [318, 183] width 71 height 13
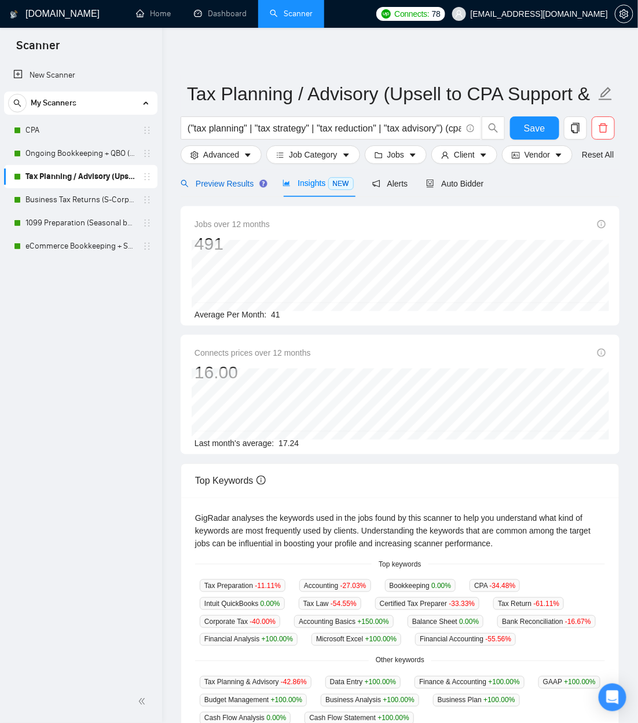
click at [220, 188] on span "Preview Results" at bounding box center [222, 183] width 83 height 9
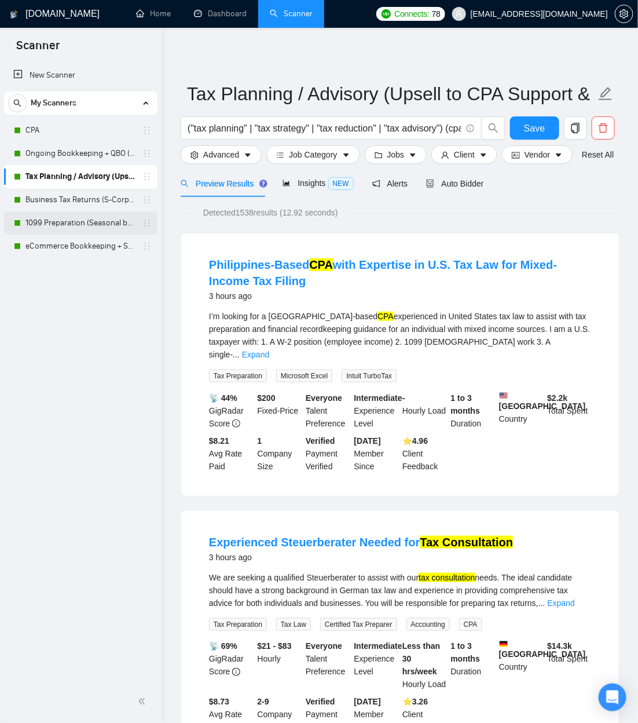
click at [89, 225] on link "1099 Preparation (Seasonal but constant flow)" at bounding box center [80, 222] width 110 height 23
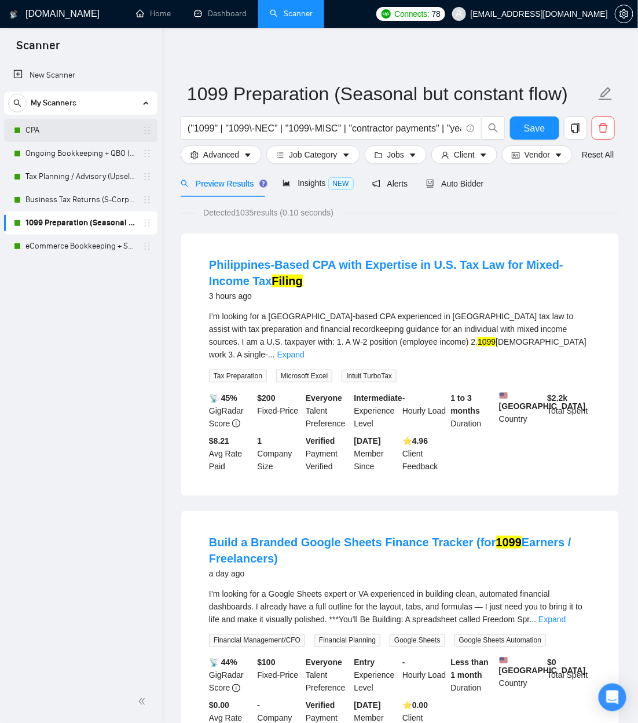
click at [70, 124] on link "CPA" at bounding box center [80, 130] width 110 height 23
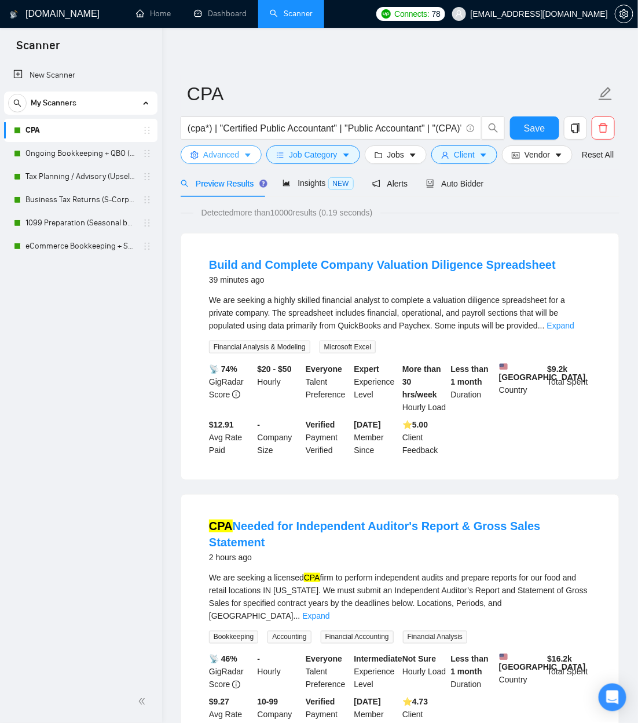
click at [232, 157] on span "Advanced" at bounding box center [221, 154] width 36 height 13
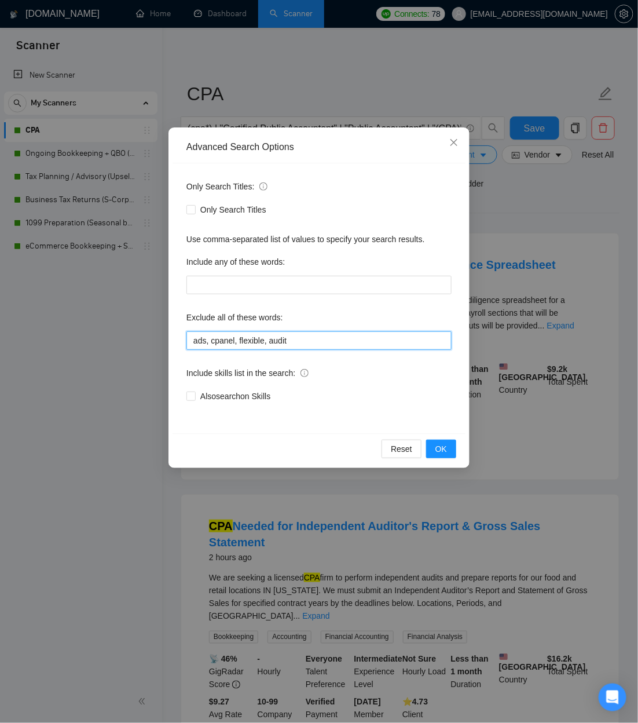
click at [330, 345] on input "ads, cpanel, flexible, audit" at bounding box center [319, 340] width 265 height 19
type input "ads, cpanel, flexible, audit, phillipines"
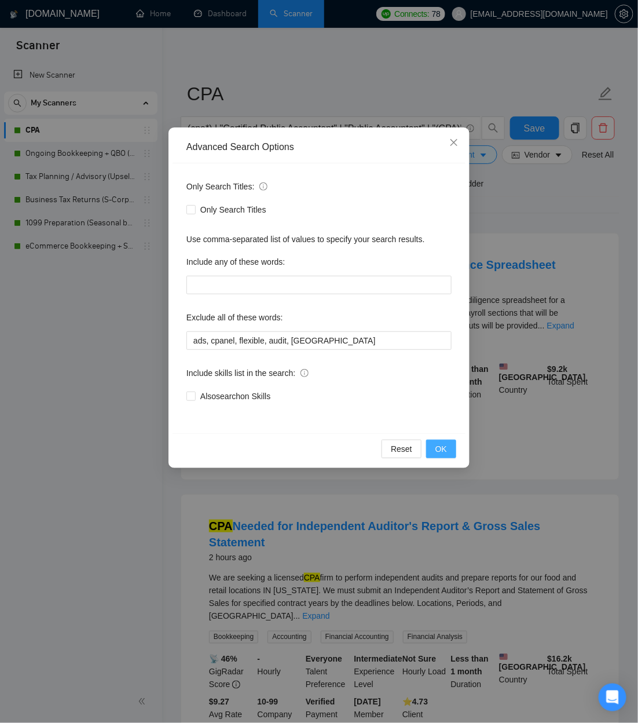
click at [450, 385] on button "OK" at bounding box center [441, 449] width 30 height 19
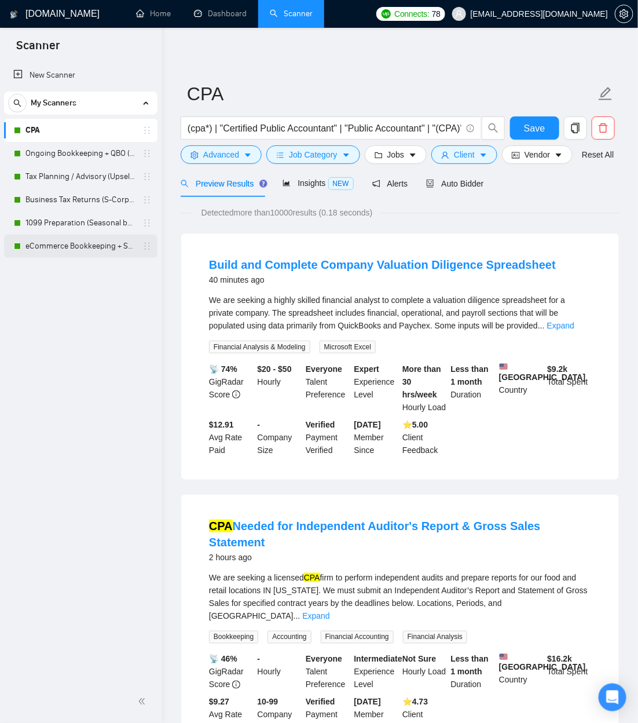
click at [91, 248] on link "eCommerce Bookkeeping + Sales Tax (Great LTV)" at bounding box center [80, 246] width 110 height 23
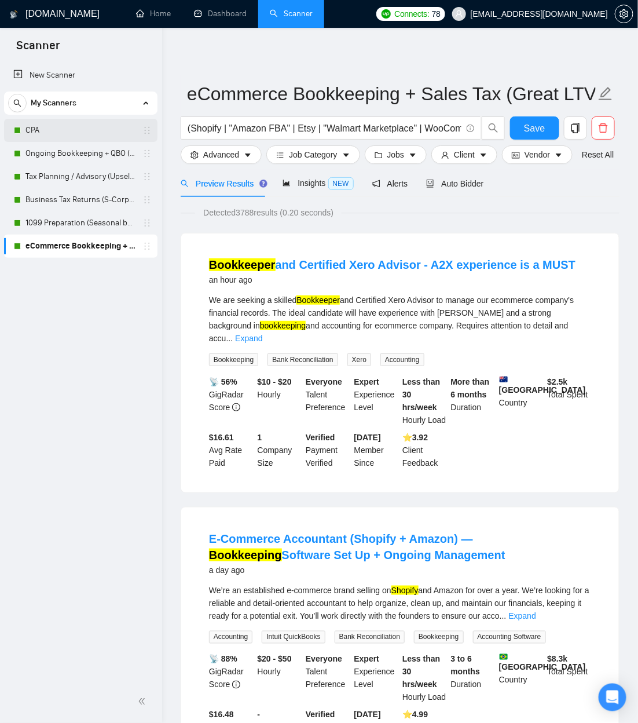
click at [39, 134] on link "CPA" at bounding box center [80, 130] width 110 height 23
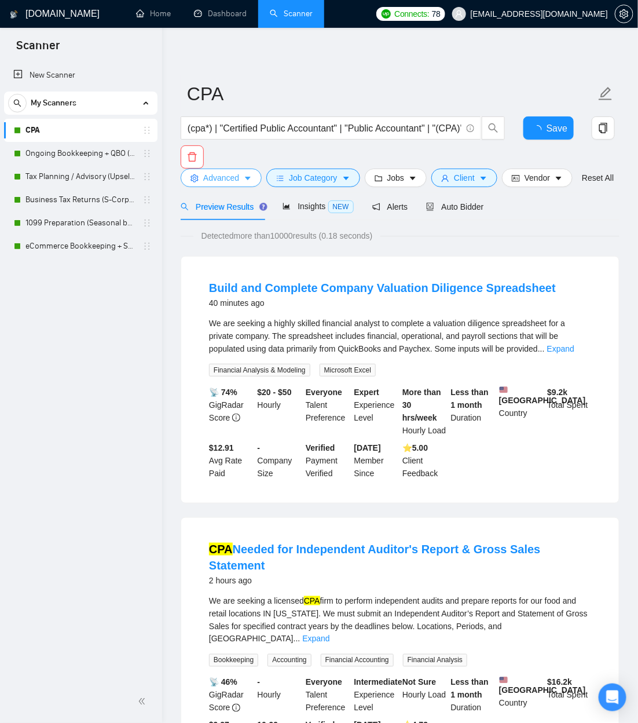
click at [234, 169] on div "Advanced Job Category Jobs Client Vendor Reset All" at bounding box center [397, 178] width 439 height 19
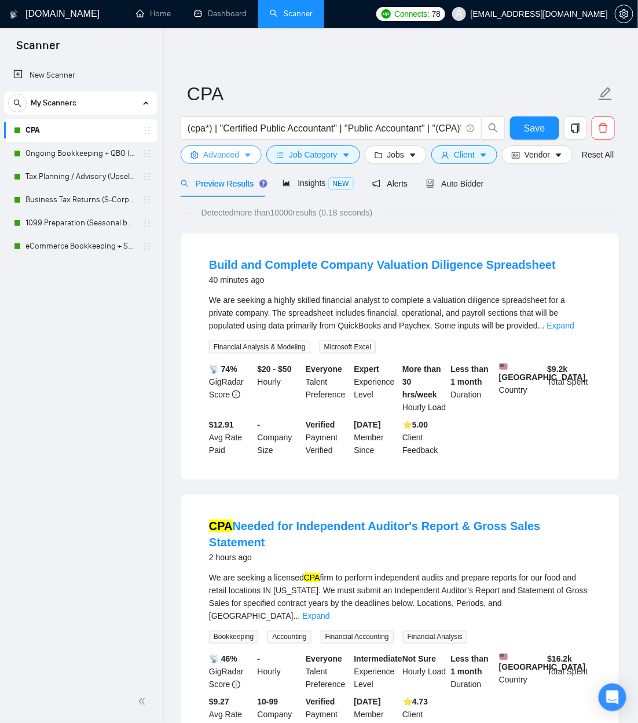
click at [242, 163] on button "Advanced" at bounding box center [221, 154] width 81 height 19
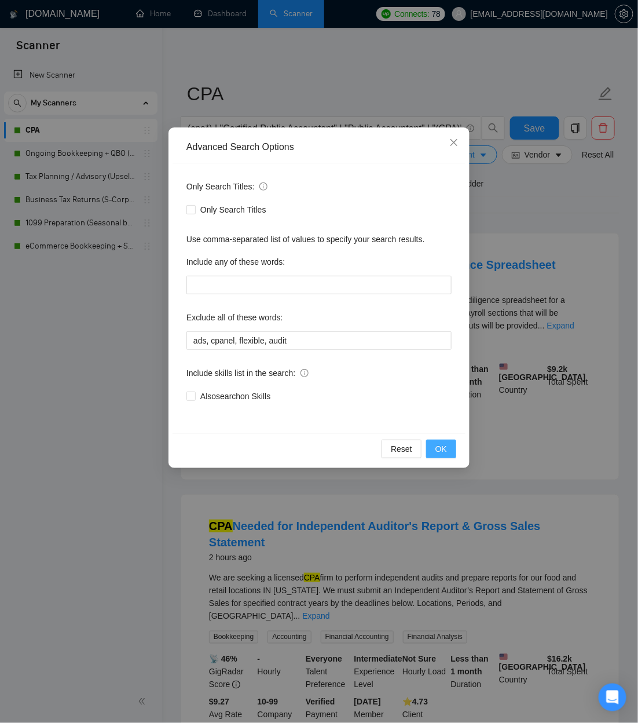
click at [448, 385] on button "OK" at bounding box center [441, 449] width 30 height 19
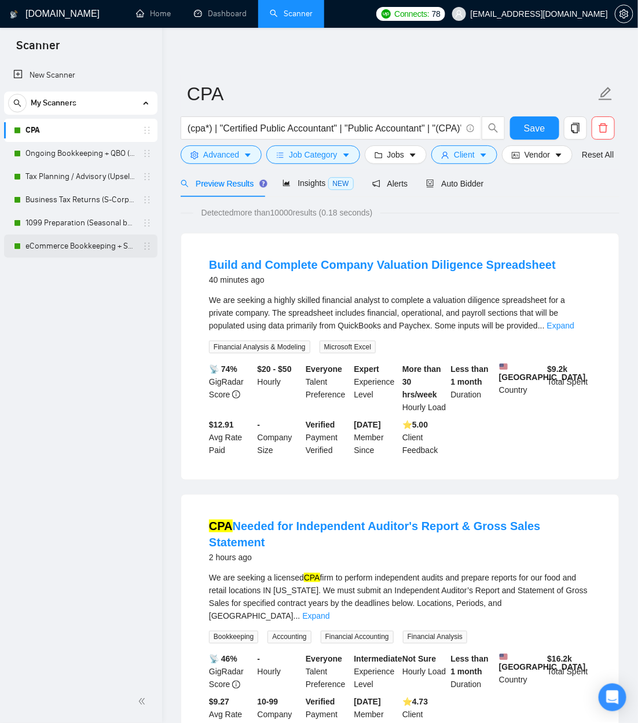
click at [70, 245] on link "eCommerce Bookkeeping + Sales Tax (Great LTV)" at bounding box center [80, 246] width 110 height 23
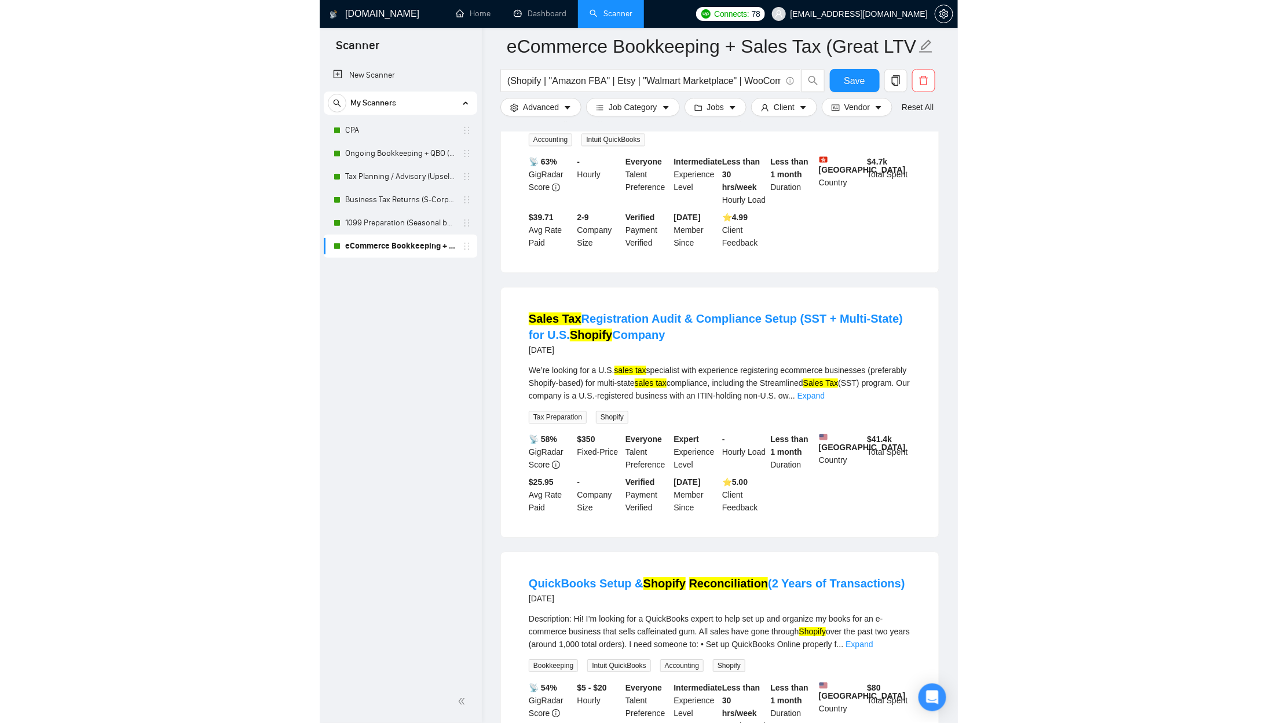
scroll to position [1877, 0]
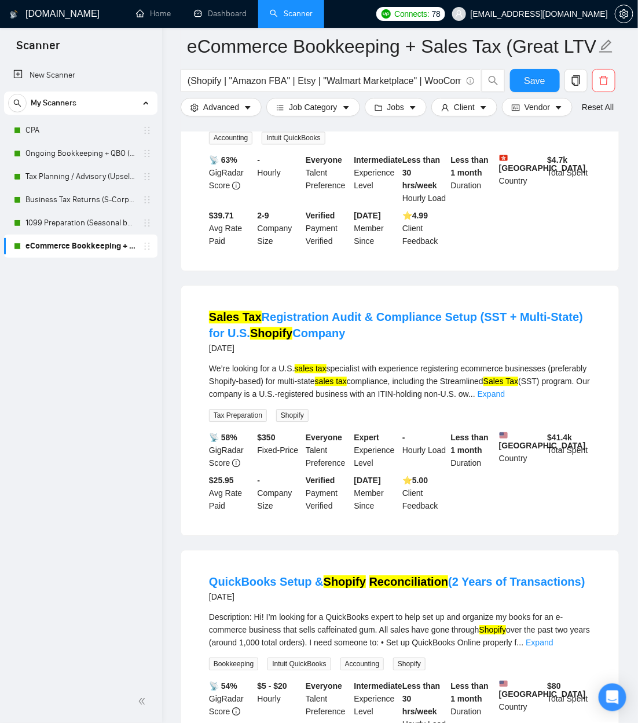
click at [87, 385] on div "New Scanner My Scanners CPA Ongoing Bookkeeping + QBO (Core Bookkeeping) Tax Pl…" at bounding box center [81, 370] width 162 height 619
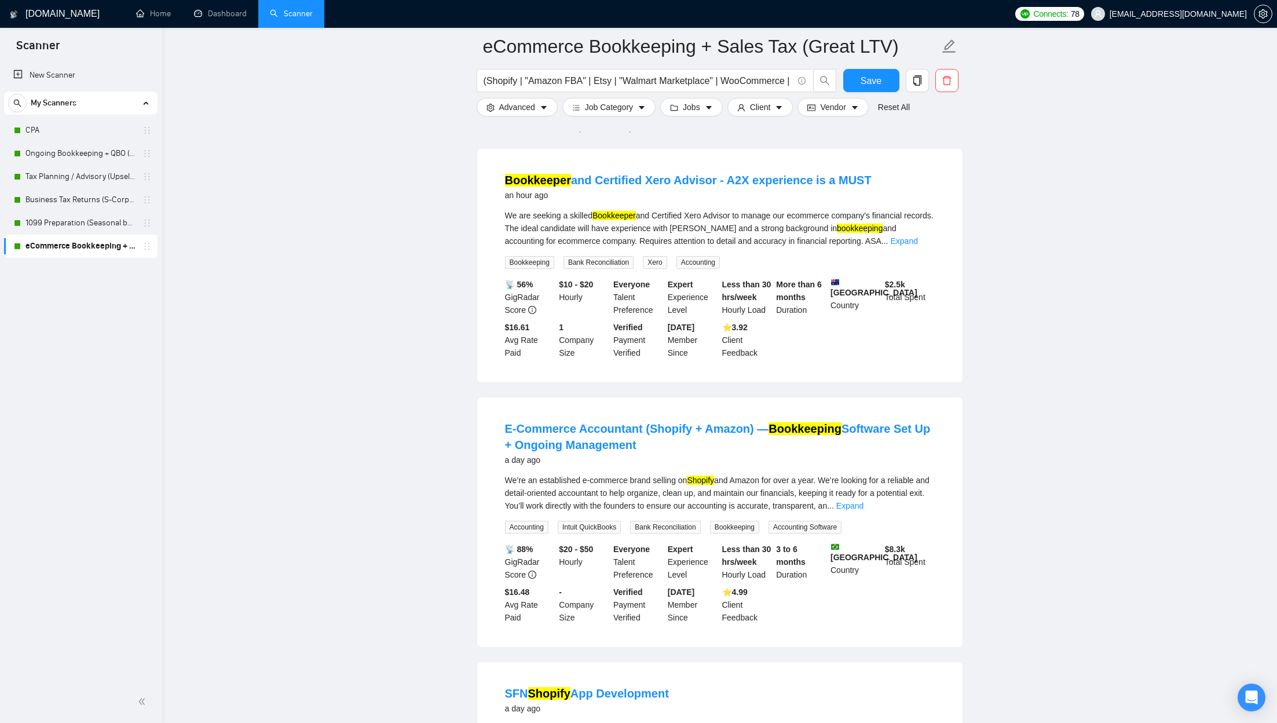
scroll to position [0, 0]
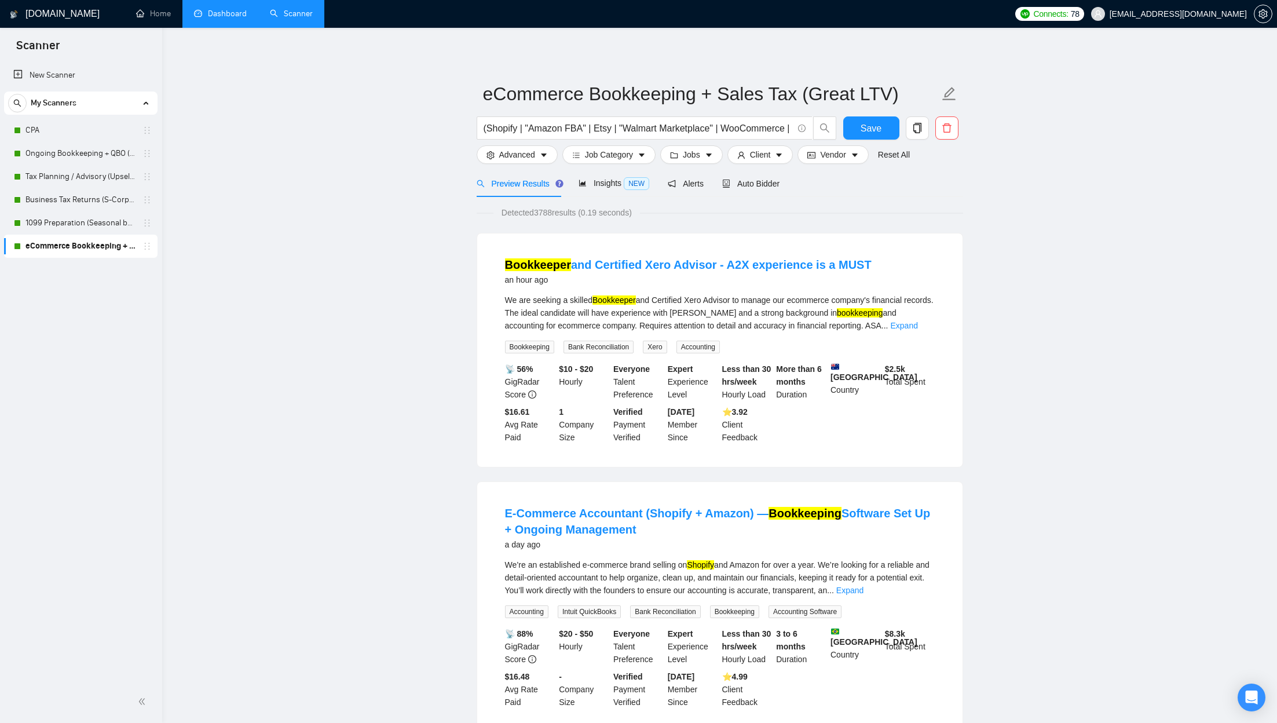
click at [240, 17] on link "Dashboard" at bounding box center [220, 14] width 53 height 10
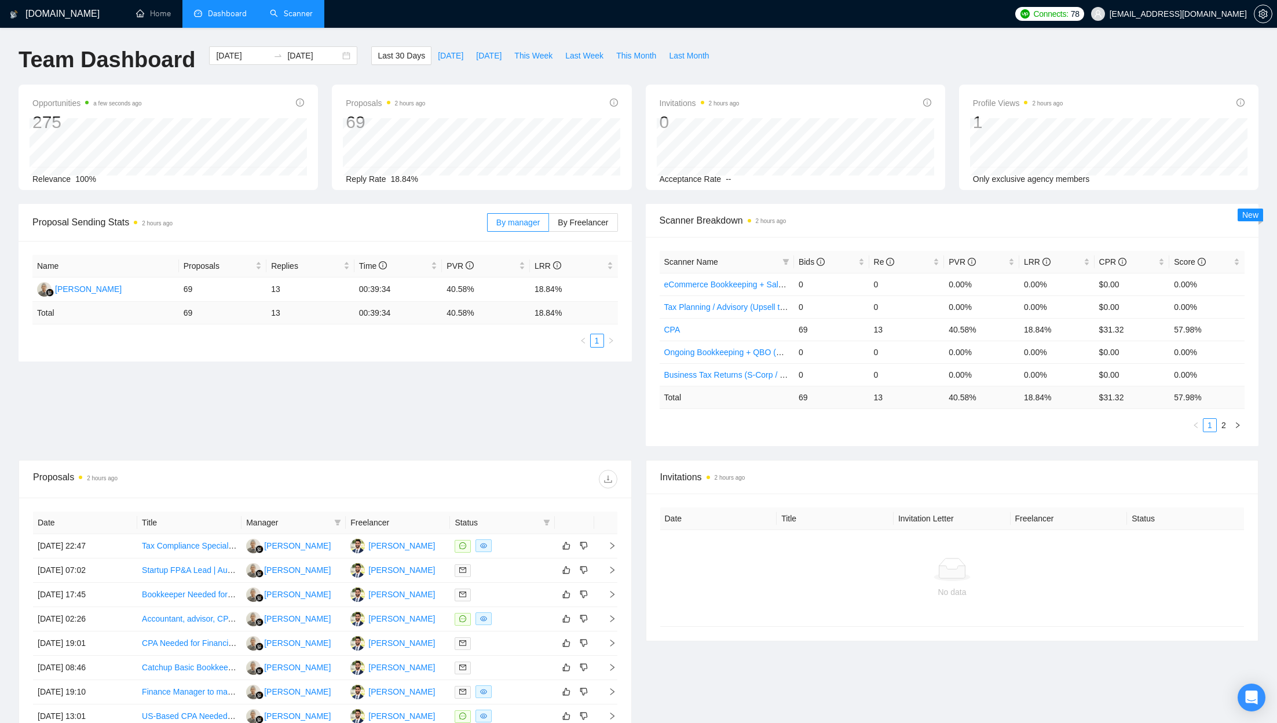
click at [301, 19] on link "Scanner" at bounding box center [291, 14] width 43 height 10
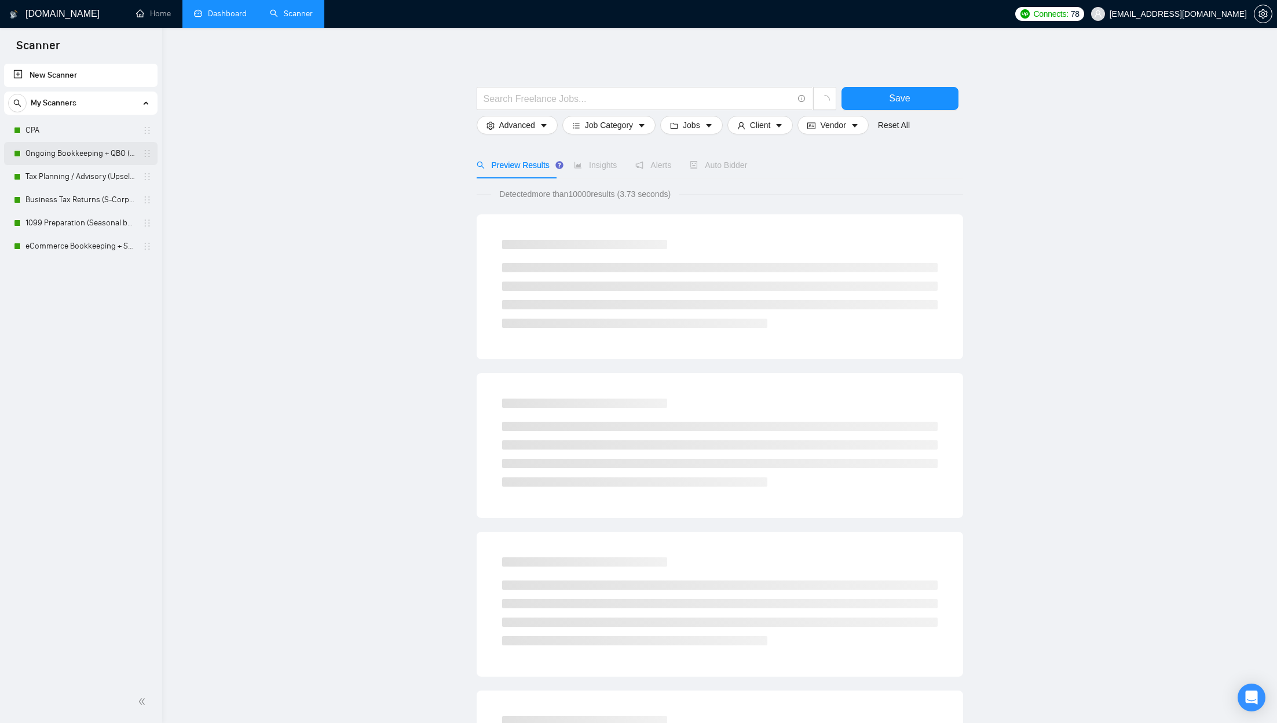
click at [82, 163] on link "Ongoing Bookkeeping + QBO (Core Bookkeeping)" at bounding box center [80, 153] width 110 height 23
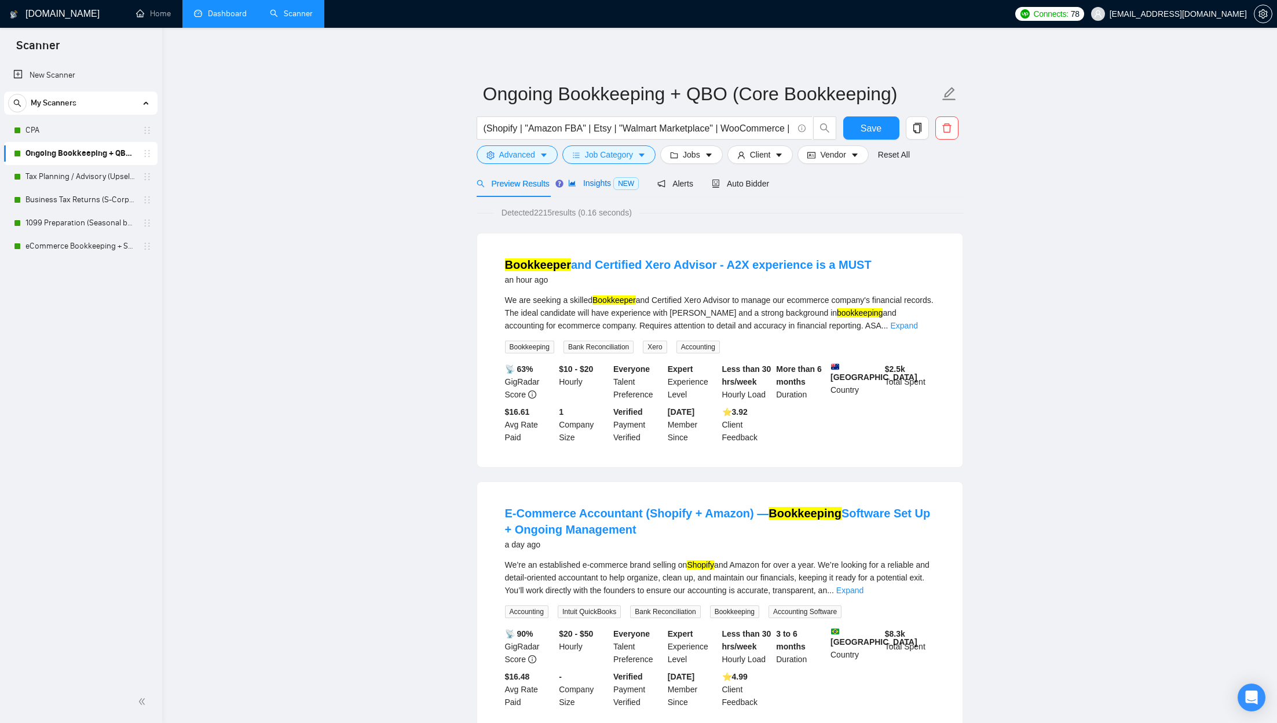
click at [590, 178] on span "Insights NEW" at bounding box center [603, 182] width 71 height 9
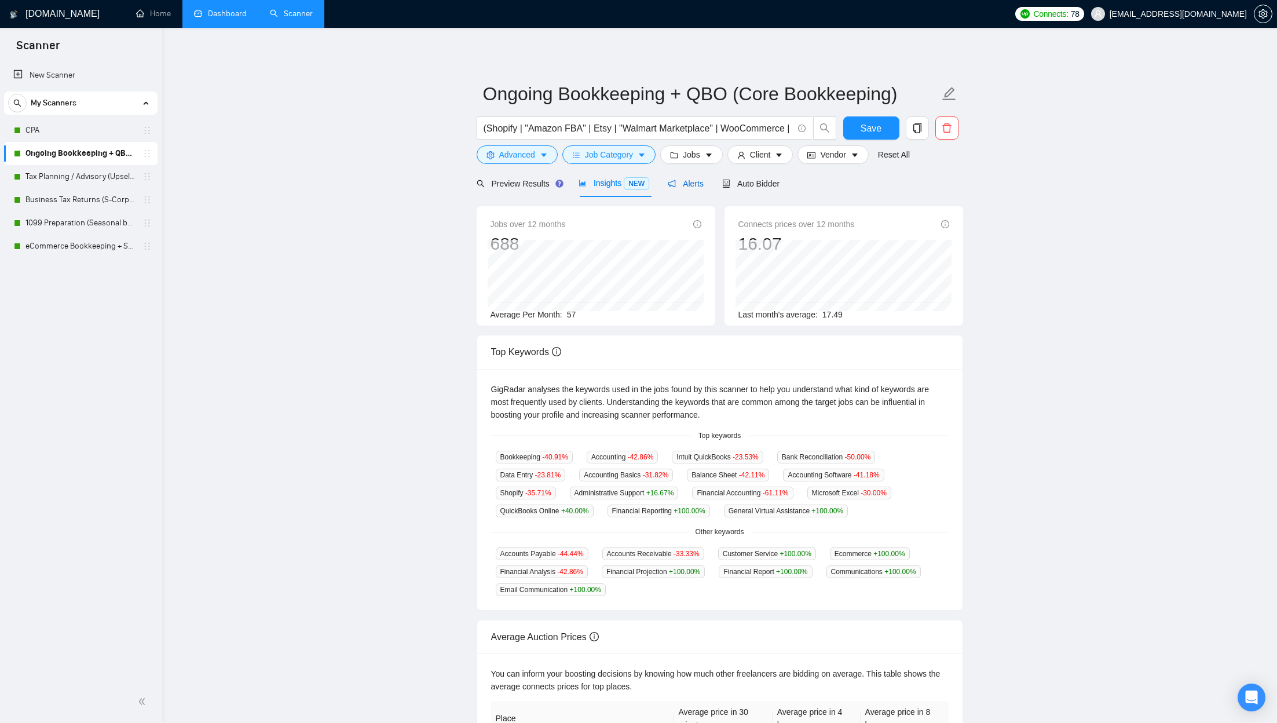
click at [681, 182] on span "Alerts" at bounding box center [686, 183] width 36 height 9
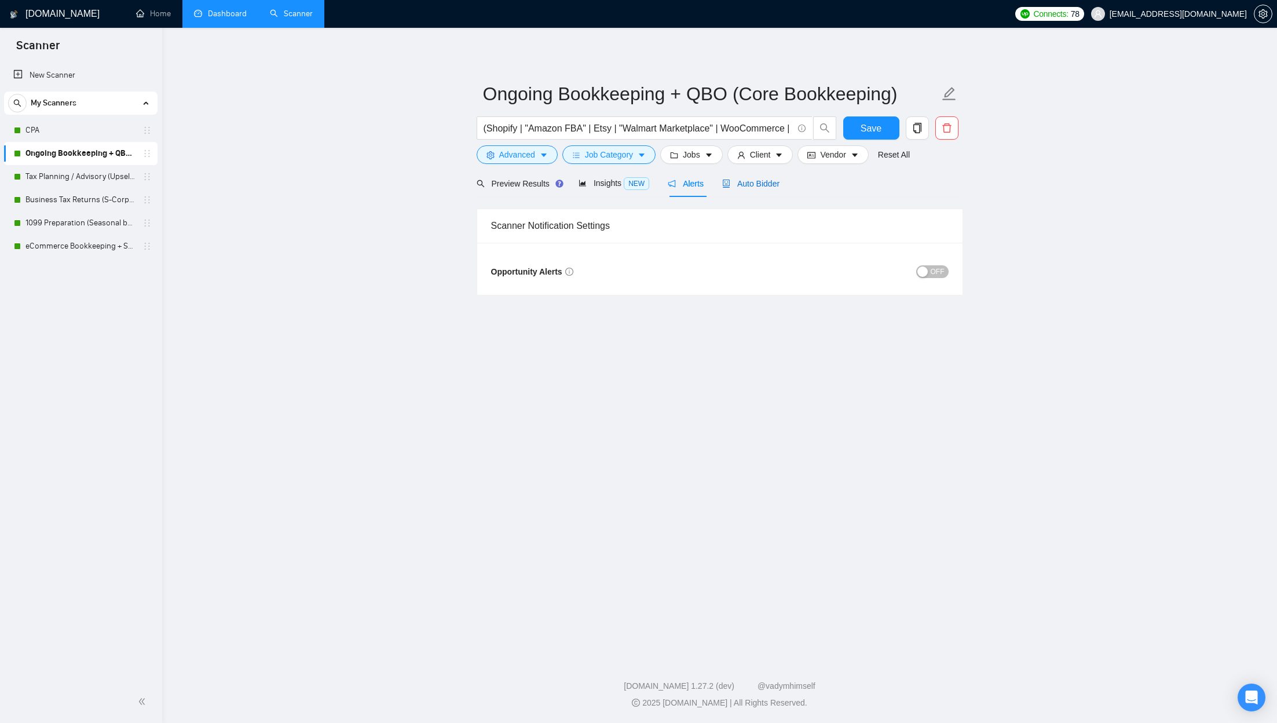
click at [681, 183] on icon "robot" at bounding box center [726, 184] width 8 height 8
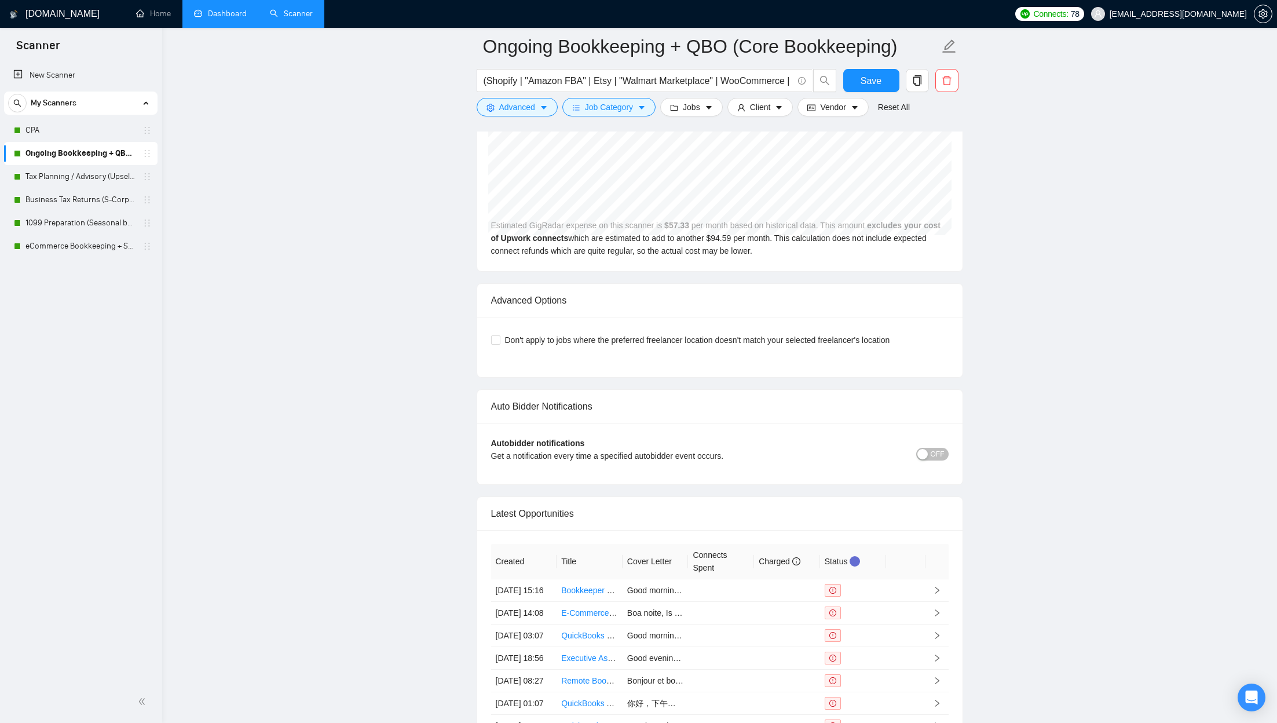
scroll to position [2700, 0]
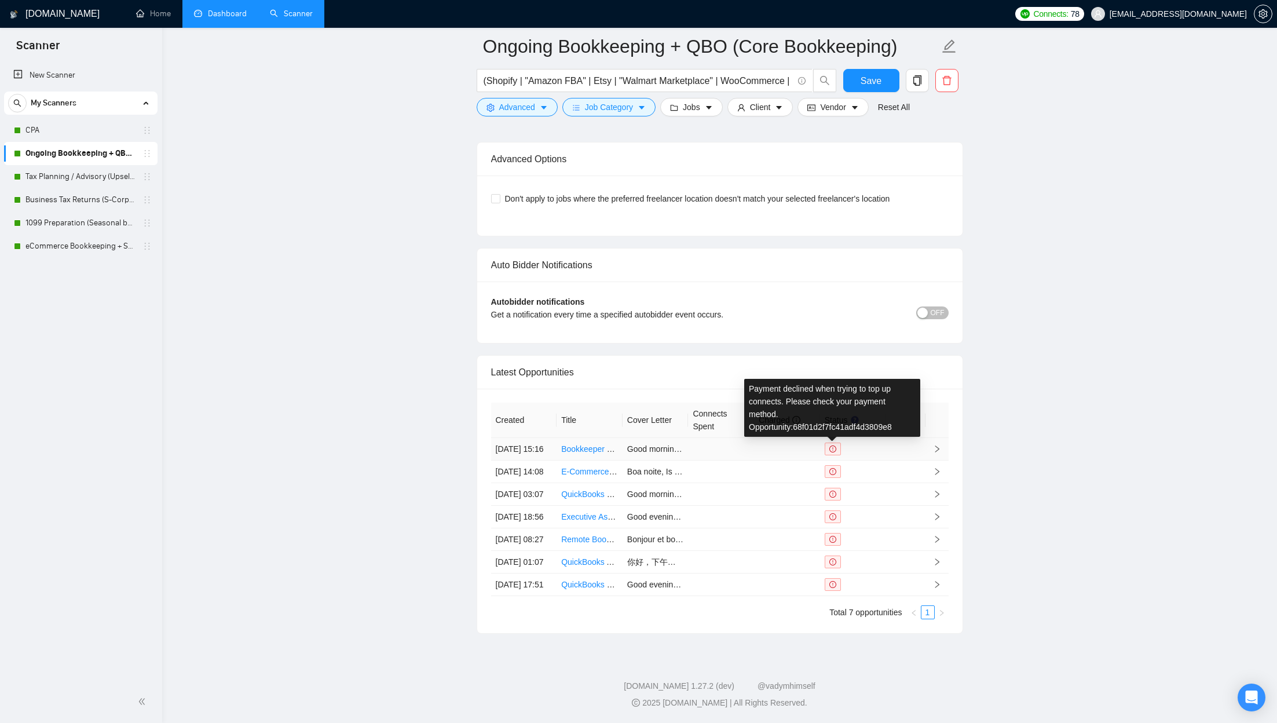
click at [681, 385] on span at bounding box center [833, 449] width 16 height 13
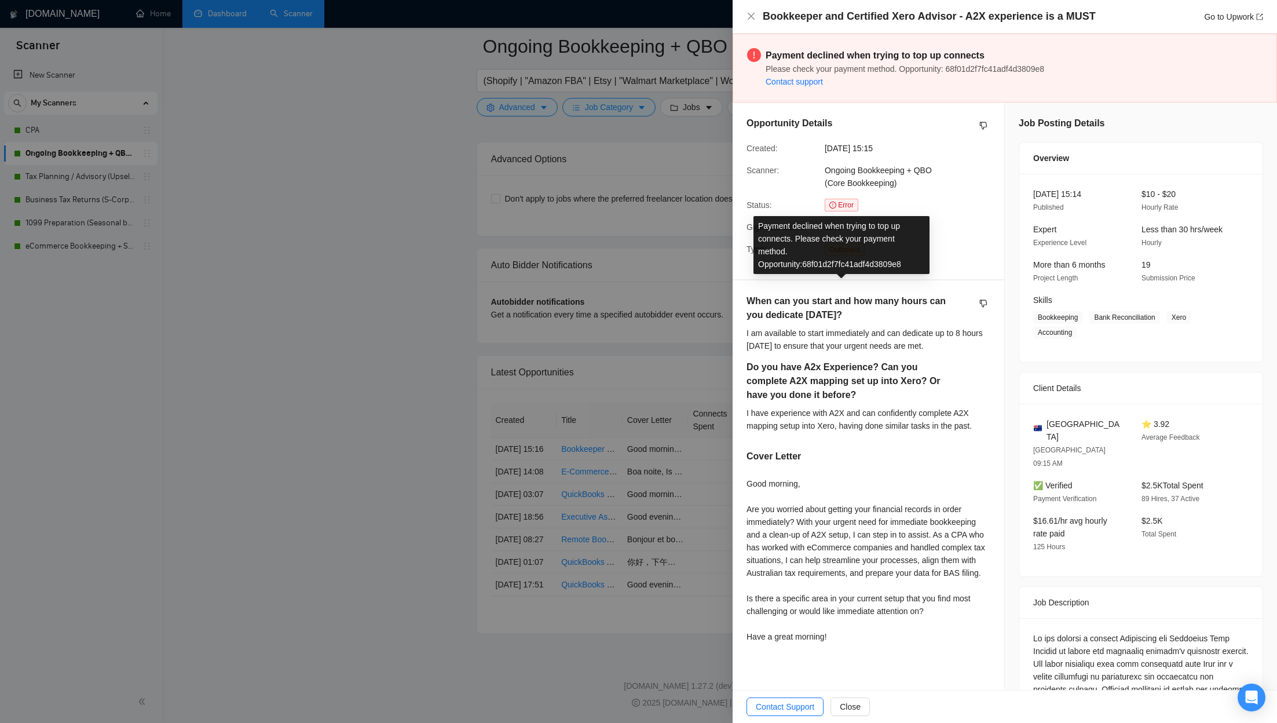
click at [681, 202] on span "Error" at bounding box center [842, 205] width 34 height 13
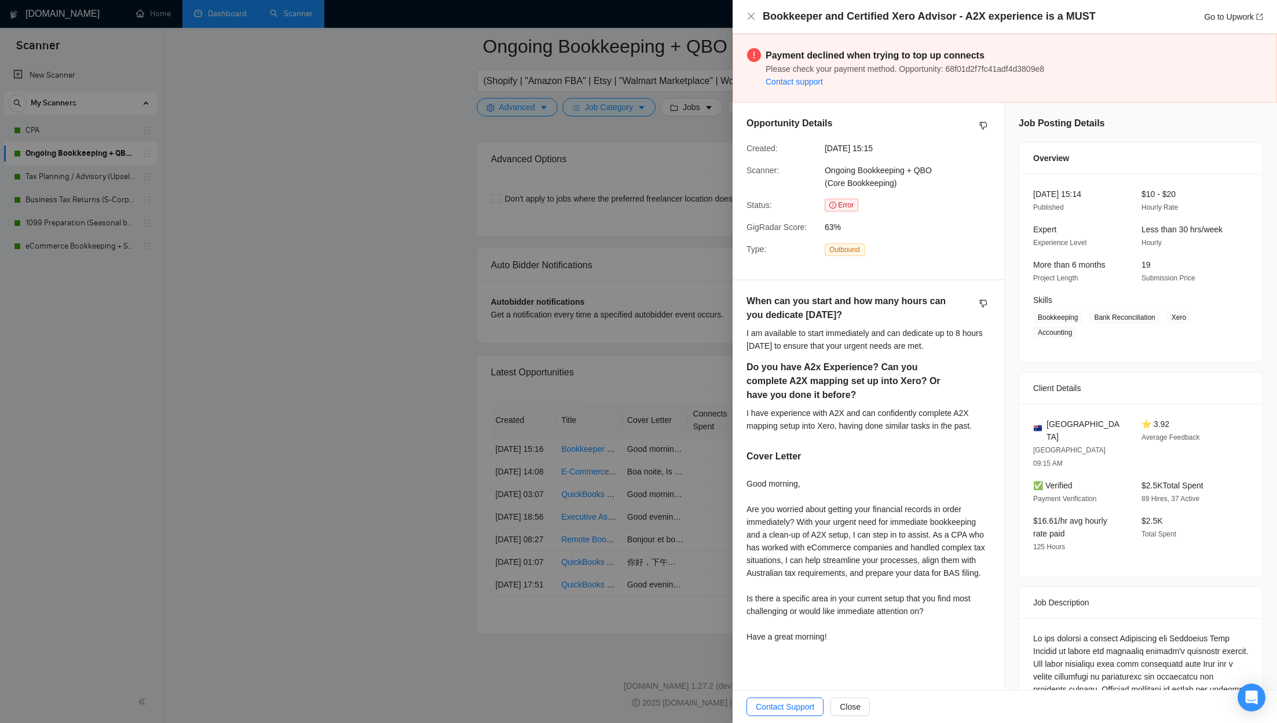
click at [638, 385] on div at bounding box center [638, 361] width 1277 height 723
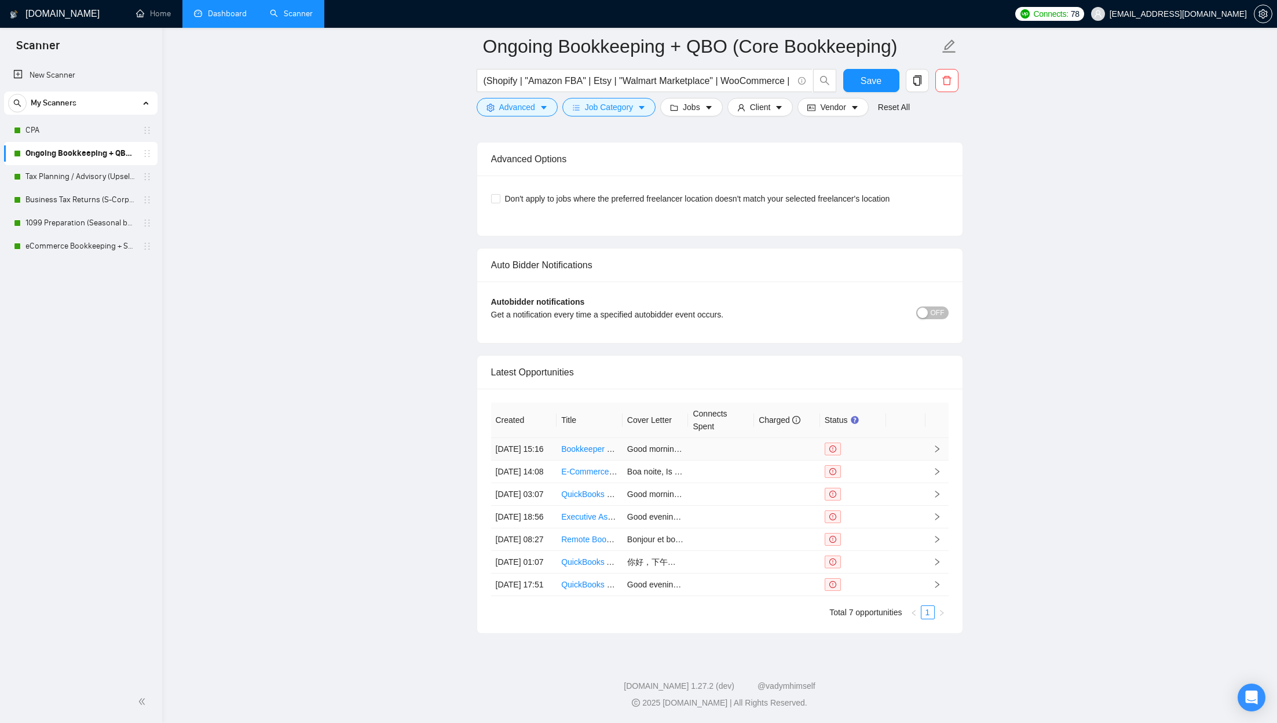
click at [582, 385] on link "Bookkeeper and Certified Xero Advisor - A2X experience is a MUST" at bounding box center [683, 448] width 244 height 9
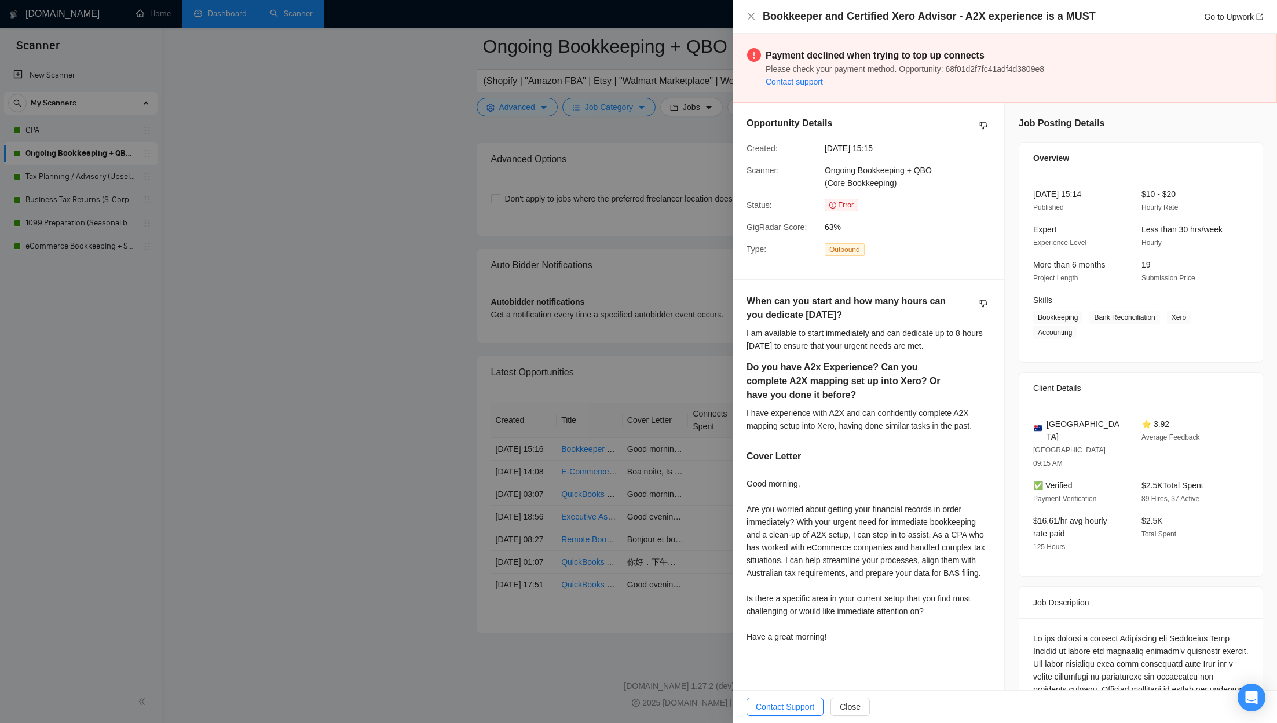
click at [525, 326] on div at bounding box center [638, 361] width 1277 height 723
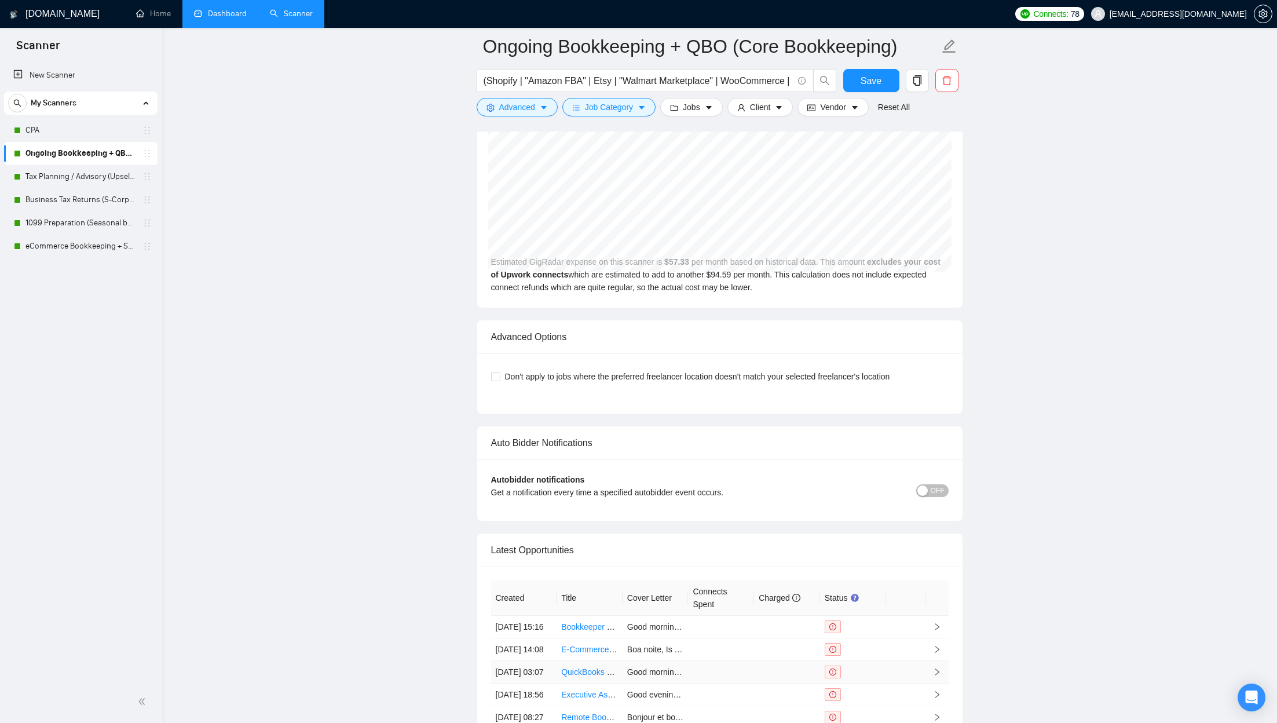
scroll to position [2068, 0]
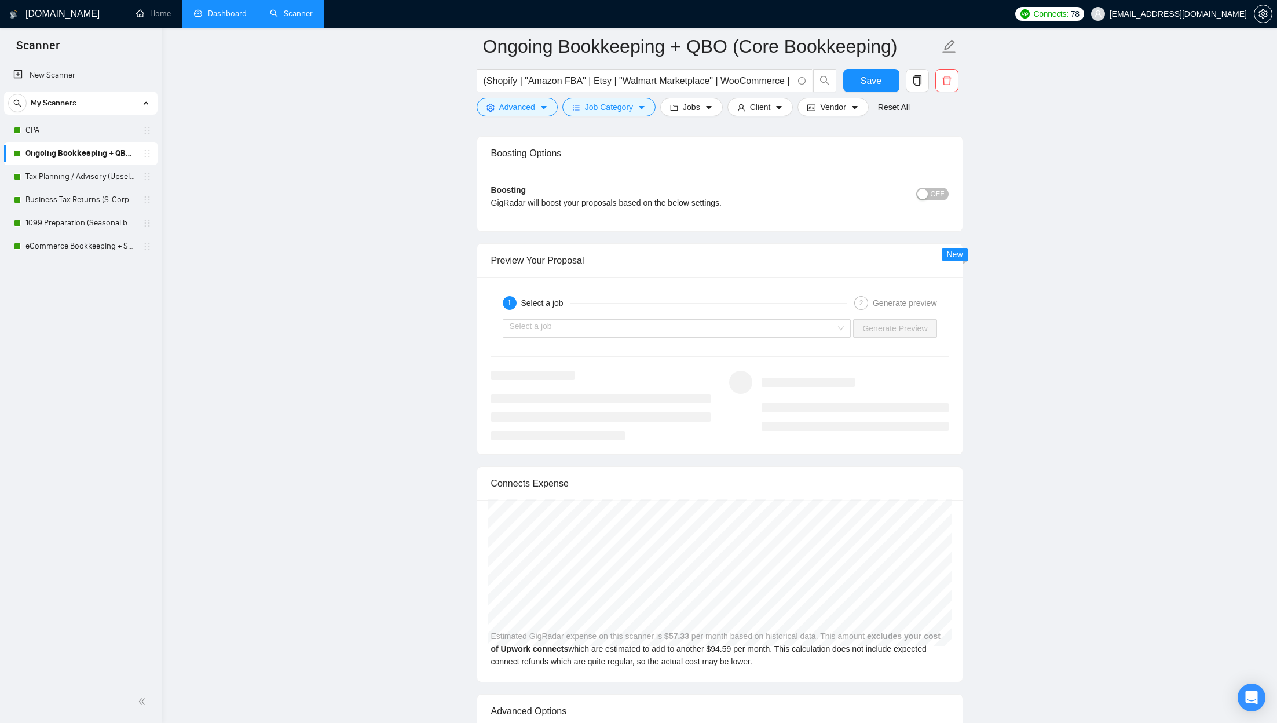
click at [104, 144] on link "Ongoing Bookkeeping + QBO (Core Bookkeeping)" at bounding box center [80, 153] width 110 height 23
click at [98, 140] on link "CPA" at bounding box center [80, 130] width 110 height 23
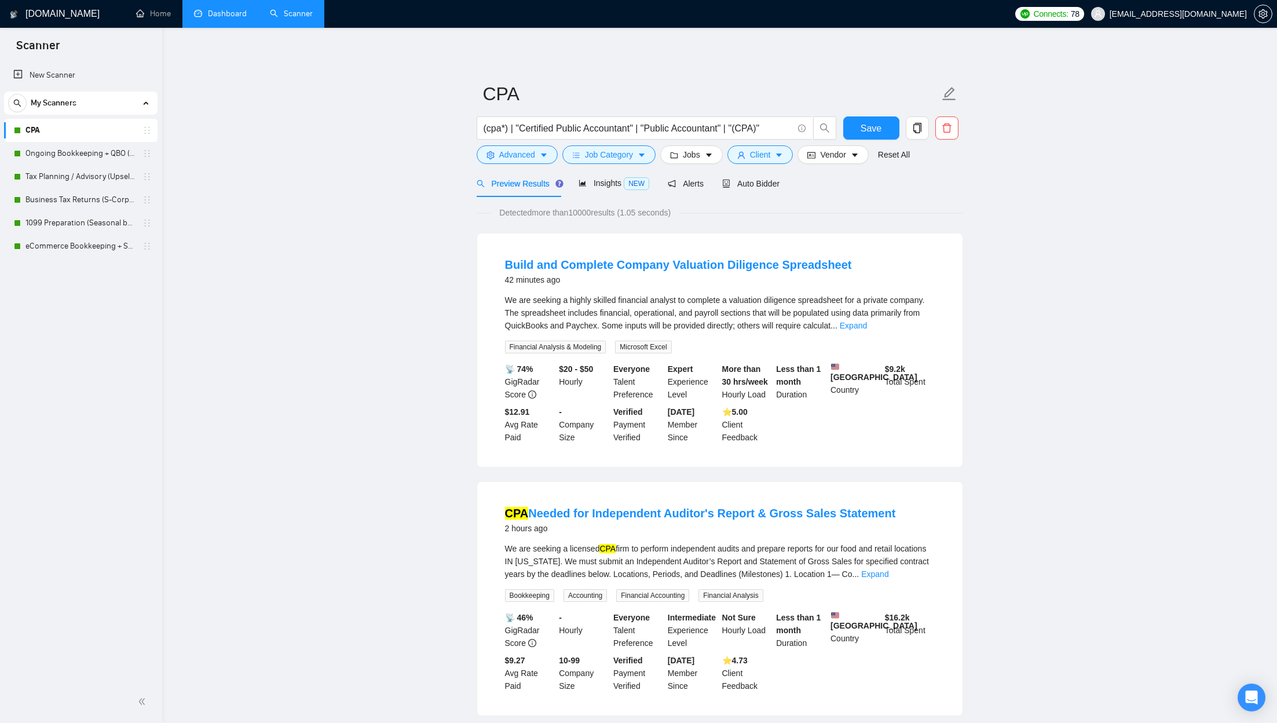
click at [681, 195] on div "Auto Bidder" at bounding box center [750, 183] width 57 height 27
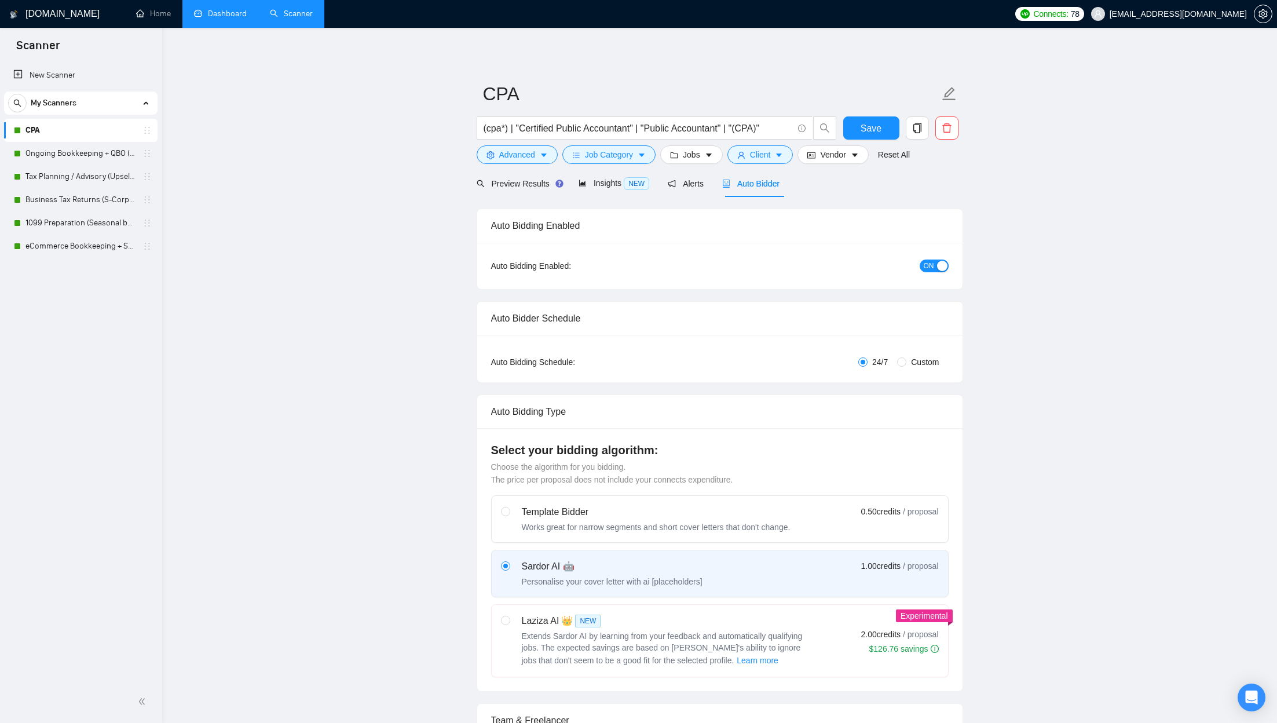
checkbox input "true"
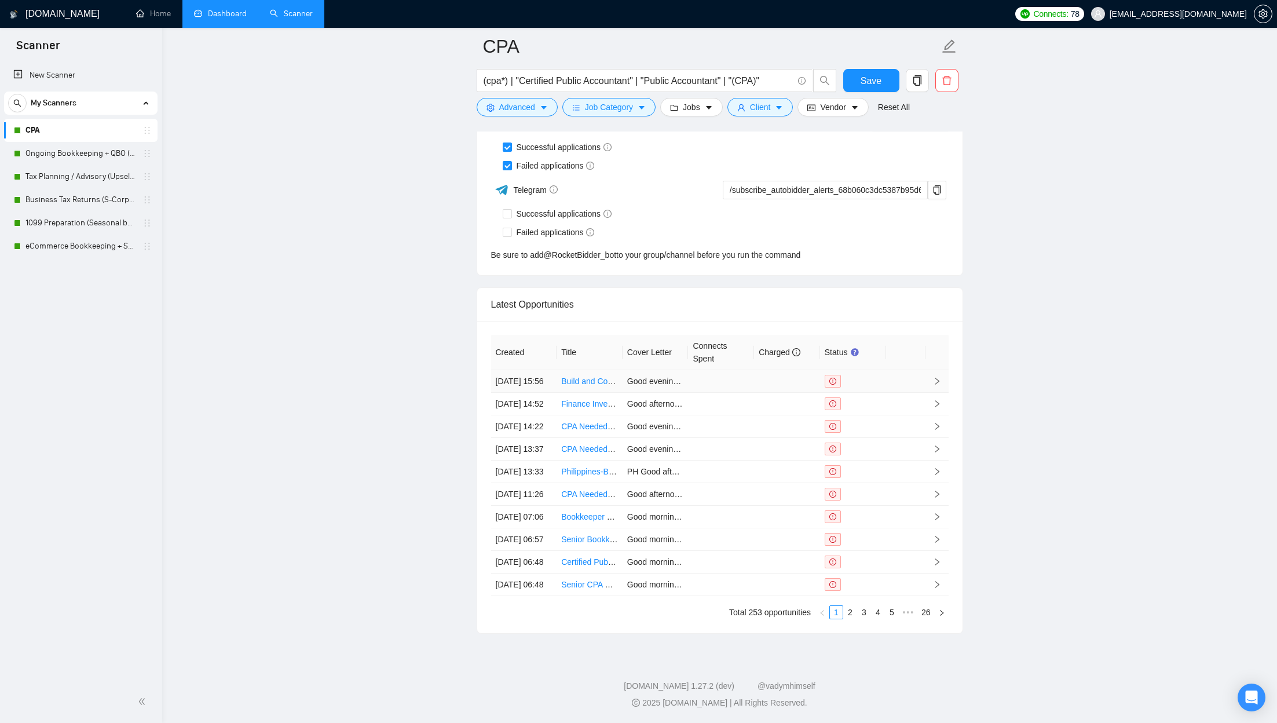
scroll to position [2980, 0]
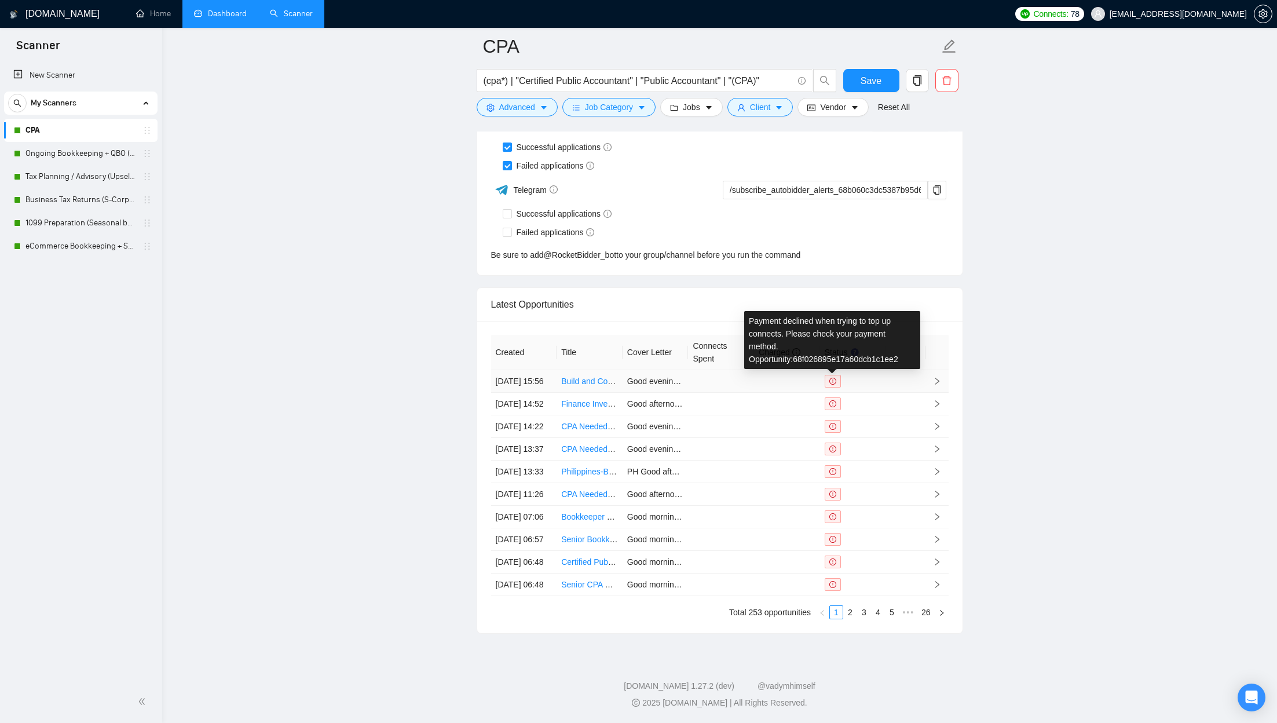
click at [681, 378] on icon "exclamation-circle" at bounding box center [832, 381] width 7 height 7
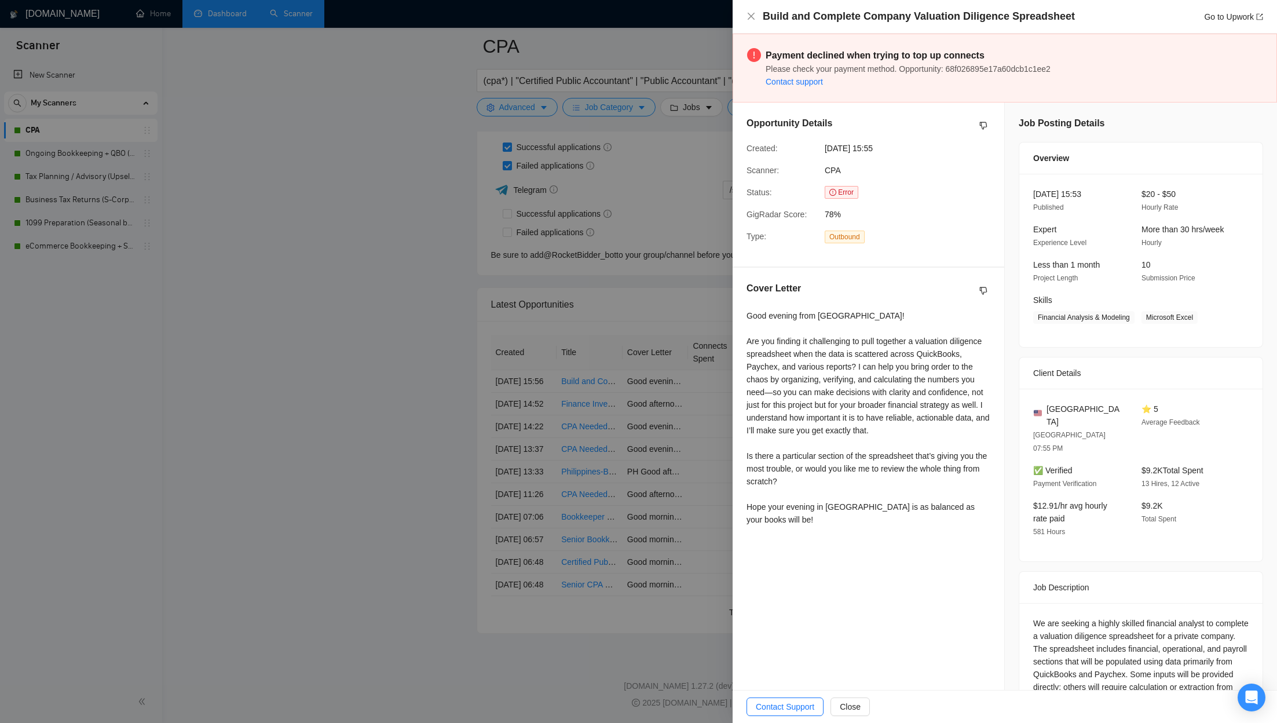
click at [496, 385] on div at bounding box center [638, 361] width 1277 height 723
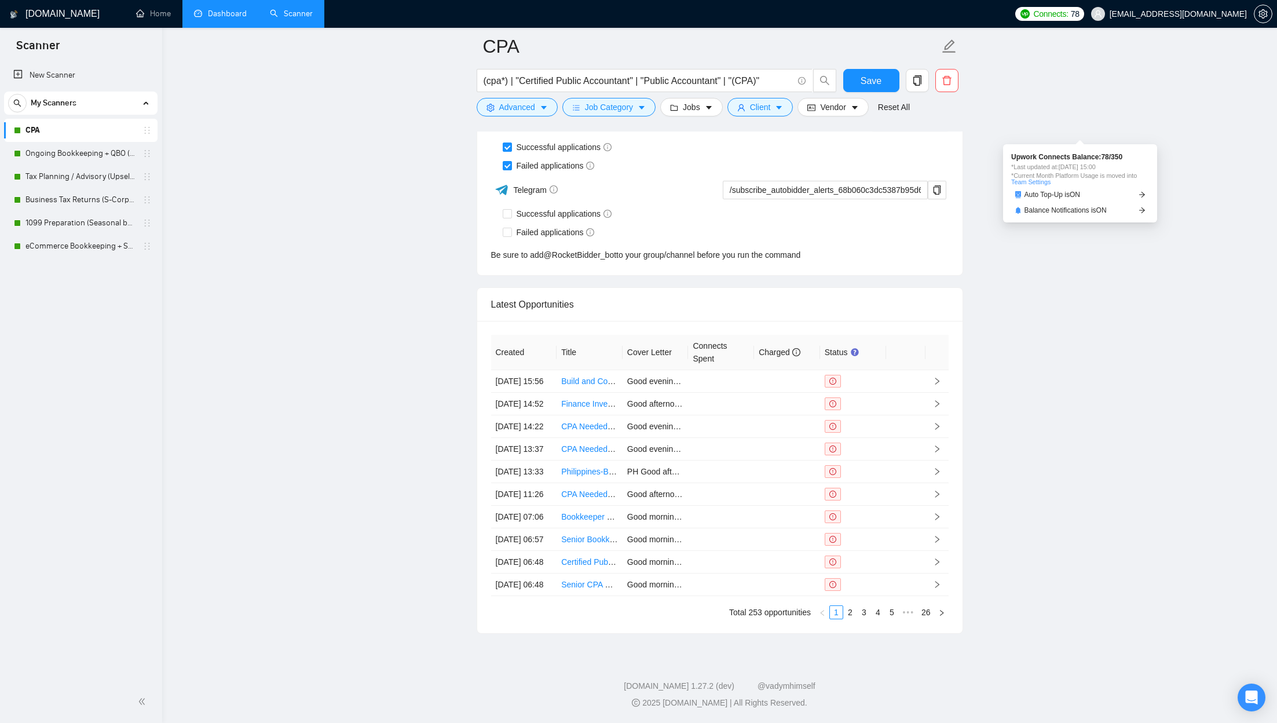
click at [681, 14] on span "Connects:" at bounding box center [1050, 14] width 35 height 13
click at [681, 189] on link "Auto Top-Up is ON" at bounding box center [1080, 195] width 138 height 12
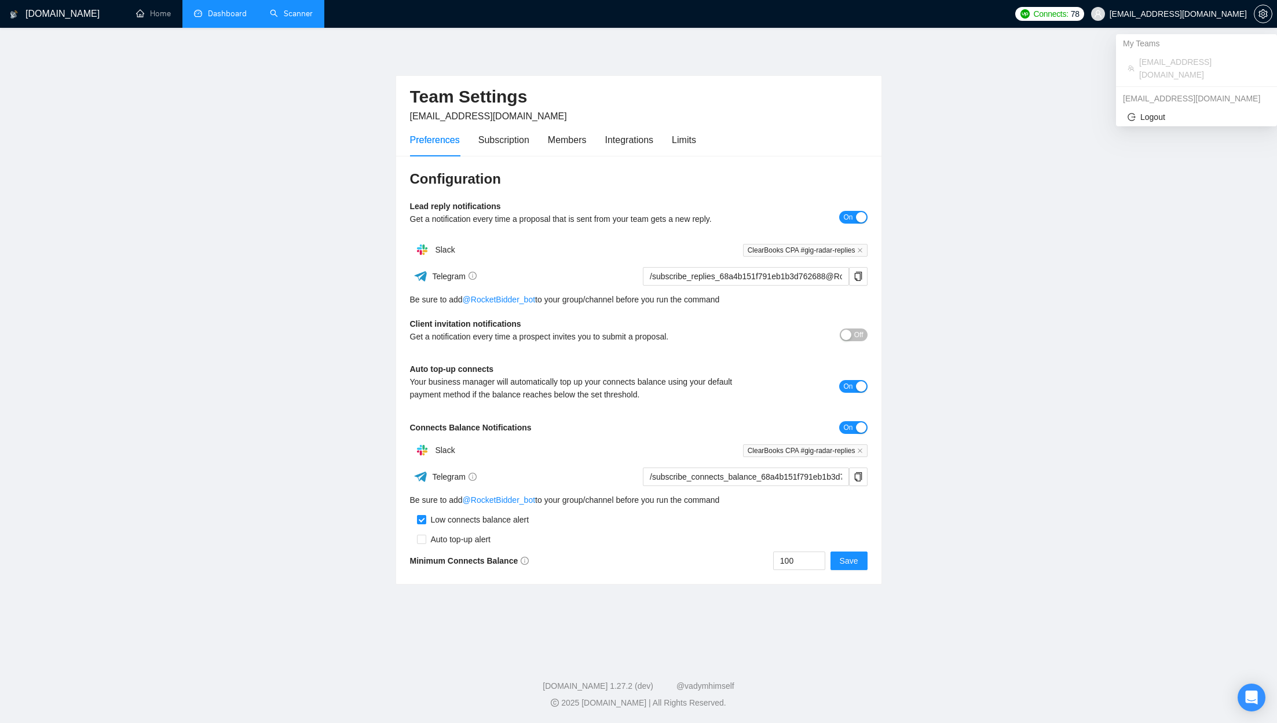
click at [681, 10] on span "Connects: 78" at bounding box center [1056, 14] width 46 height 13
click at [320, 200] on main "Team Settings [EMAIL_ADDRESS][DOMAIN_NAME] Preferences Subscription Members Int…" at bounding box center [639, 339] width 1240 height 587
click at [236, 17] on link "Dashboard" at bounding box center [220, 14] width 53 height 10
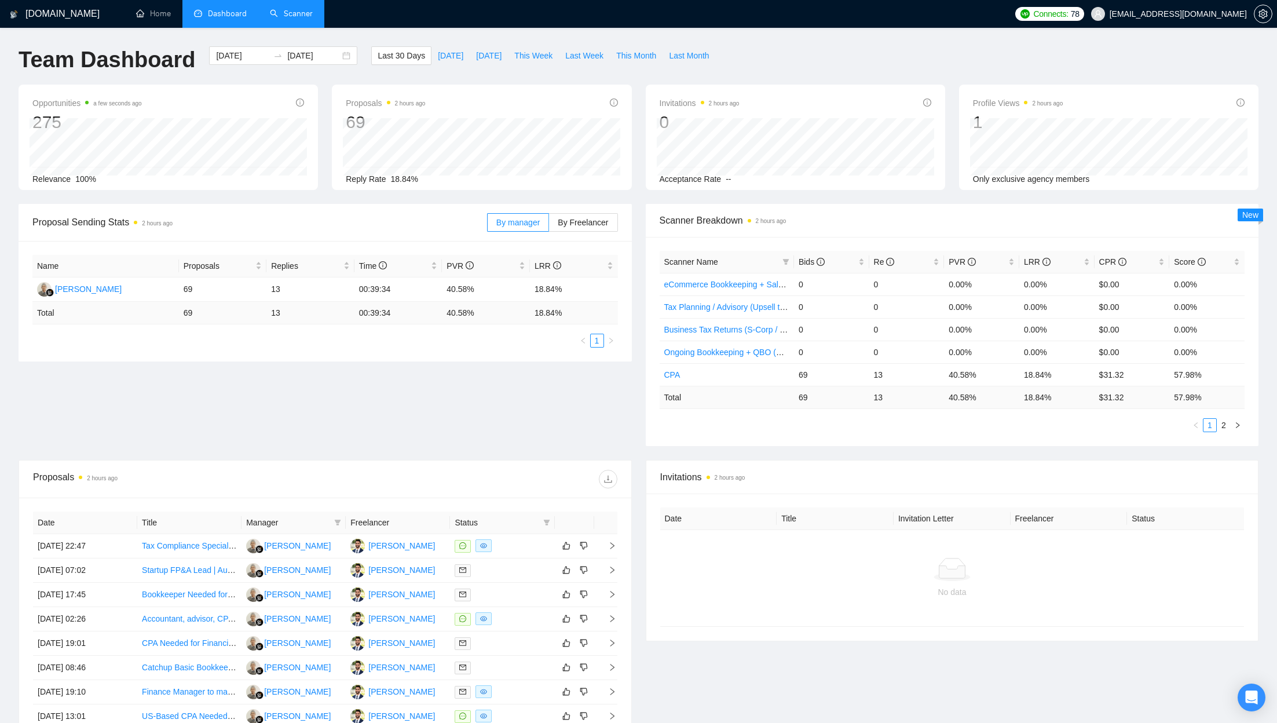
click at [537, 235] on div "By manager By Freelancer" at bounding box center [552, 222] width 131 height 37
click at [535, 222] on span "By manager" at bounding box center [517, 222] width 43 height 9
click at [488, 225] on input "By manager" at bounding box center [488, 225] width 0 height 0
click at [570, 222] on span "By Freelancer" at bounding box center [583, 222] width 50 height 9
click at [549, 225] on input "By Freelancer" at bounding box center [549, 225] width 0 height 0
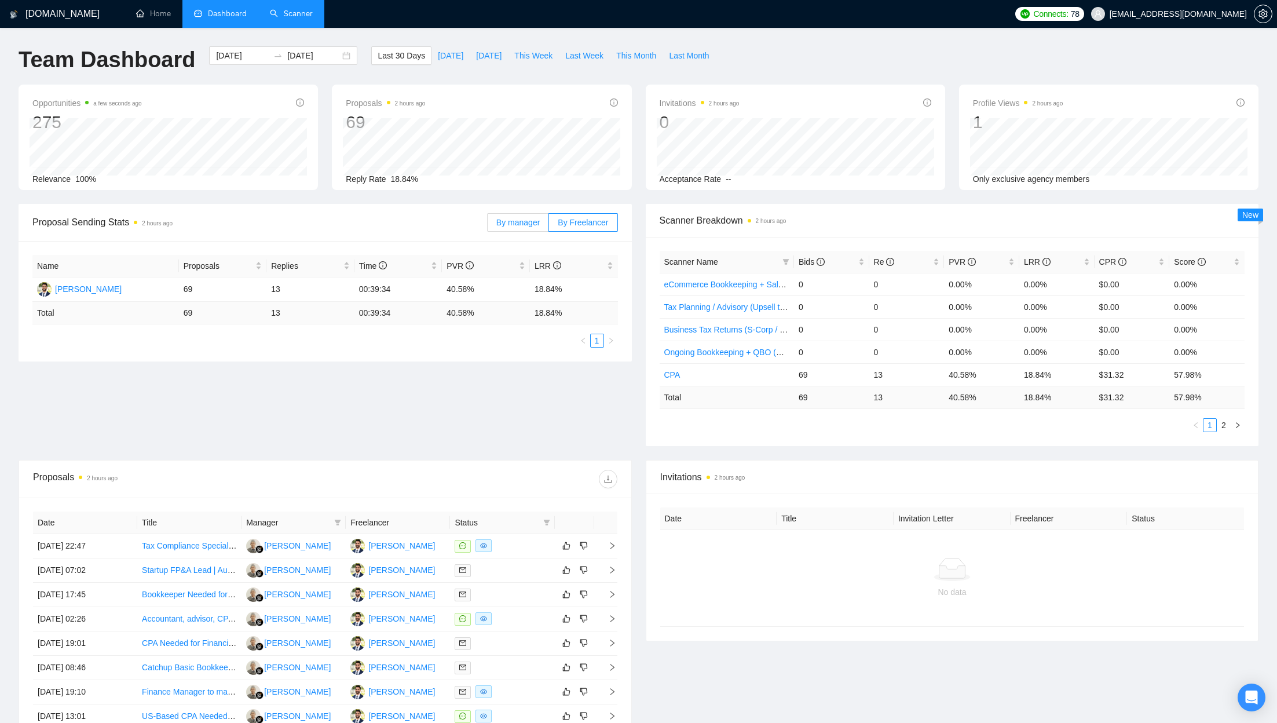
click at [533, 222] on span "By manager" at bounding box center [517, 222] width 43 height 9
click at [488, 225] on input "By manager" at bounding box center [488, 225] width 0 height 0
click at [561, 223] on span "By Freelancer" at bounding box center [583, 222] width 50 height 9
click at [549, 225] on input "By Freelancer" at bounding box center [549, 225] width 0 height 0
click at [681, 16] on span "Connects:" at bounding box center [1050, 14] width 35 height 13
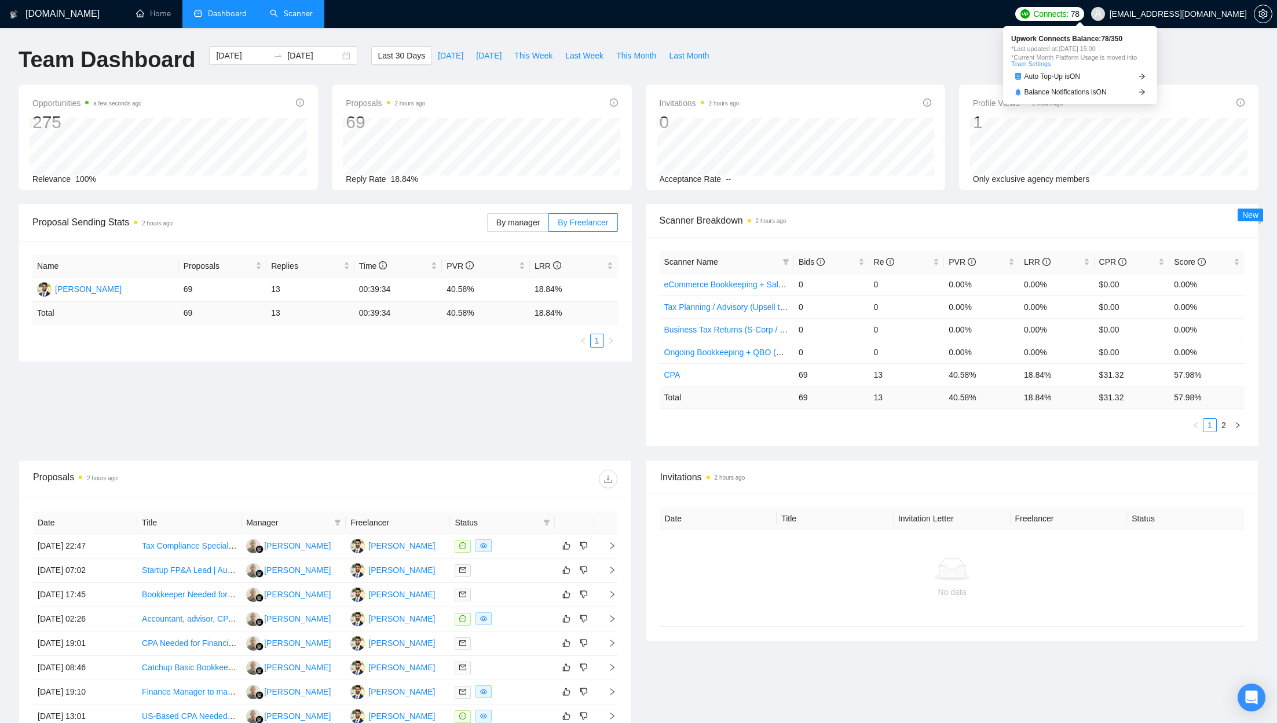
click at [681, 63] on link "Team Settings" at bounding box center [1030, 63] width 39 height 7
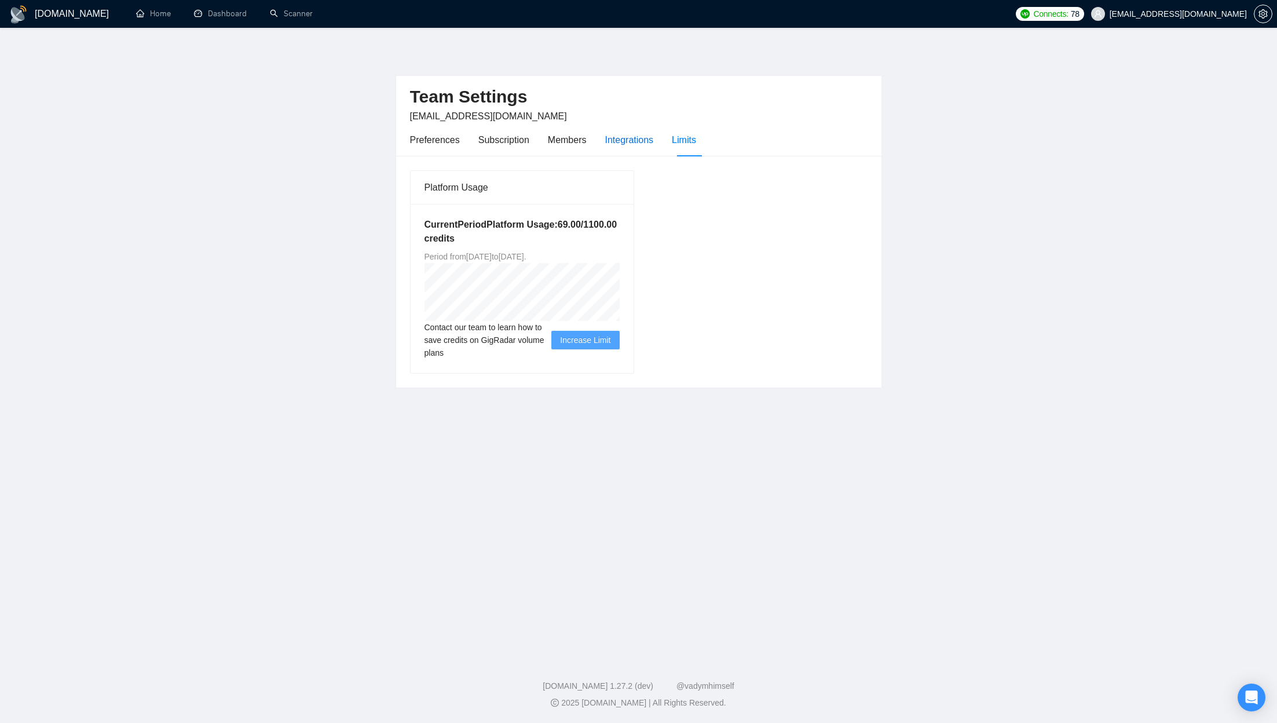
click at [646, 141] on div "Integrations" at bounding box center [629, 140] width 49 height 14
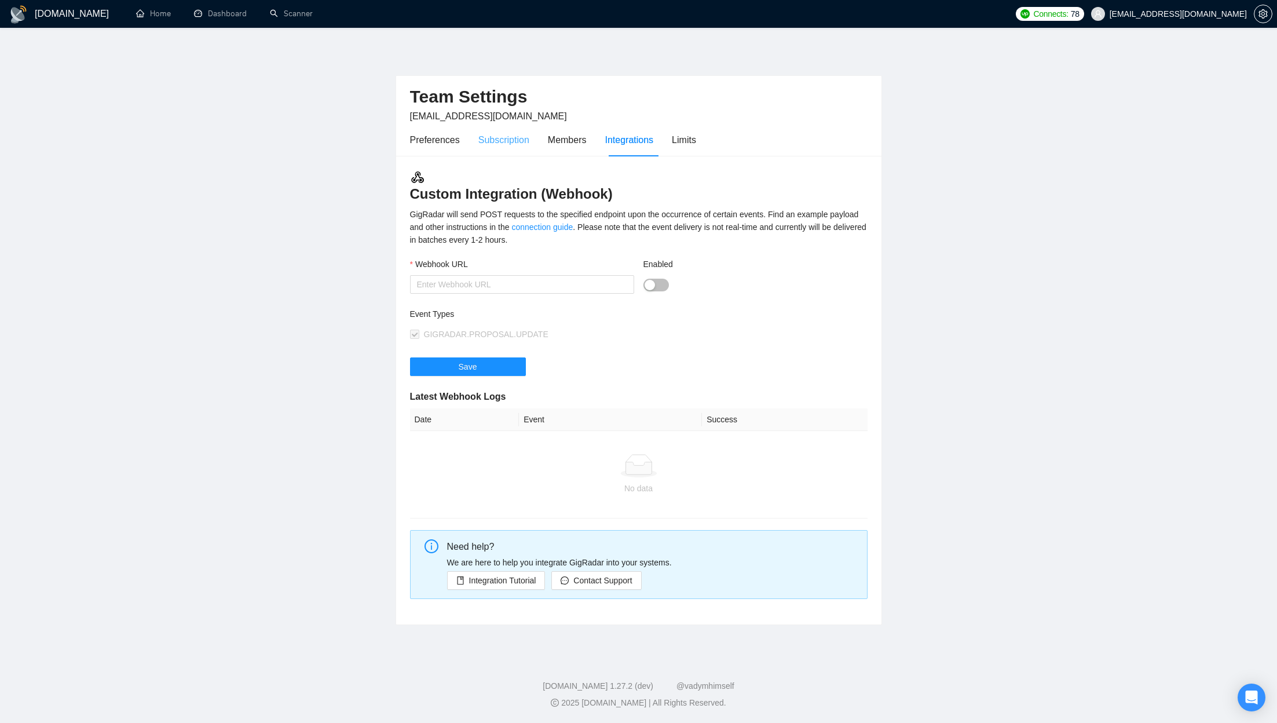
click at [487, 127] on div "Subscription" at bounding box center [503, 139] width 51 height 33
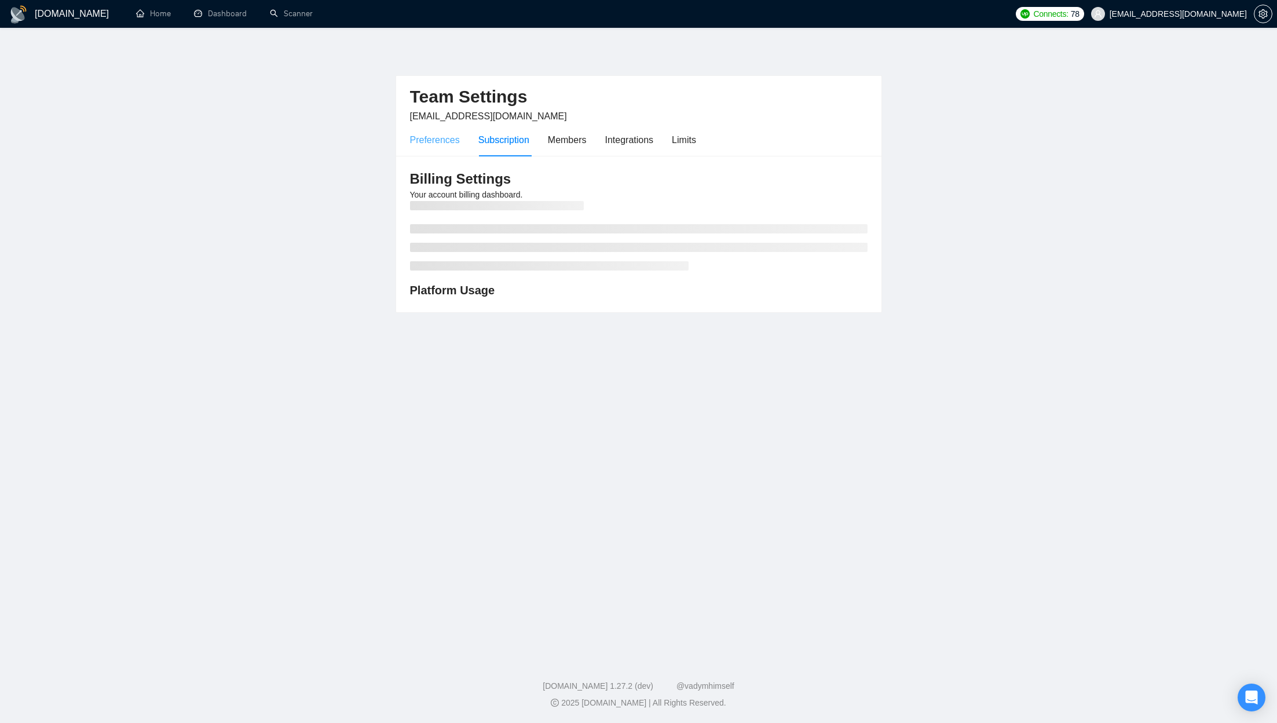
click at [411, 151] on div "Preferences" at bounding box center [435, 139] width 50 height 33
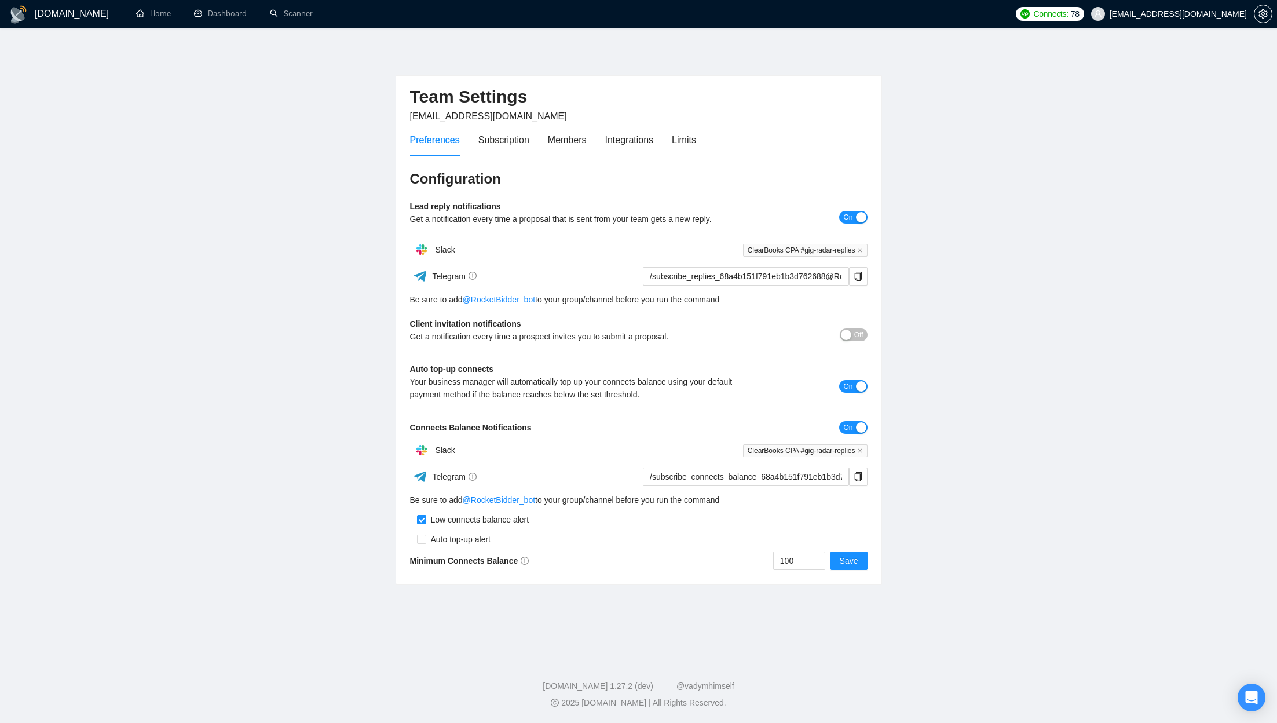
click at [313, 421] on main "Team Settings [EMAIL_ADDRESS][DOMAIN_NAME] Preferences Subscription Members Int…" at bounding box center [639, 339] width 1240 height 587
